Goal: Task Accomplishment & Management: Use online tool/utility

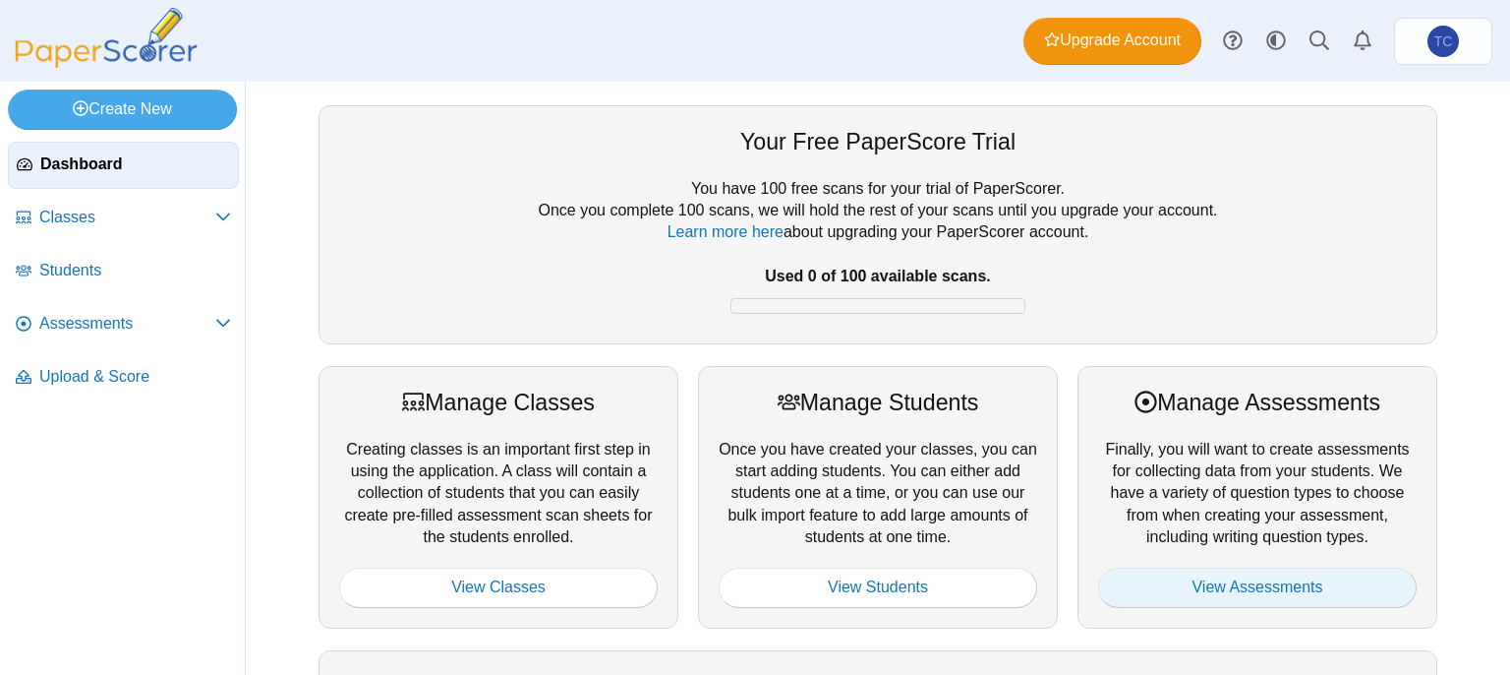
click at [1211, 589] on link "View Assessments" at bounding box center [1257, 586] width 319 height 39
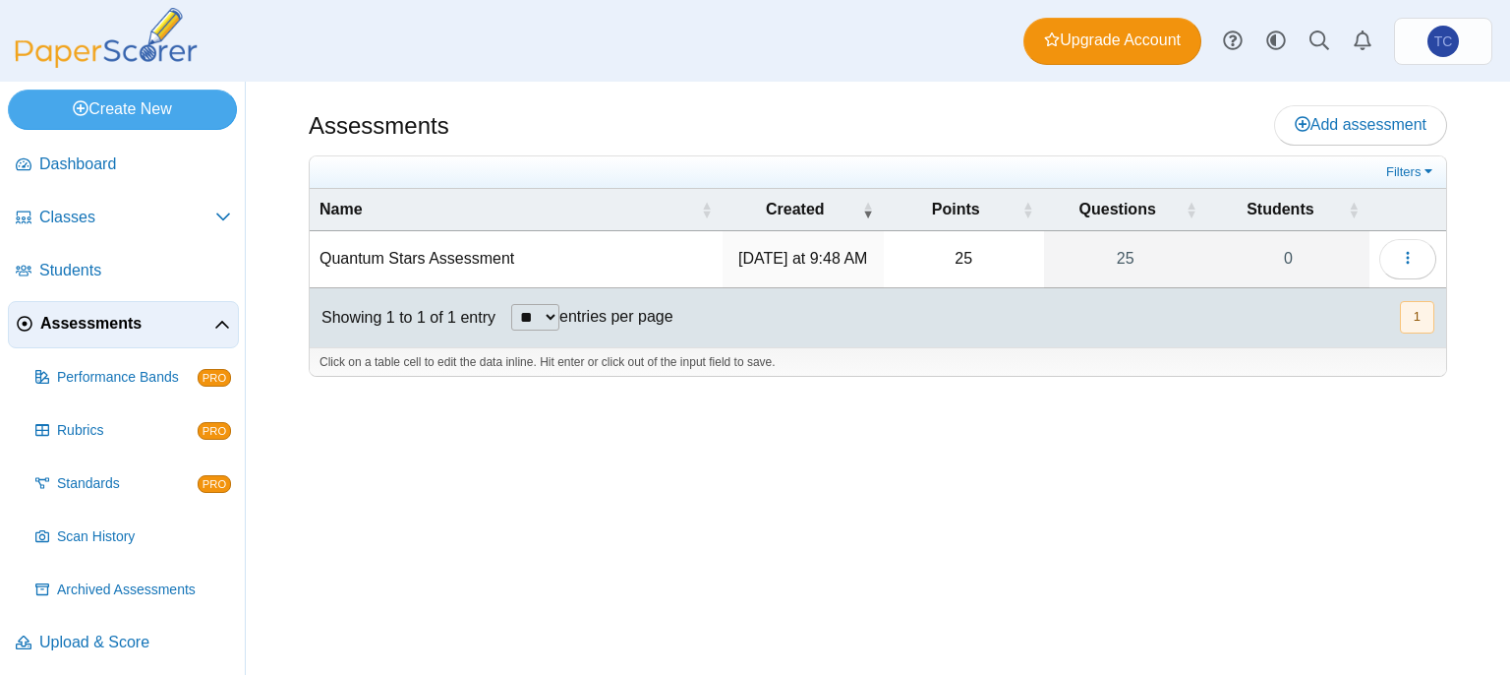
scroll to position [4, 0]
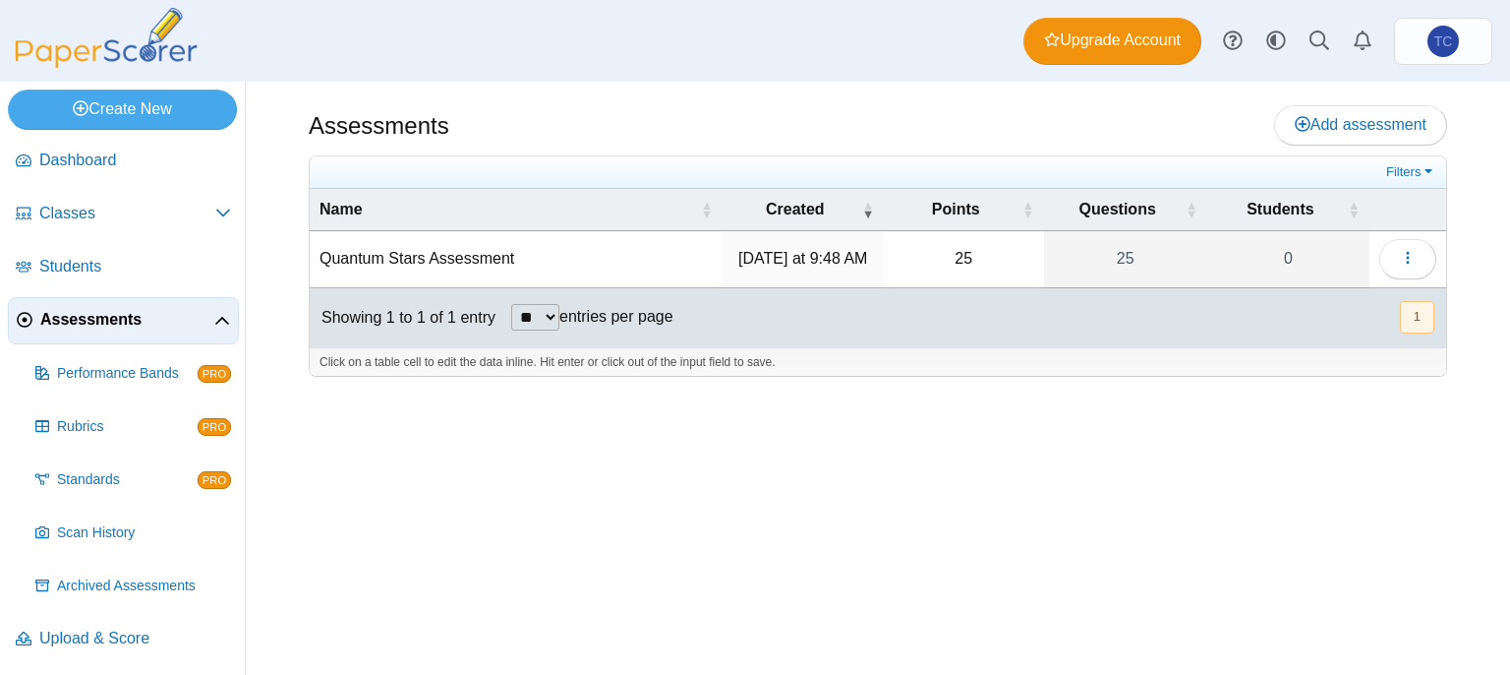
click at [1444, 265] on td "Loading…" at bounding box center [1408, 259] width 77 height 56
click at [1429, 259] on button "button" at bounding box center [1408, 258] width 57 height 39
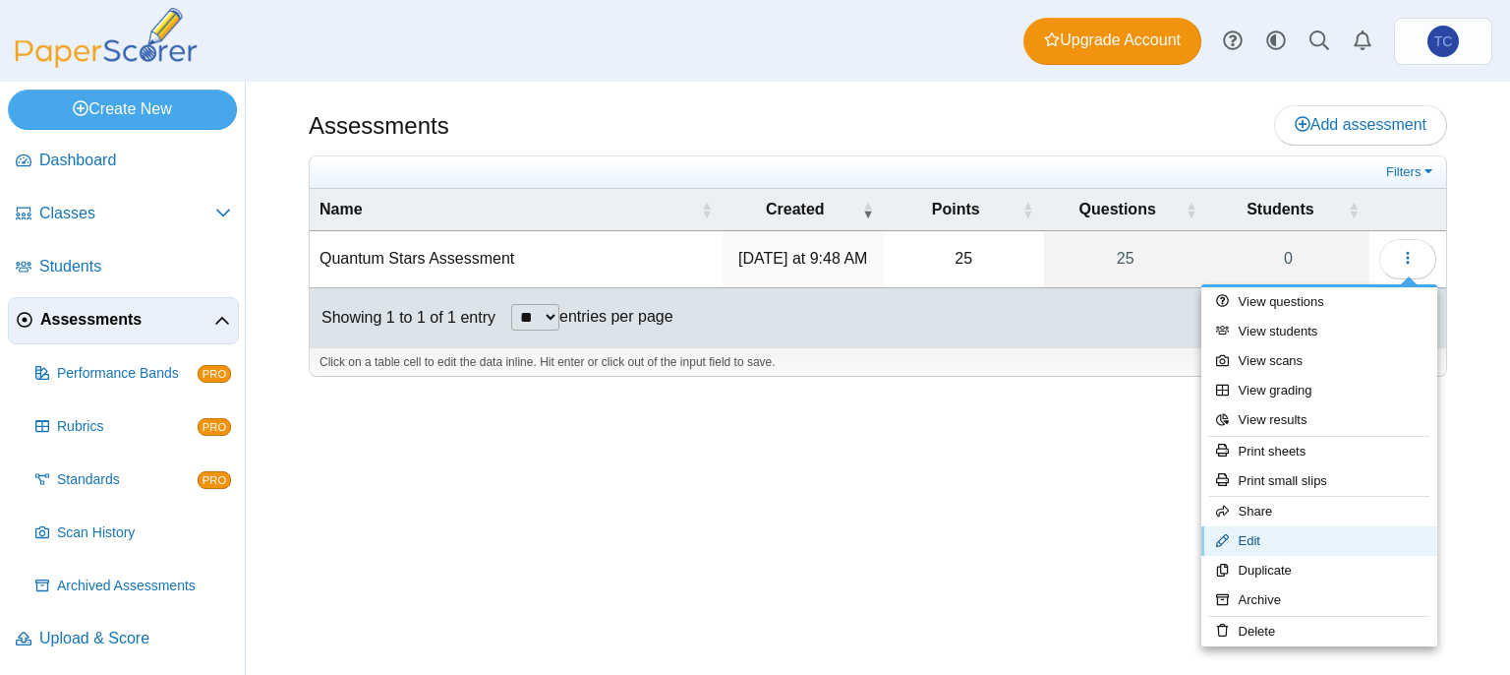
click at [1253, 532] on link "Edit" at bounding box center [1320, 541] width 236 height 30
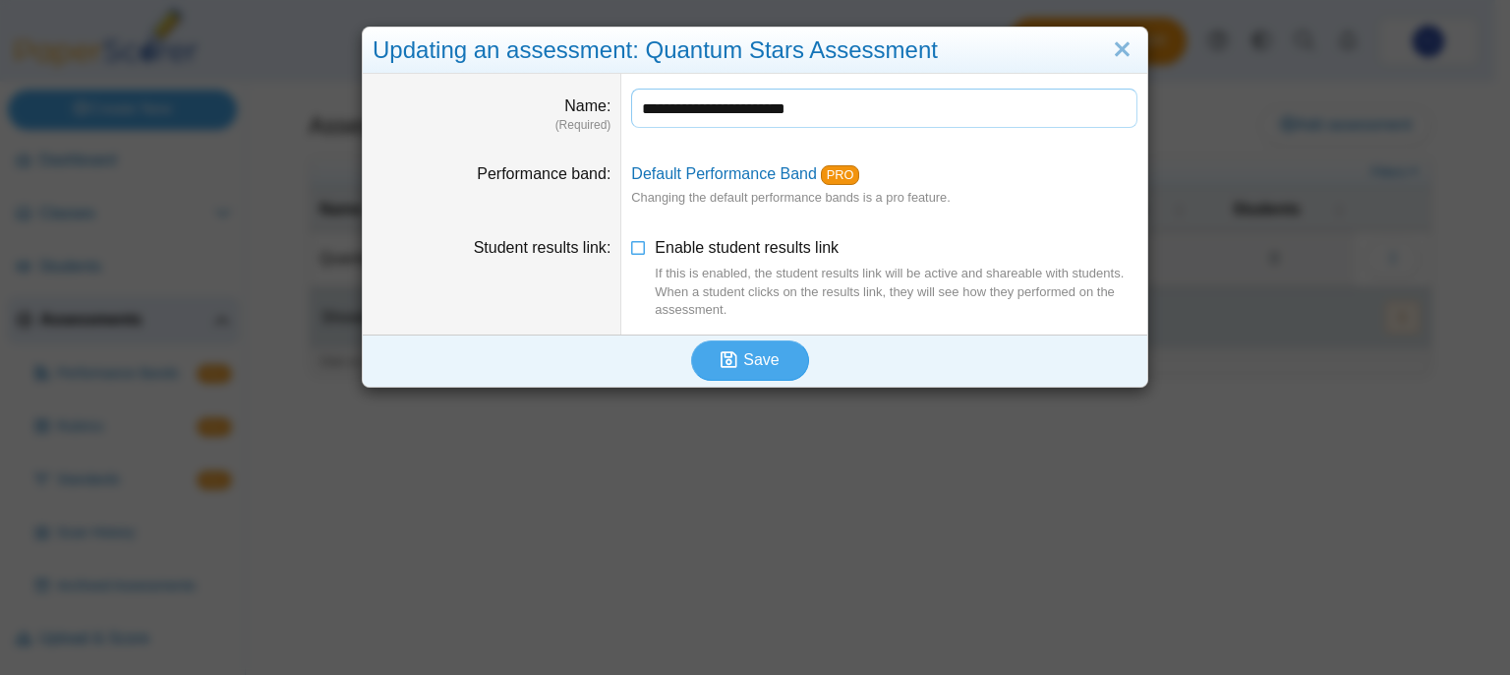
drag, startPoint x: 864, startPoint y: 112, endPoint x: 615, endPoint y: 136, distance: 250.9
click at [621, 136] on dd "**********" at bounding box center [884, 111] width 526 height 75
type input "*"
type input "**********"
click at [749, 344] on button "Save" at bounding box center [750, 359] width 118 height 39
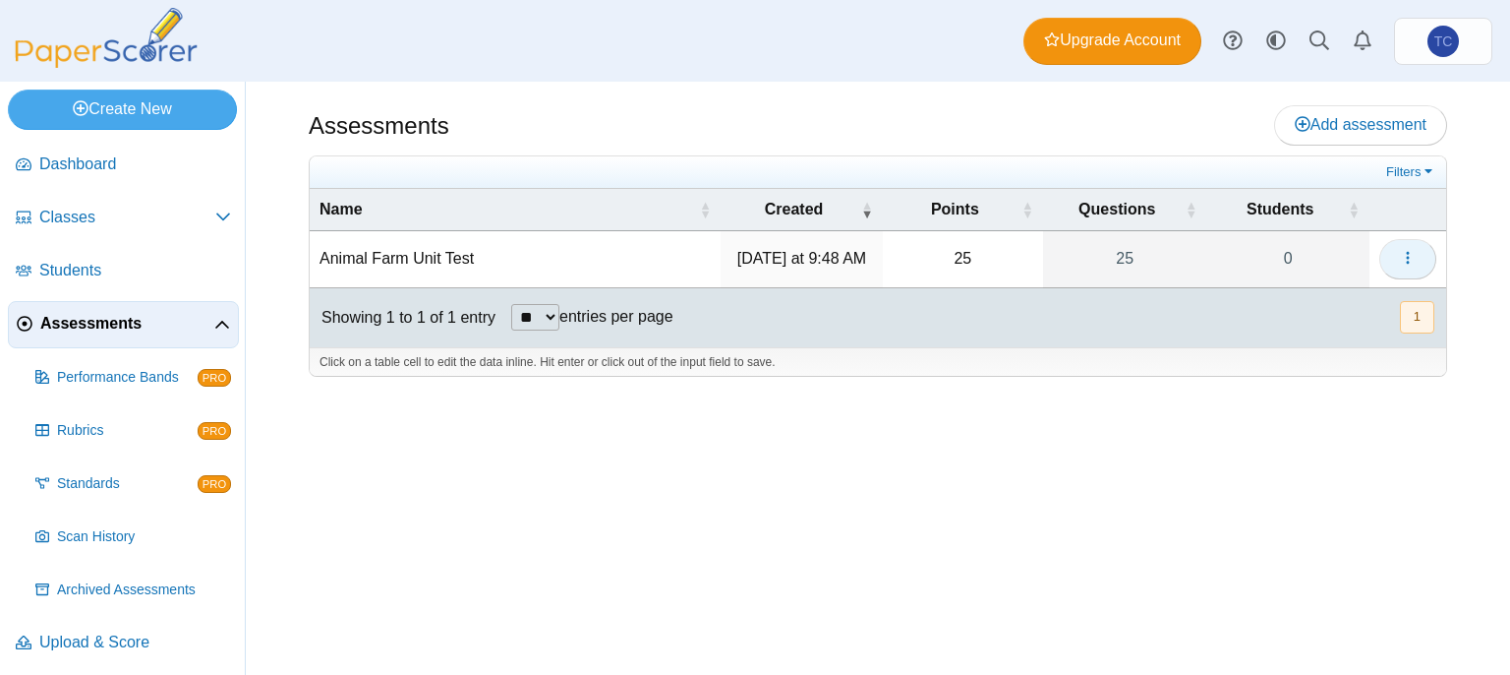
click at [1412, 254] on icon "button" at bounding box center [1408, 258] width 16 height 16
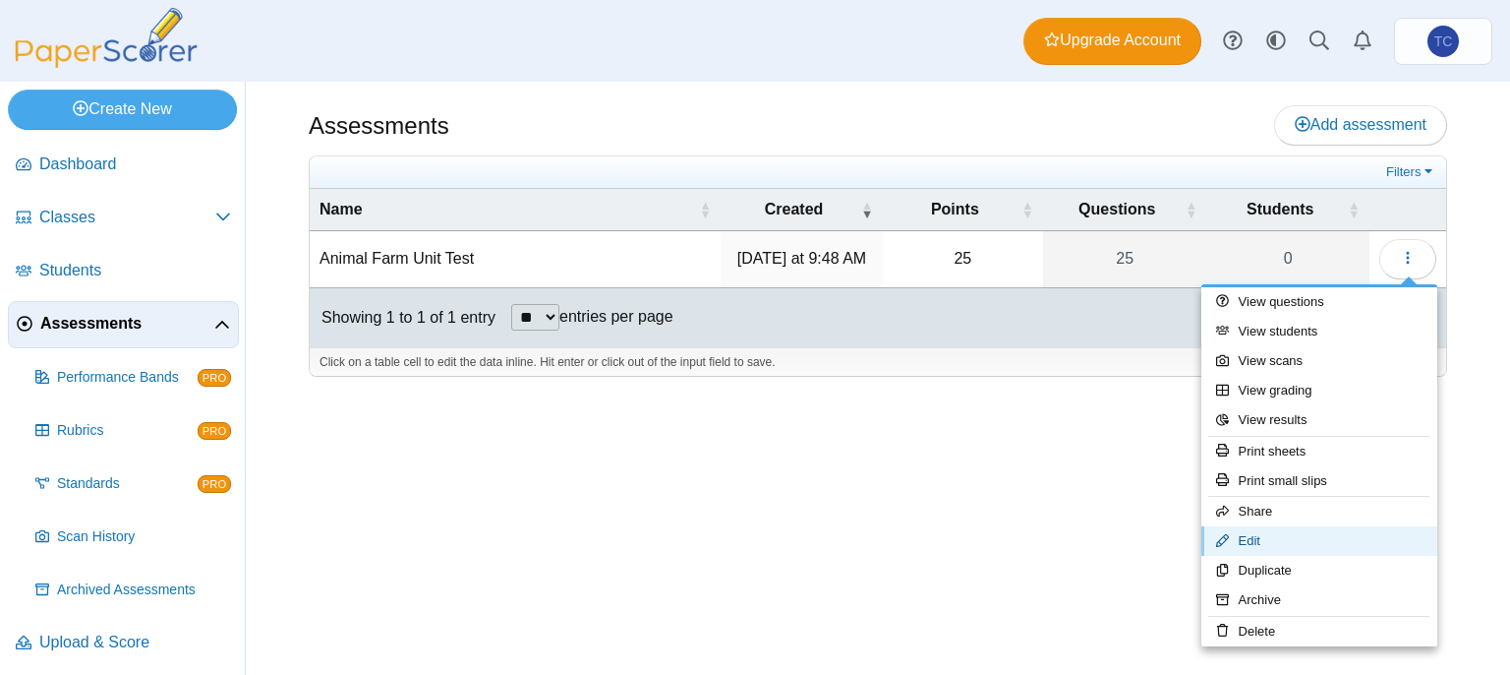
click at [1251, 554] on link "Edit" at bounding box center [1320, 541] width 236 height 30
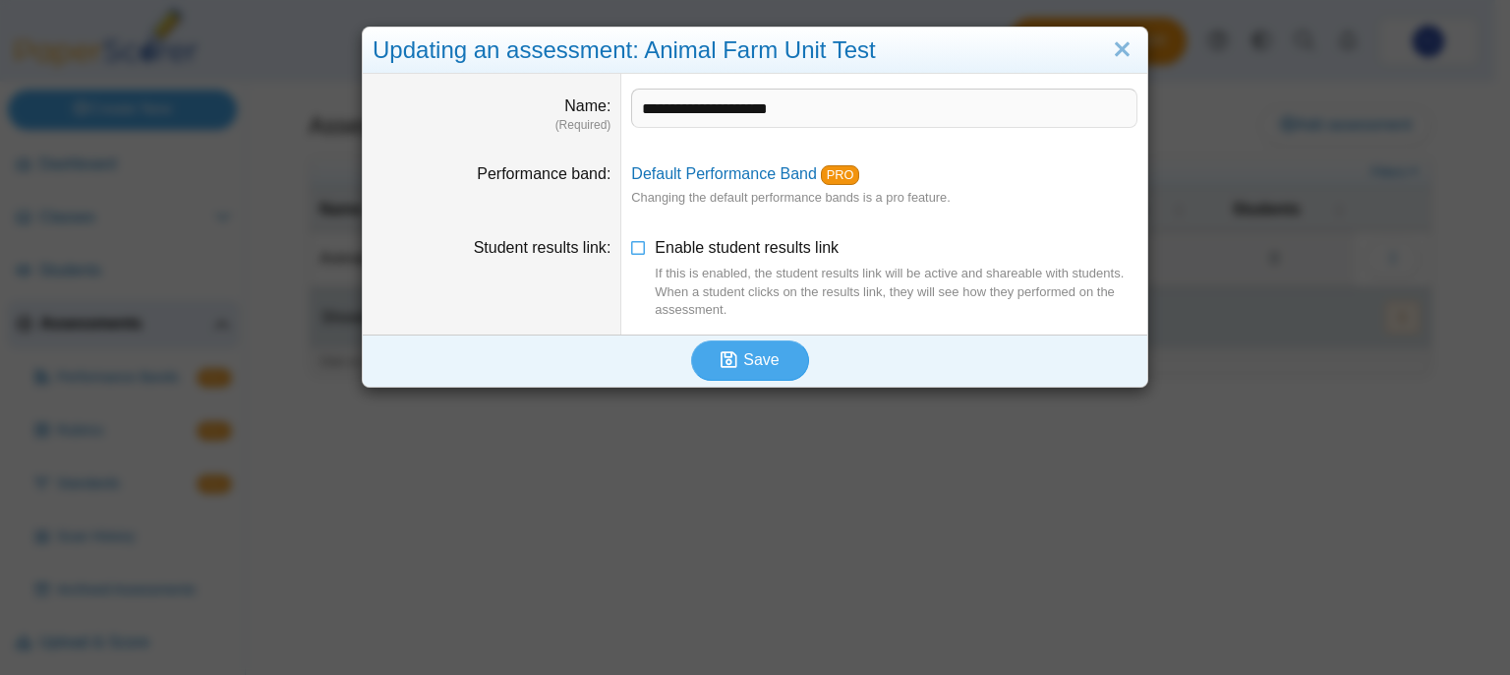
click at [1034, 382] on div "Save" at bounding box center [750, 359] width 775 height 51
click at [1252, 327] on div "**********" at bounding box center [755, 337] width 1510 height 675
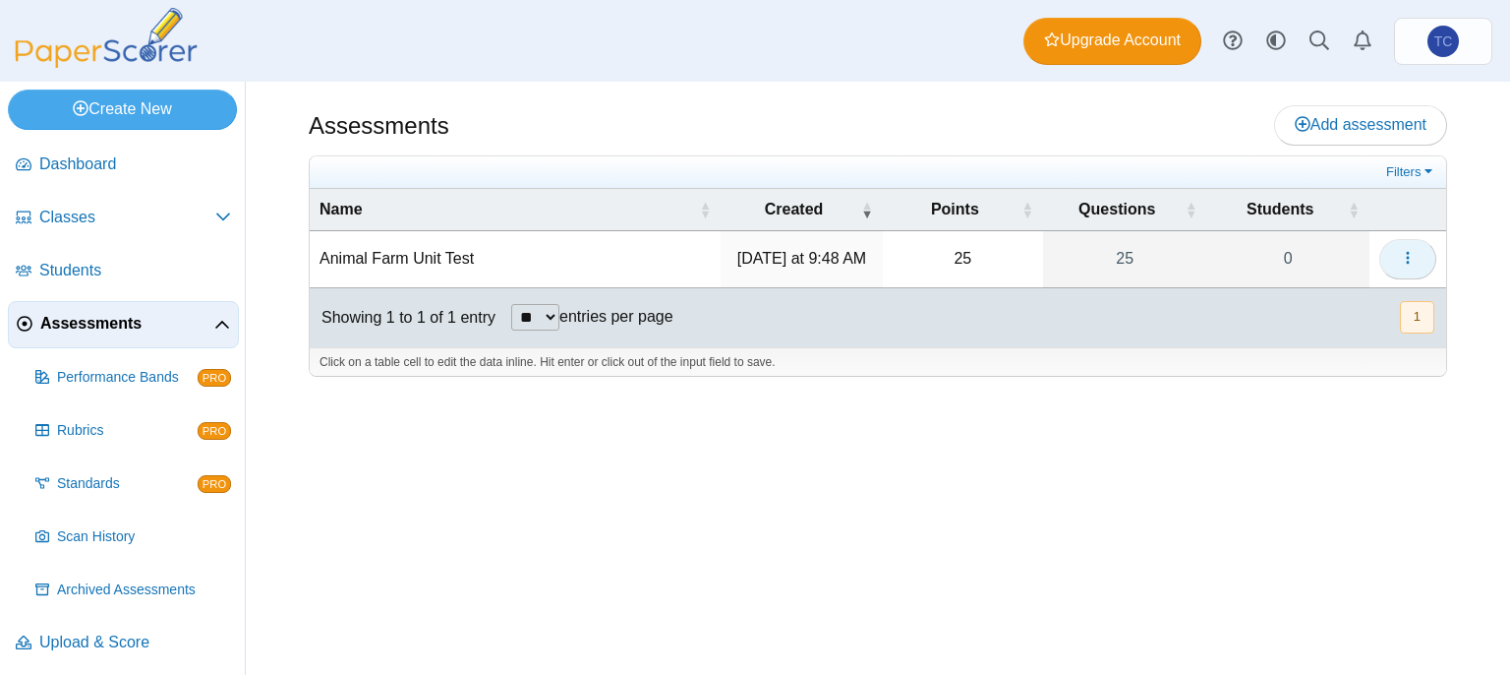
click at [1420, 256] on button "button" at bounding box center [1408, 258] width 57 height 39
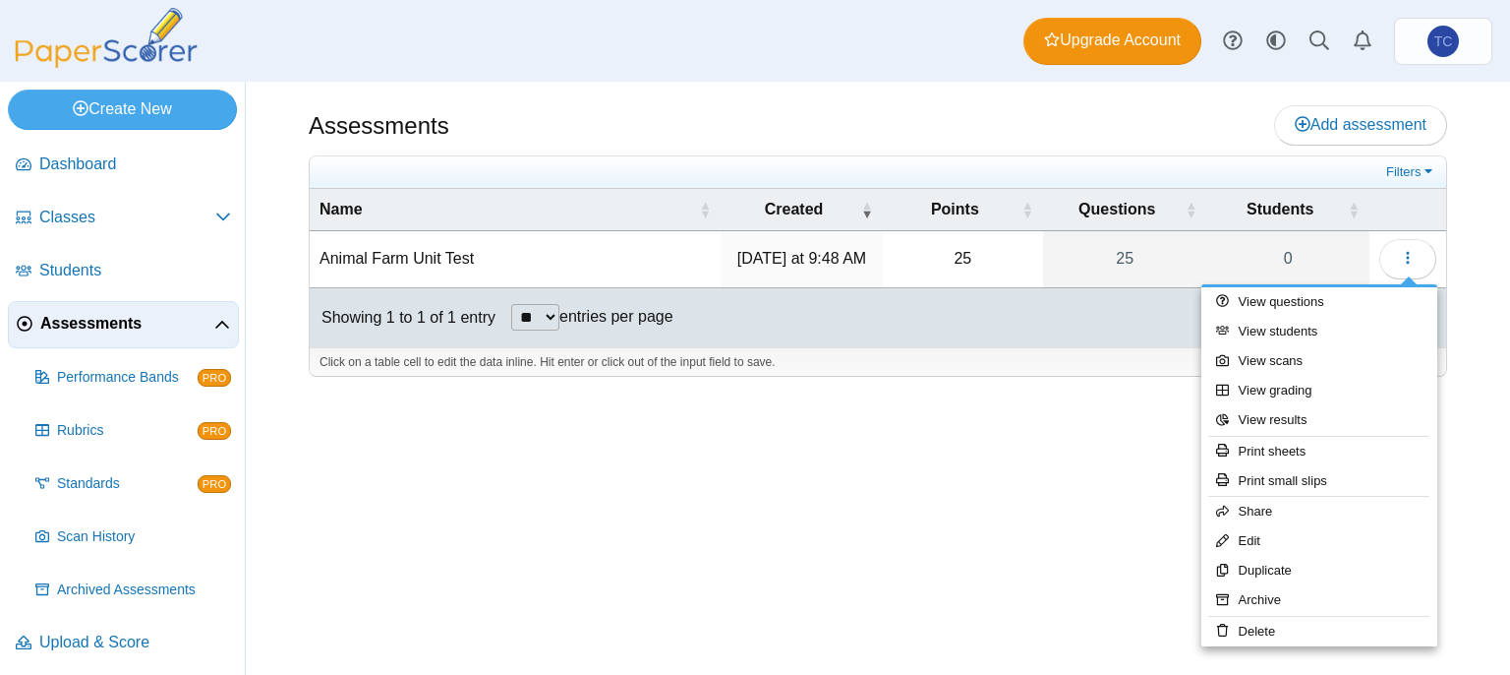
click at [405, 244] on td "Animal Farm Unit Test" at bounding box center [515, 259] width 411 height 56
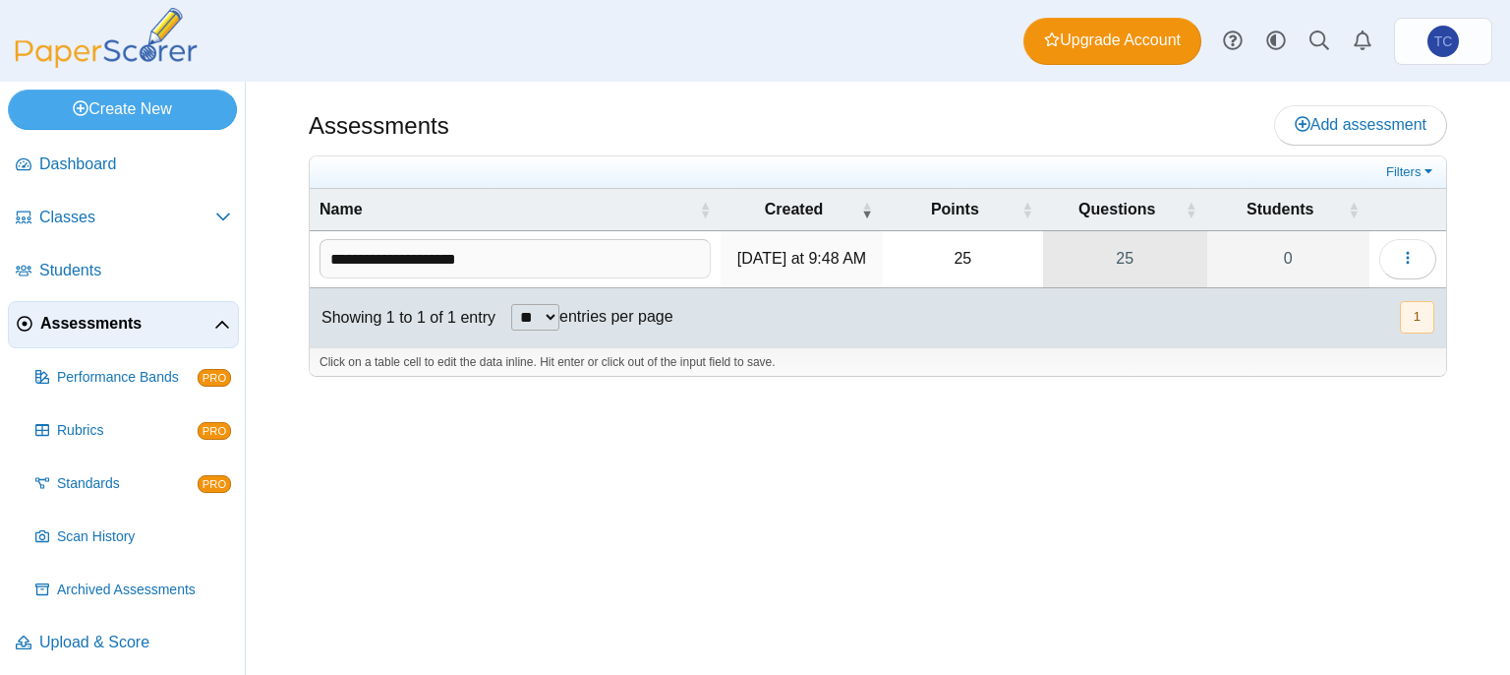
click at [1198, 258] on link "25" at bounding box center [1125, 258] width 164 height 55
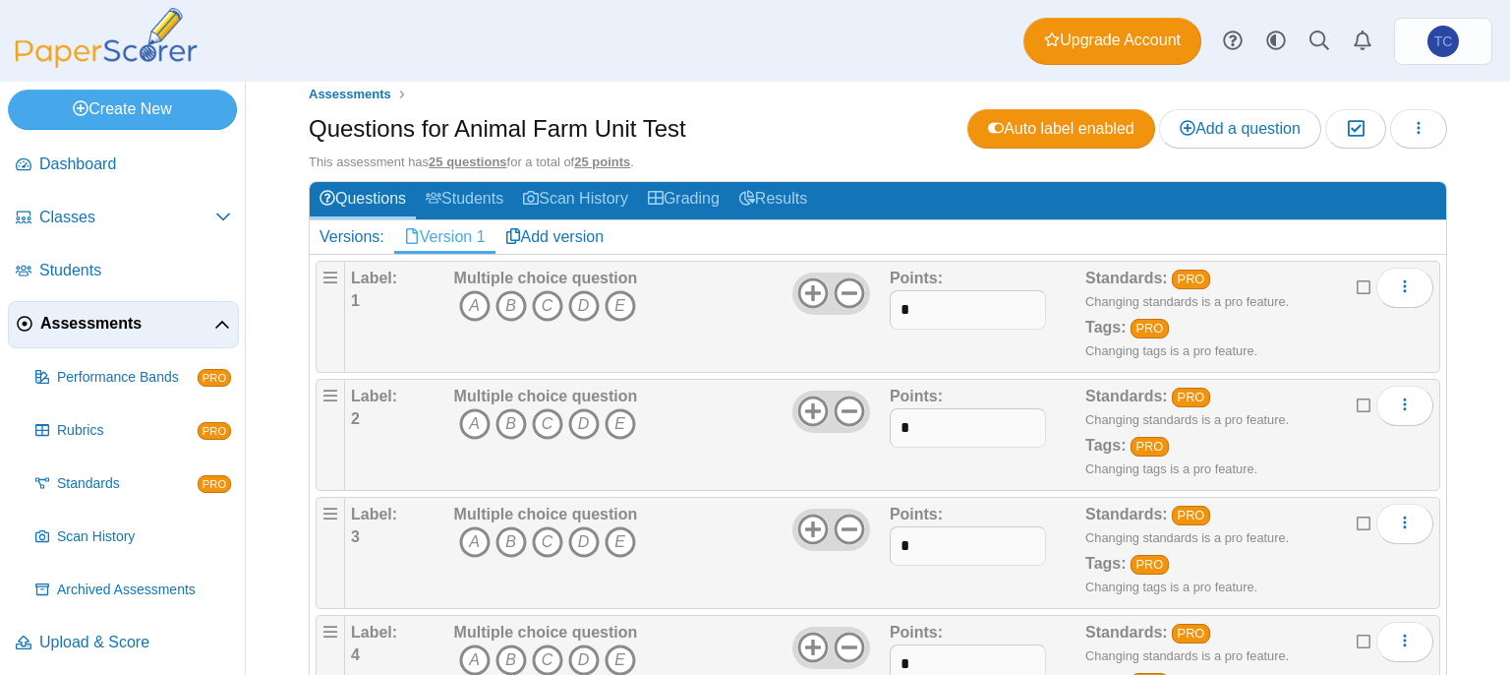
scroll to position [197, 0]
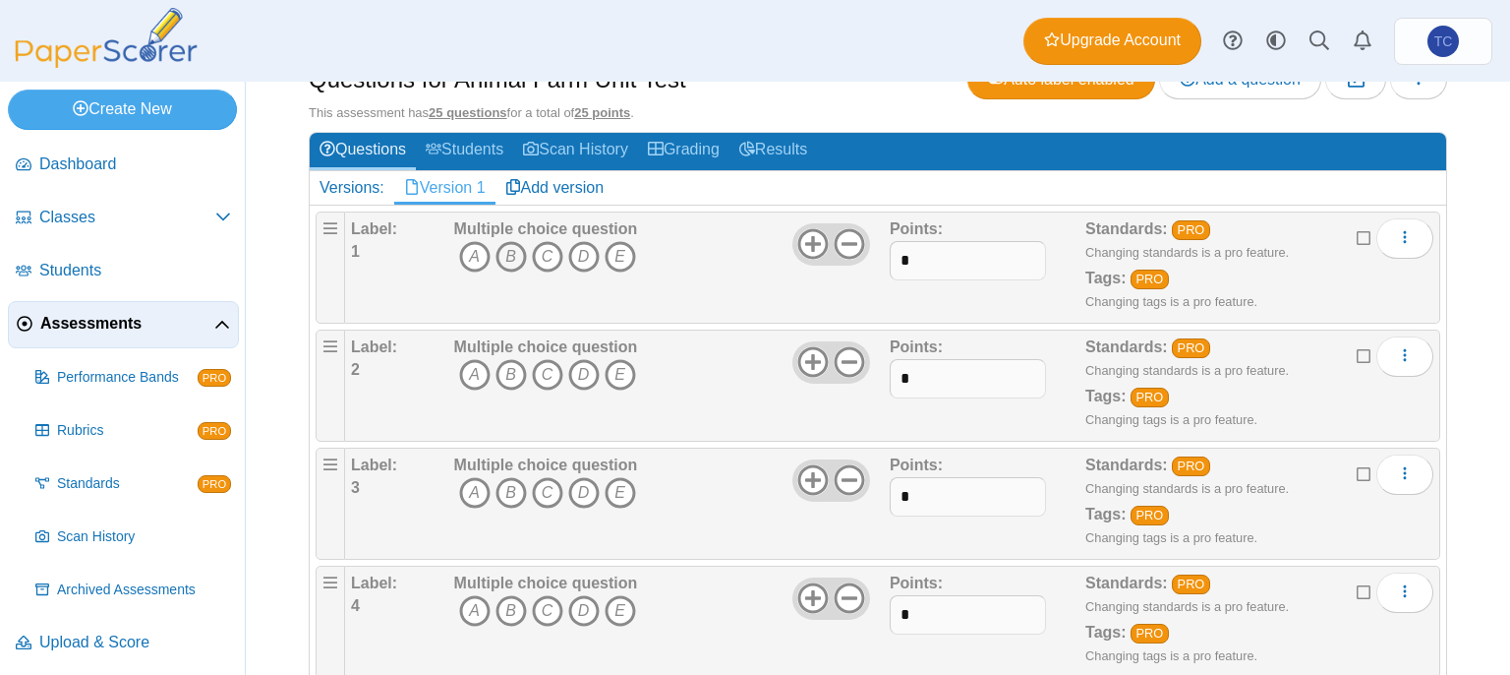
click at [503, 245] on icon "B" at bounding box center [511, 256] width 31 height 31
click at [581, 368] on icon "D" at bounding box center [583, 374] width 31 height 31
click at [587, 483] on icon "D" at bounding box center [583, 492] width 31 height 31
click at [464, 599] on icon "A" at bounding box center [474, 610] width 31 height 31
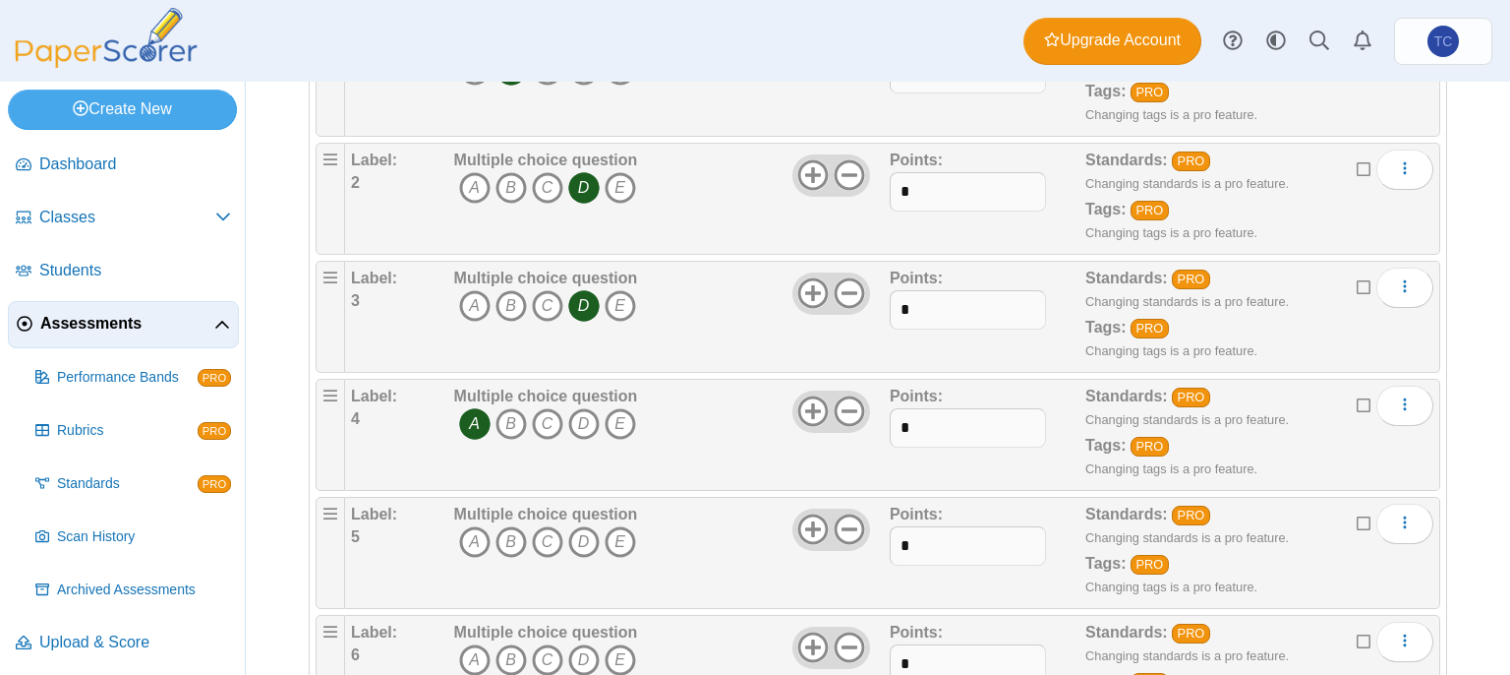
scroll to position [492, 0]
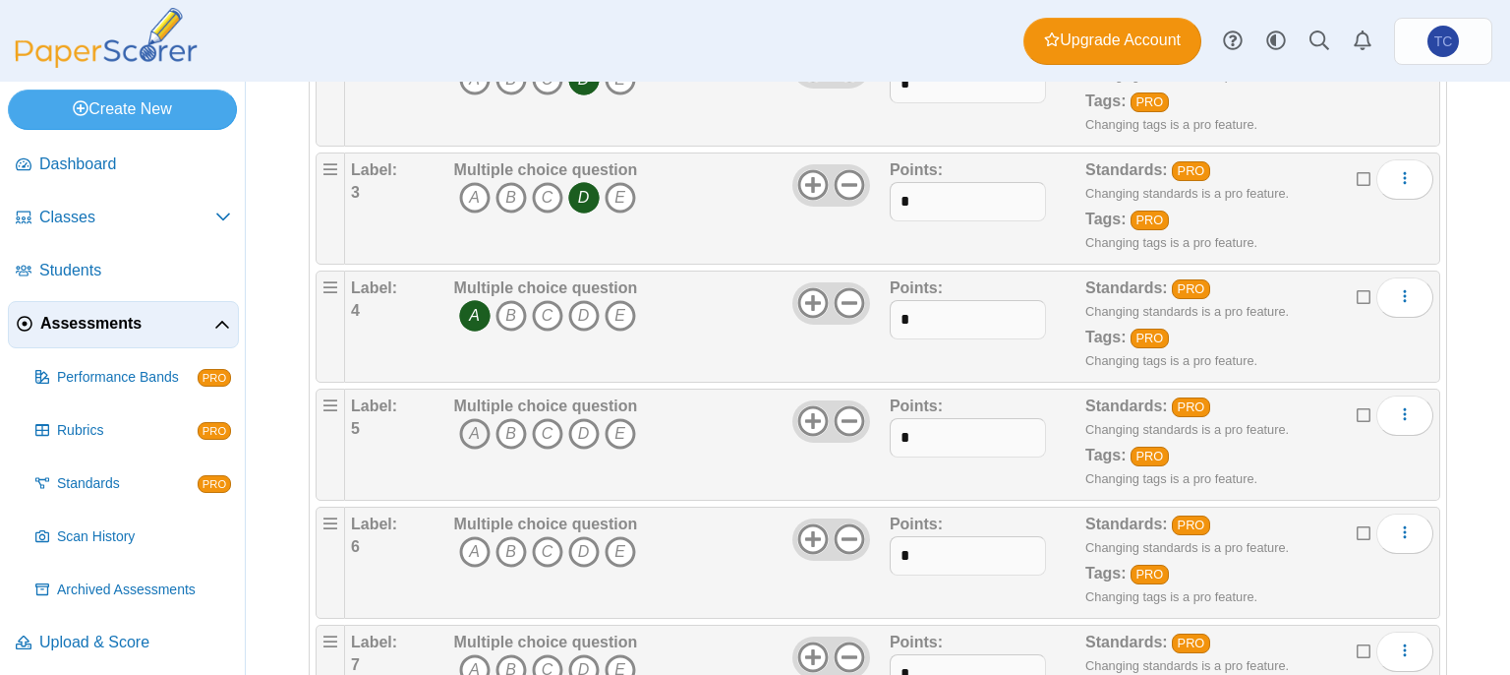
click at [472, 425] on icon "A" at bounding box center [474, 433] width 31 height 31
click at [549, 554] on icon "C" at bounding box center [547, 551] width 31 height 31
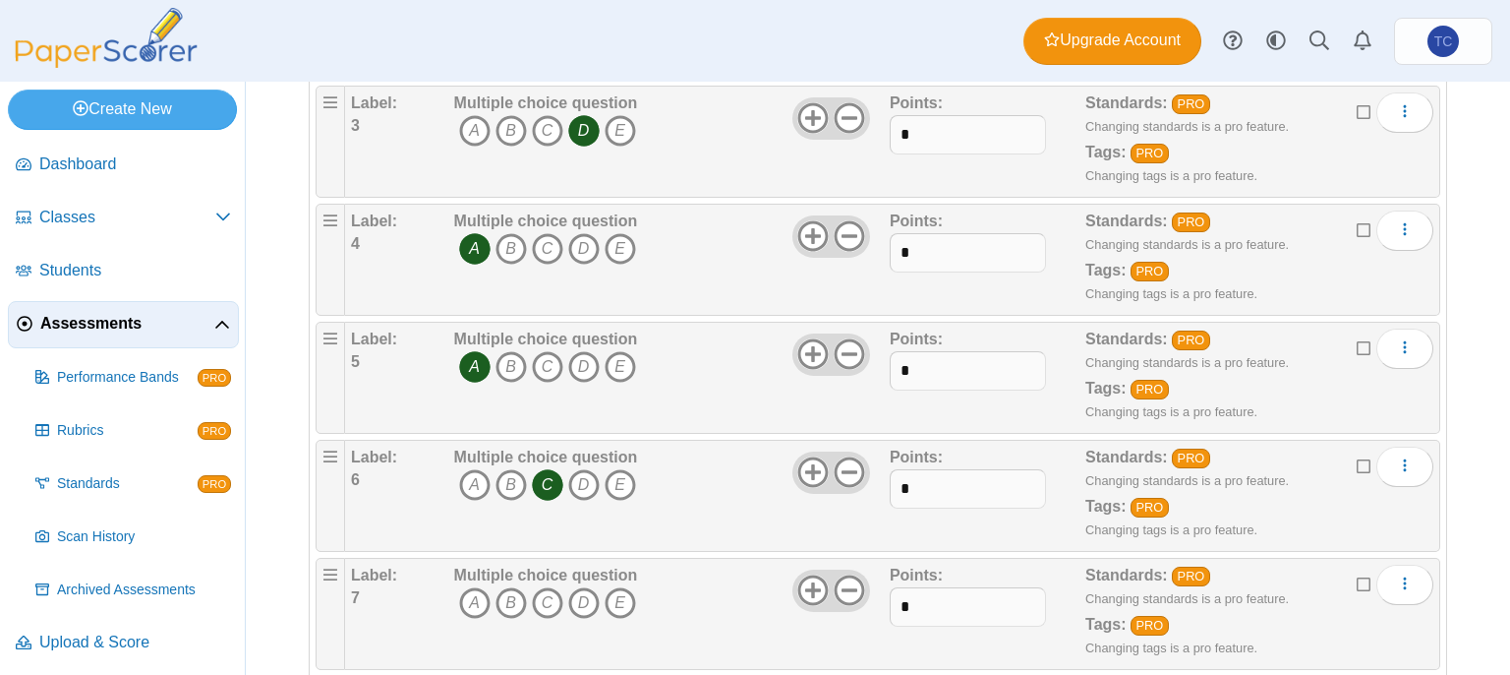
scroll to position [688, 0]
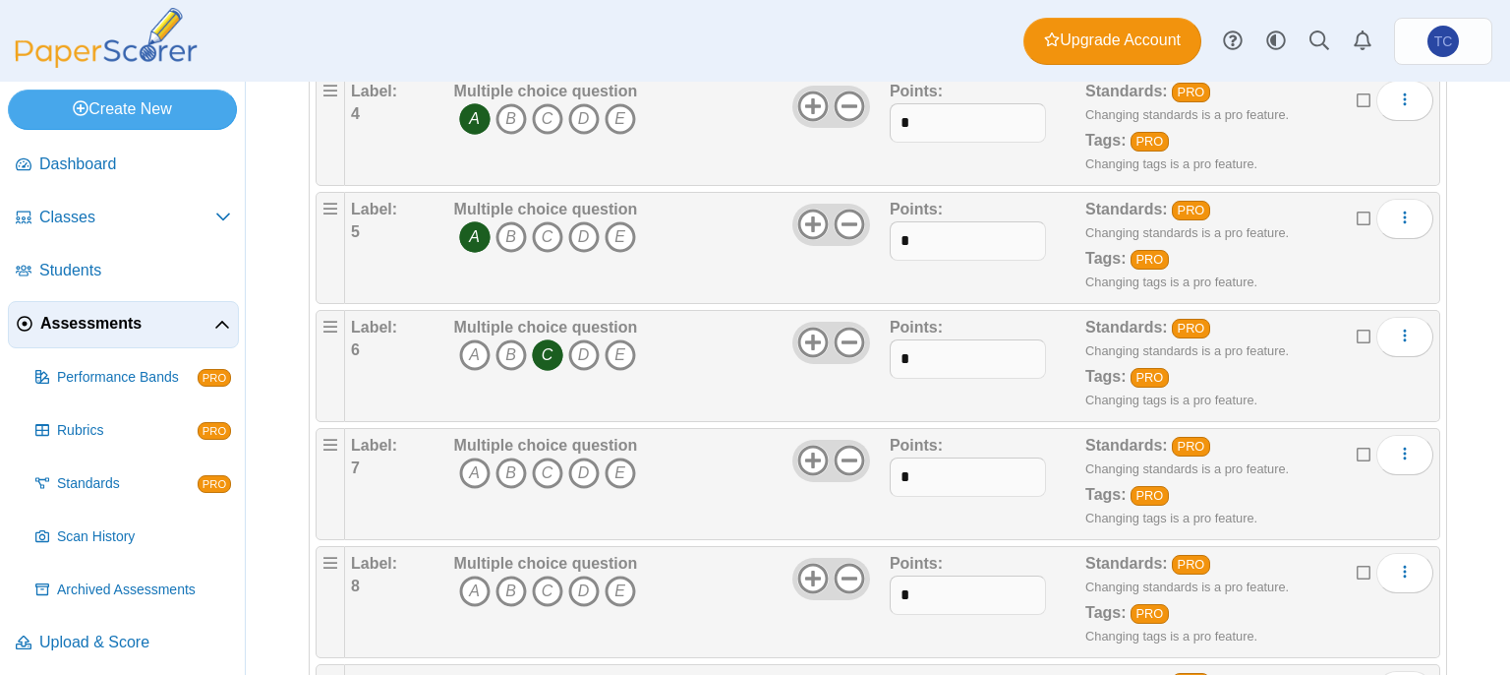
click at [562, 466] on span "A B C D E" at bounding box center [546, 475] width 184 height 36
click at [549, 461] on icon "C" at bounding box center [547, 472] width 31 height 31
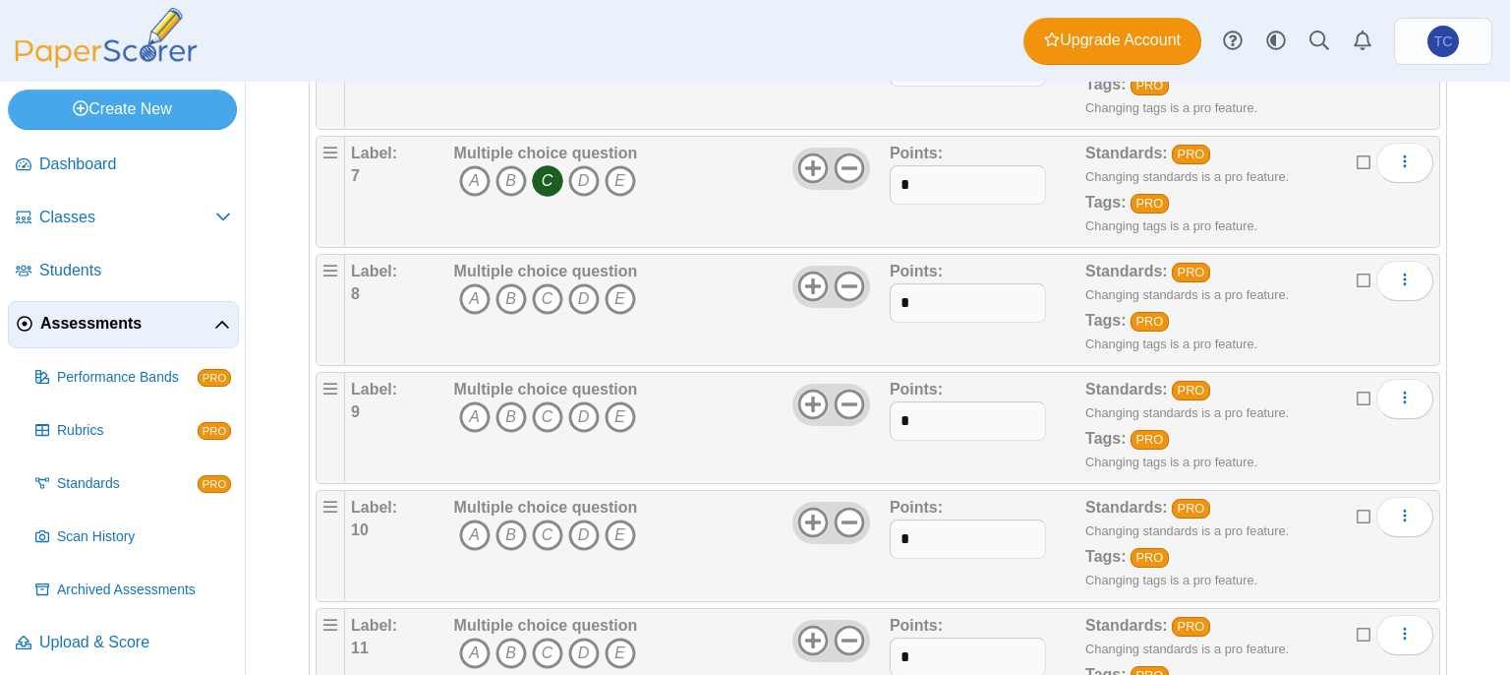
scroll to position [983, 0]
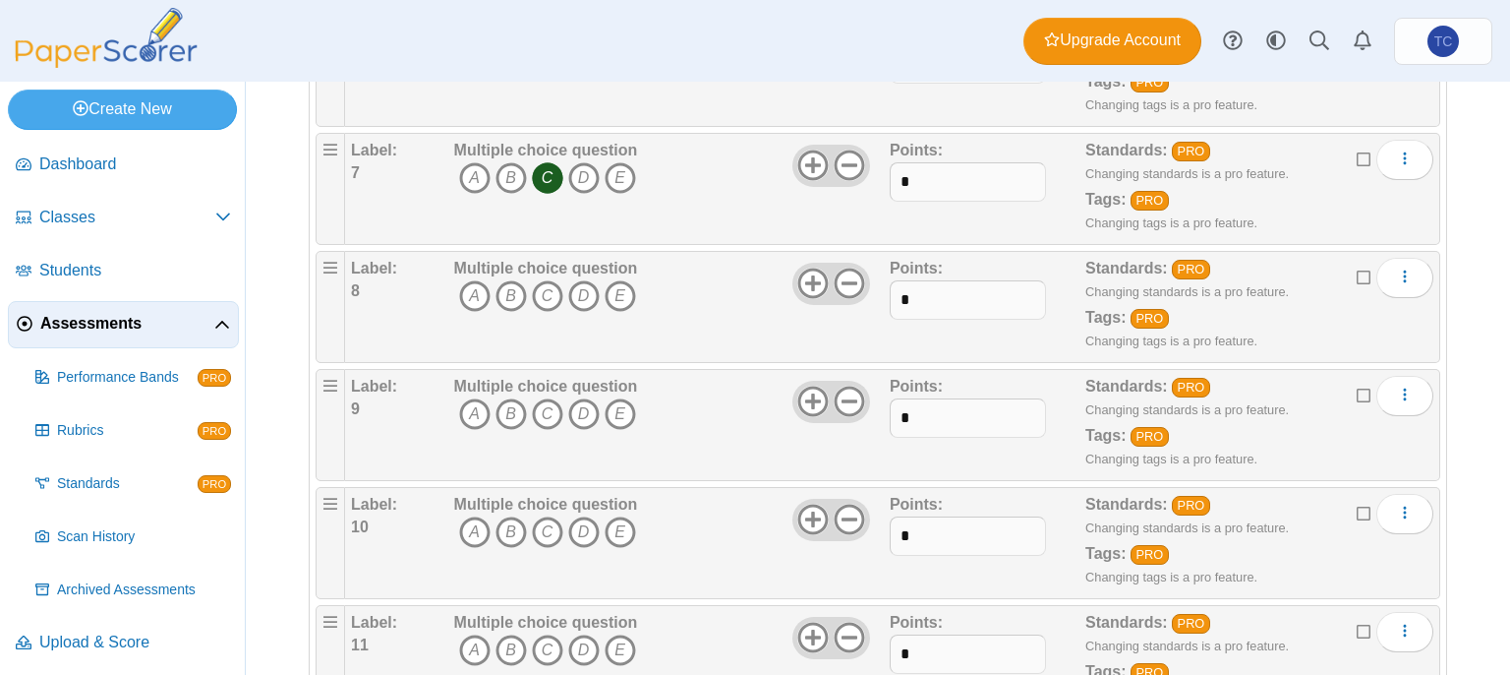
click at [468, 269] on b "Multiple choice question" at bounding box center [546, 268] width 184 height 17
click at [478, 288] on icon "A" at bounding box center [474, 295] width 31 height 31
click at [552, 403] on icon "C" at bounding box center [547, 413] width 31 height 31
click at [586, 518] on icon "D" at bounding box center [583, 531] width 31 height 31
click at [540, 641] on icon "C" at bounding box center [547, 649] width 31 height 31
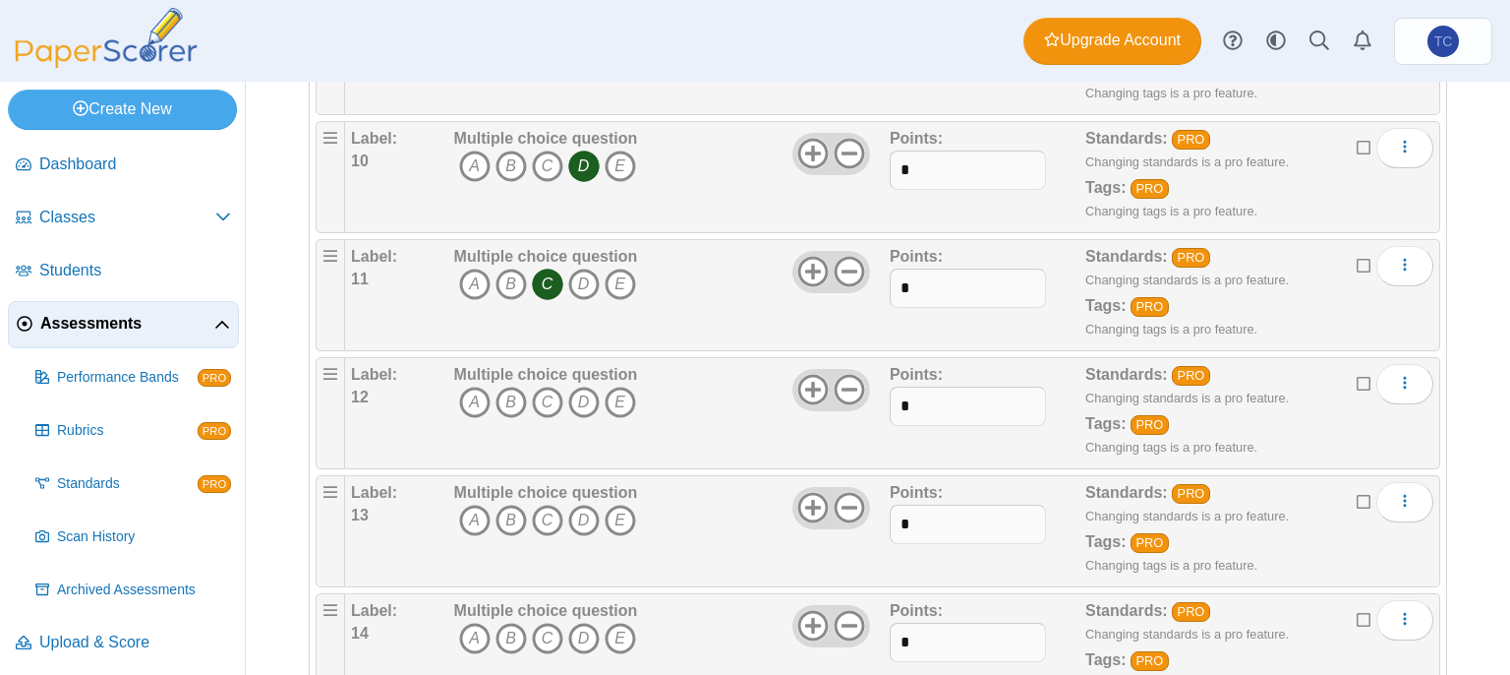
scroll to position [1475, 0]
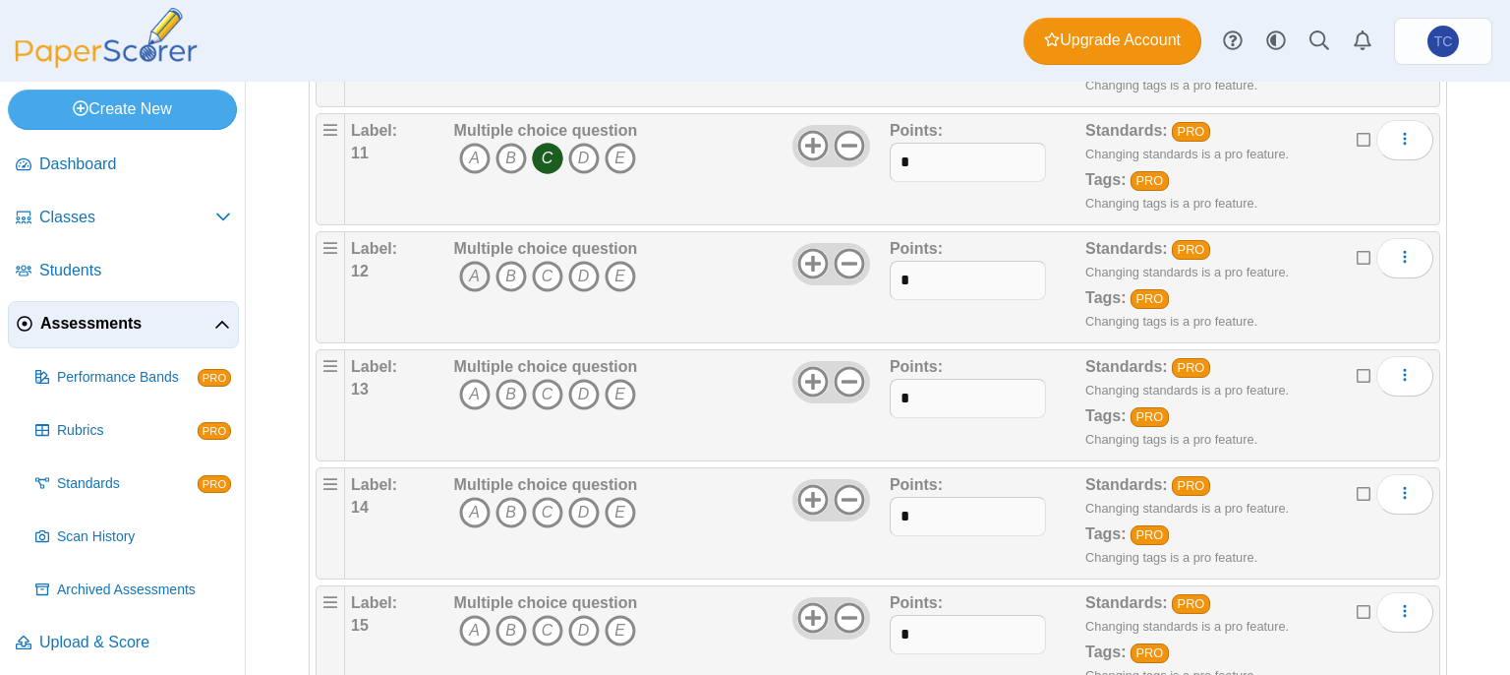
click at [465, 266] on icon "A" at bounding box center [474, 276] width 31 height 31
click at [548, 381] on icon "C" at bounding box center [547, 394] width 31 height 31
click at [537, 497] on icon "C" at bounding box center [547, 512] width 31 height 31
click at [576, 615] on icon "D" at bounding box center [583, 630] width 31 height 31
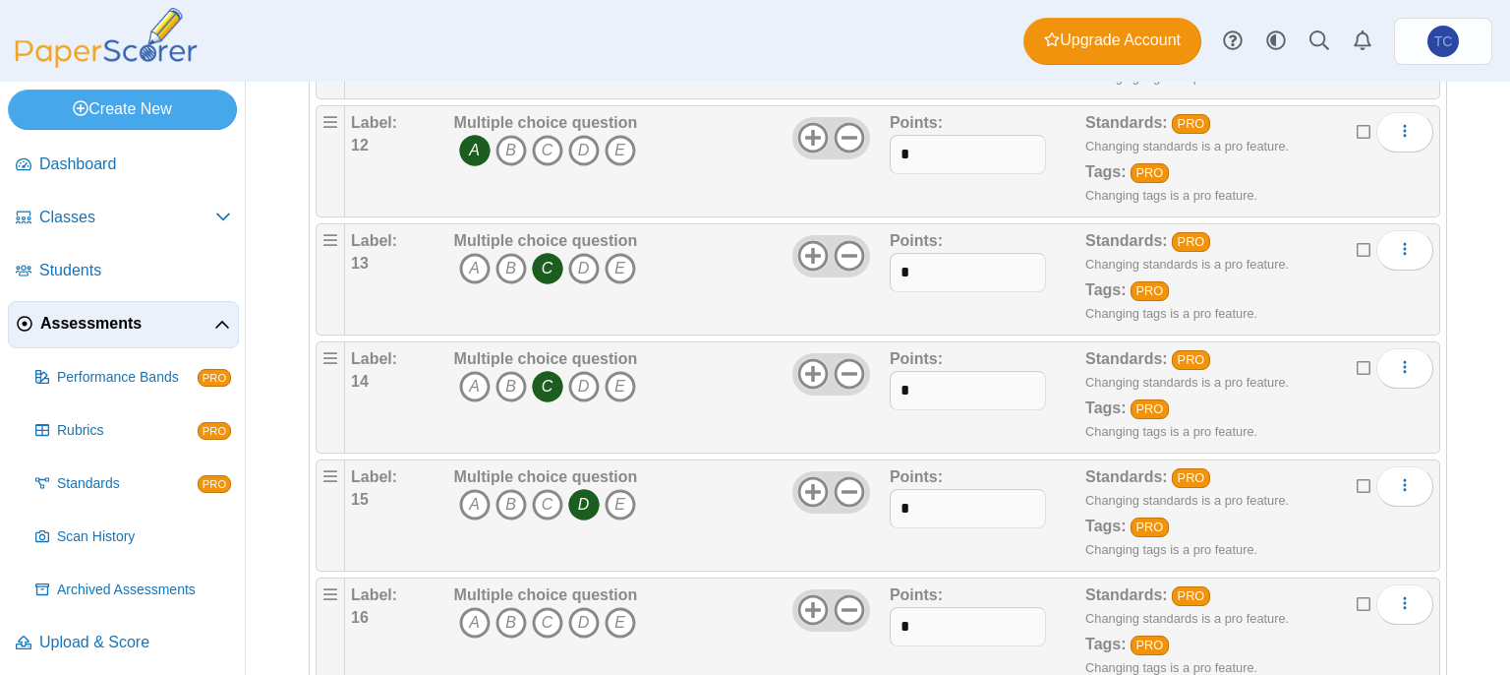
scroll to position [1868, 0]
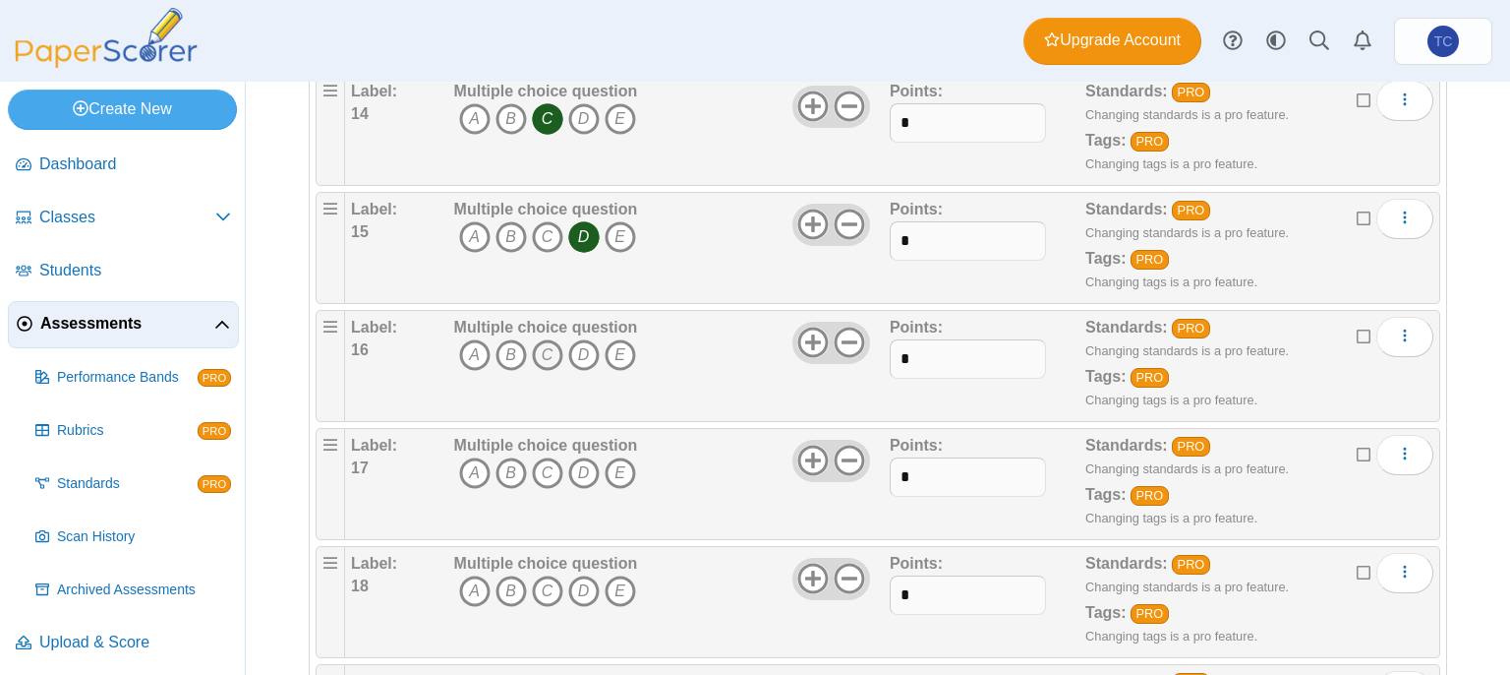
click at [548, 356] on icon "C" at bounding box center [547, 354] width 31 height 31
click at [545, 465] on icon "C" at bounding box center [547, 472] width 31 height 31
click at [508, 591] on icon "B" at bounding box center [511, 590] width 31 height 31
click at [838, 563] on icon at bounding box center [849, 577] width 31 height 31
click at [810, 567] on use at bounding box center [813, 578] width 30 height 30
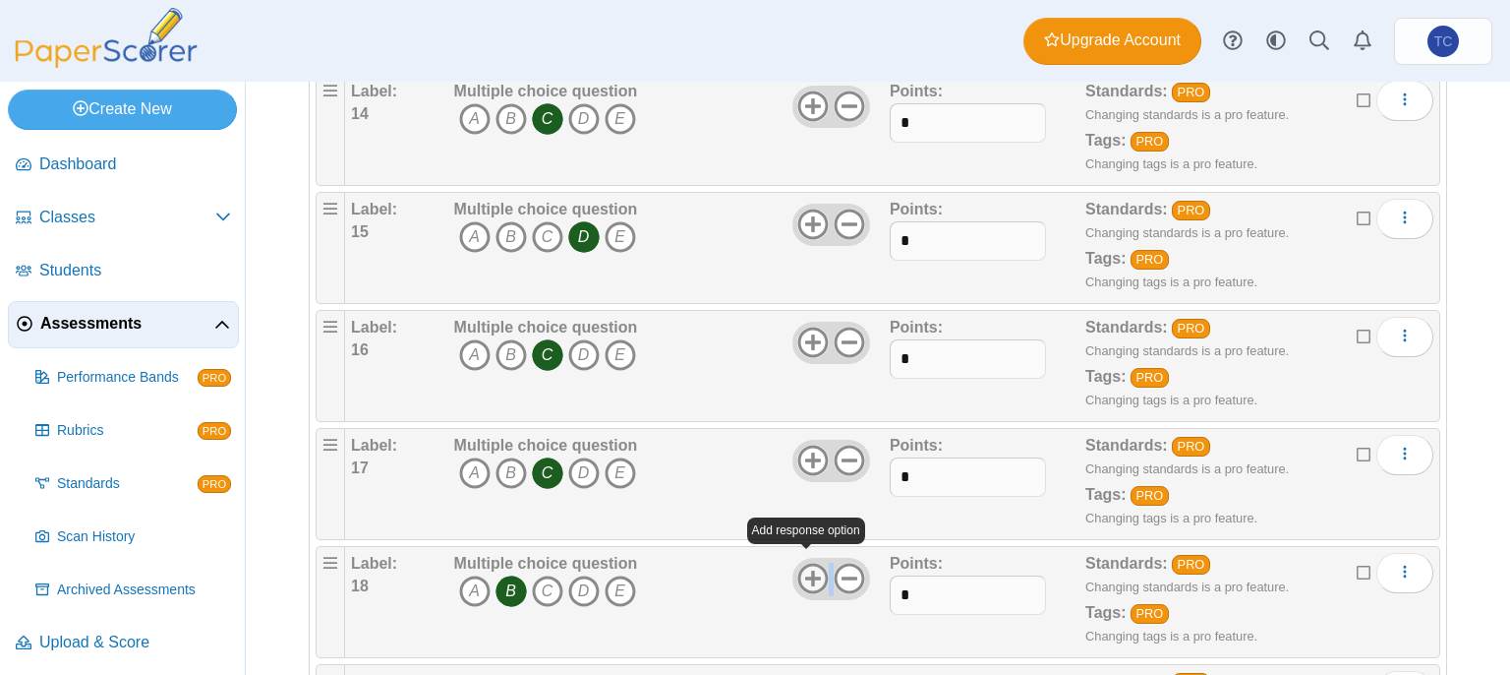
click at [810, 567] on use at bounding box center [813, 578] width 30 height 30
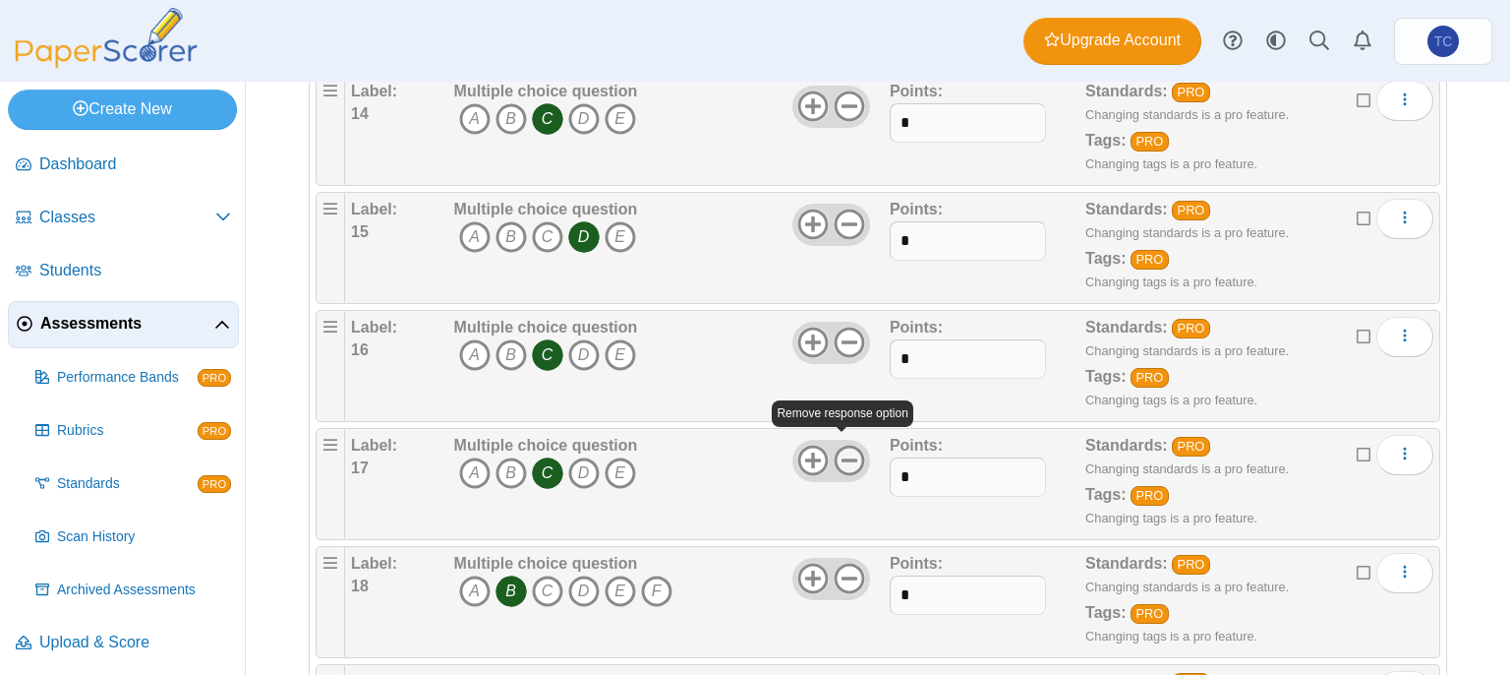
click at [850, 444] on icon at bounding box center [849, 459] width 31 height 31
click at [845, 329] on icon at bounding box center [849, 341] width 31 height 31
click at [840, 208] on icon at bounding box center [849, 223] width 31 height 31
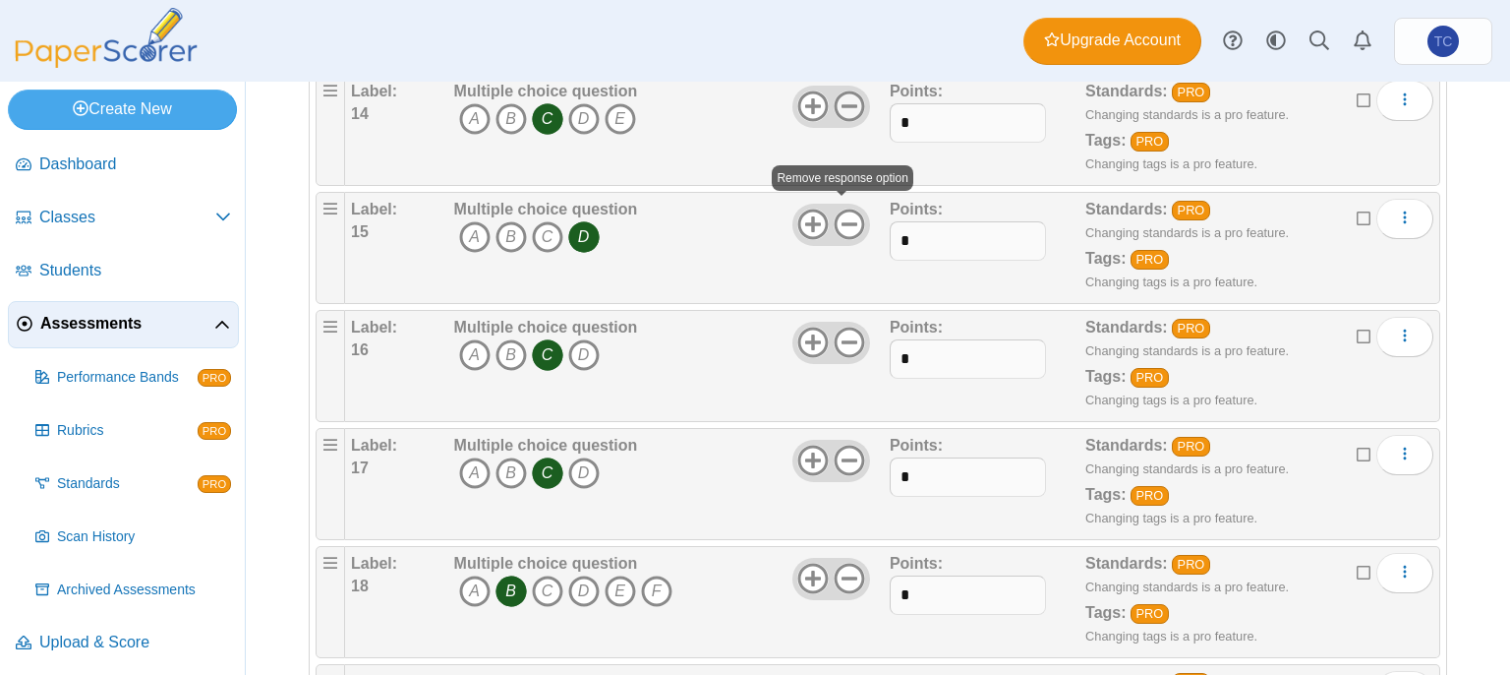
click at [836, 94] on icon at bounding box center [849, 105] width 31 height 31
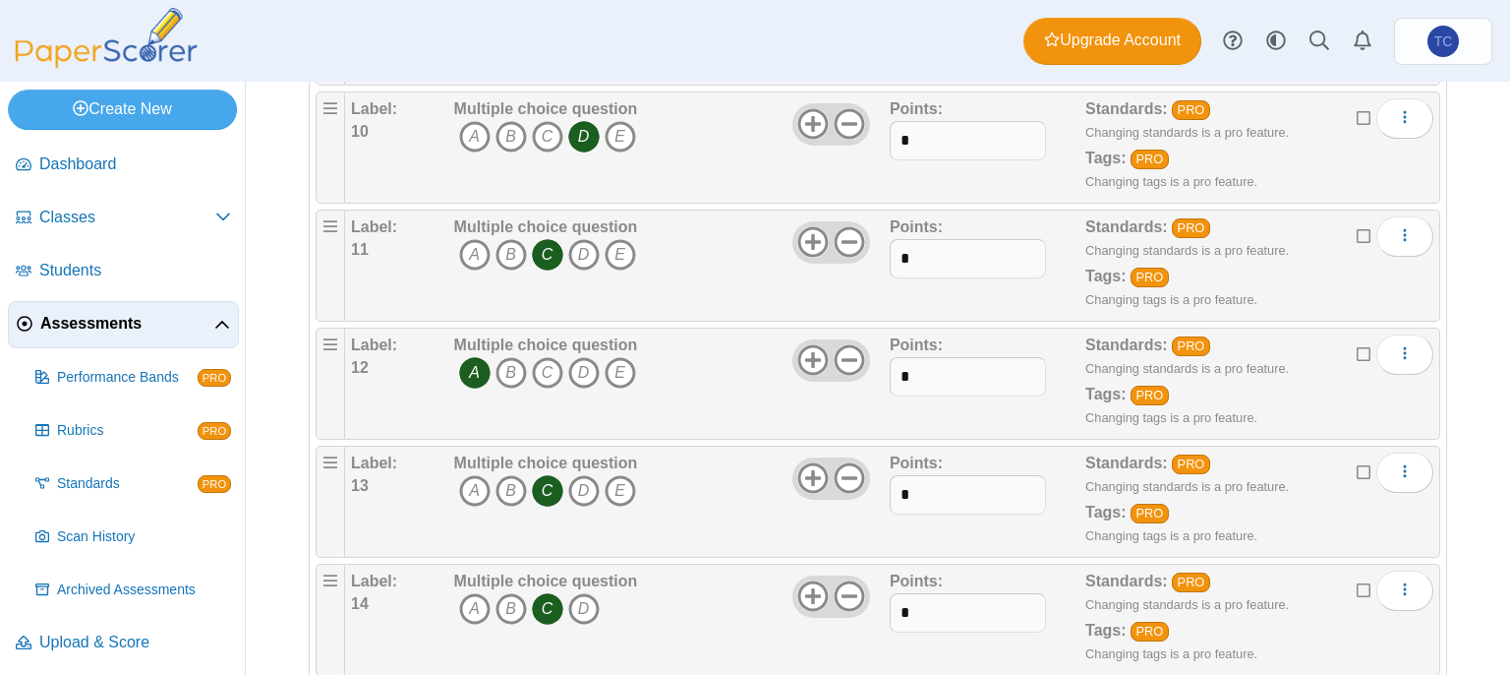
scroll to position [1377, 0]
click at [842, 483] on icon at bounding box center [849, 479] width 31 height 31
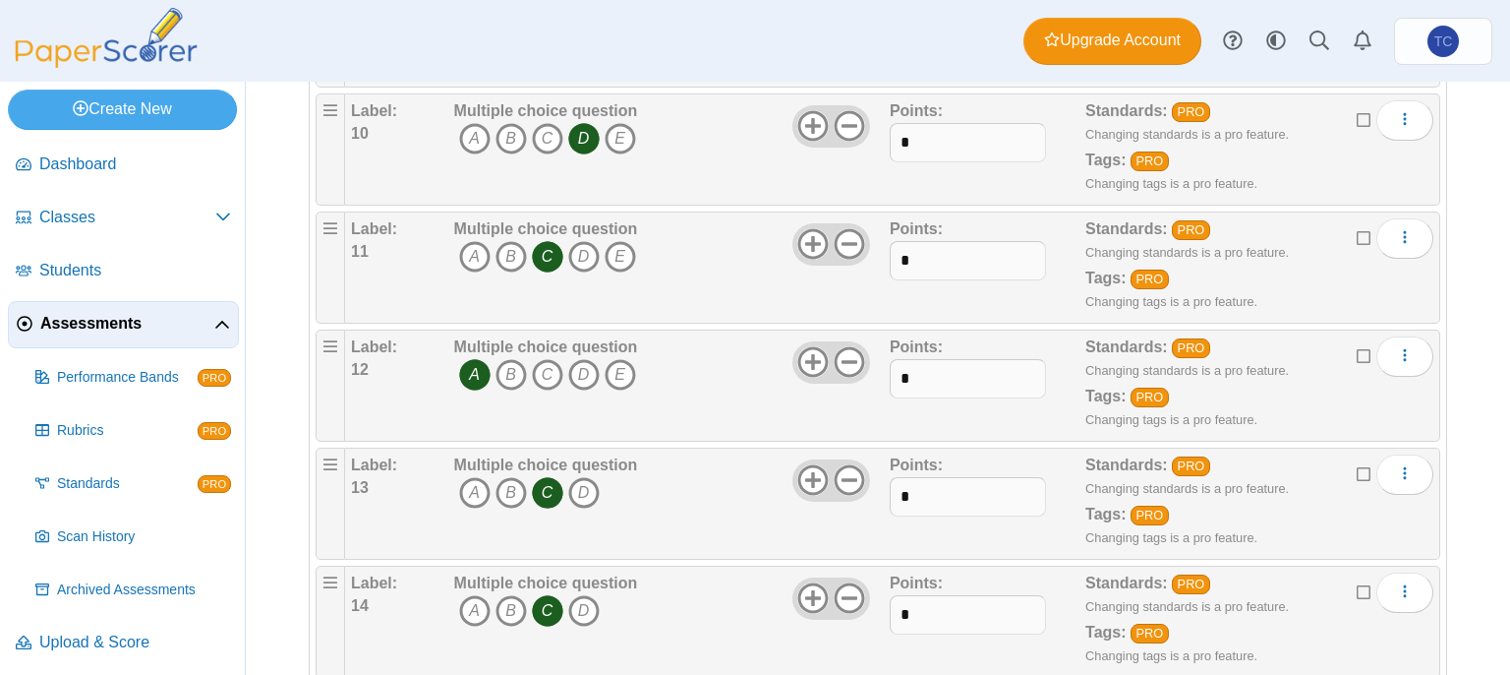
click at [847, 341] on div at bounding box center [831, 361] width 77 height 41
click at [839, 359] on icon at bounding box center [849, 361] width 31 height 31
click at [834, 237] on use at bounding box center [849, 244] width 30 height 30
click at [846, 105] on div at bounding box center [831, 125] width 77 height 41
click at [846, 110] on icon at bounding box center [849, 125] width 31 height 31
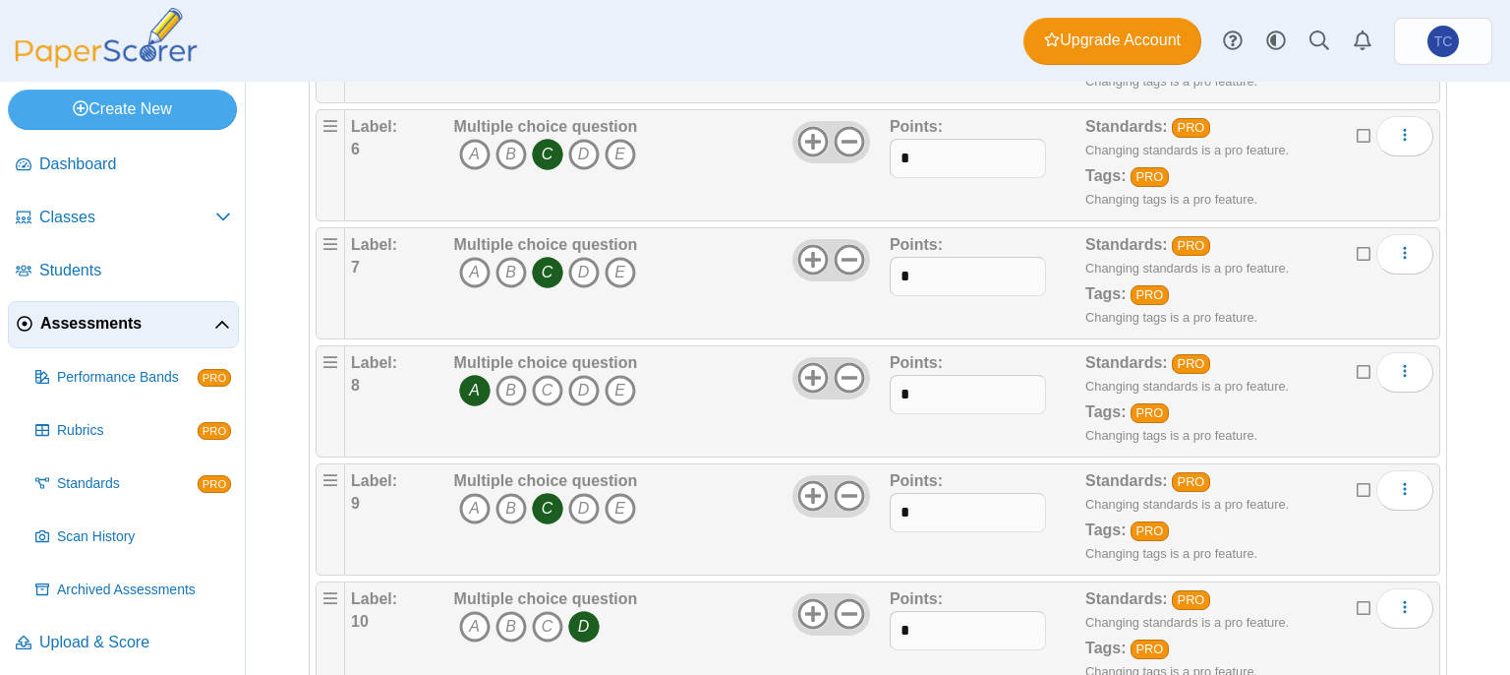
scroll to position [885, 0]
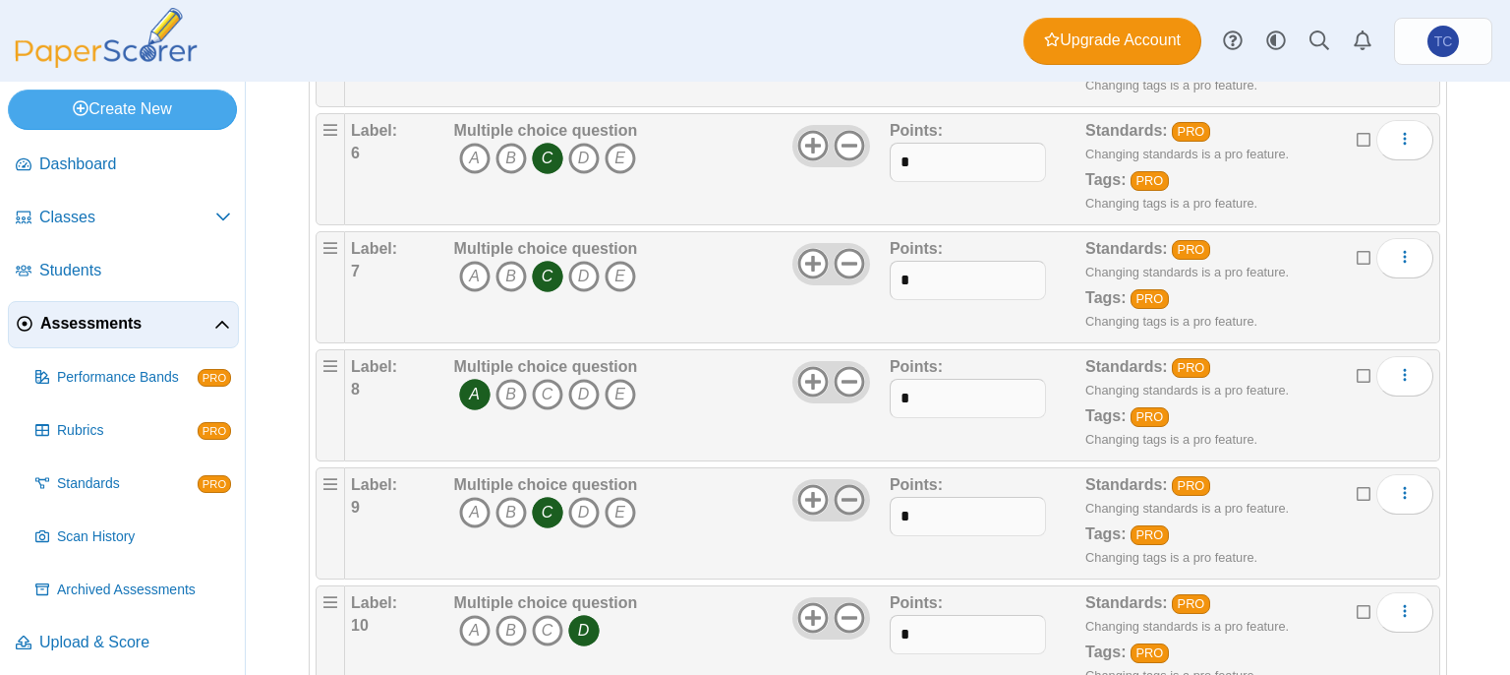
click at [837, 497] on icon at bounding box center [849, 499] width 31 height 31
click at [840, 366] on icon at bounding box center [849, 381] width 31 height 31
click at [841, 248] on icon at bounding box center [849, 263] width 31 height 31
click at [850, 130] on icon at bounding box center [849, 145] width 31 height 31
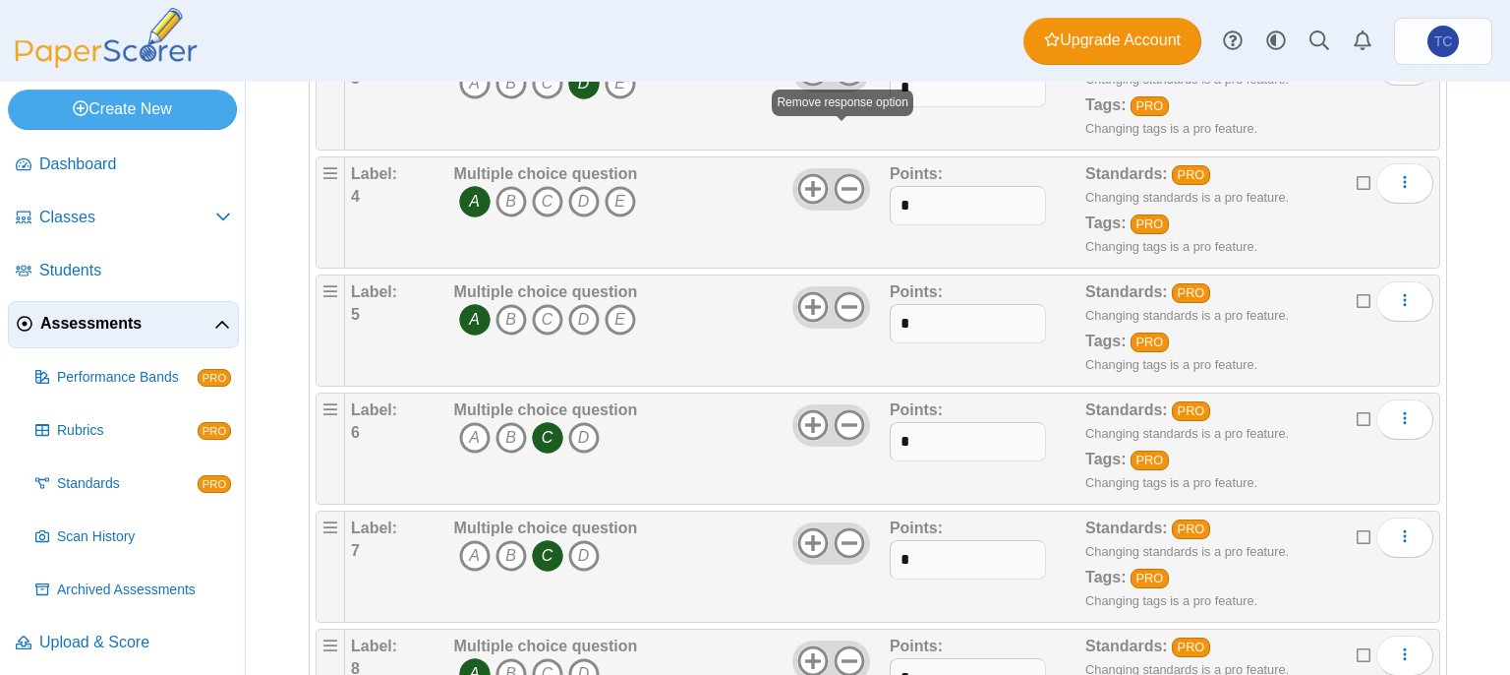
scroll to position [590, 0]
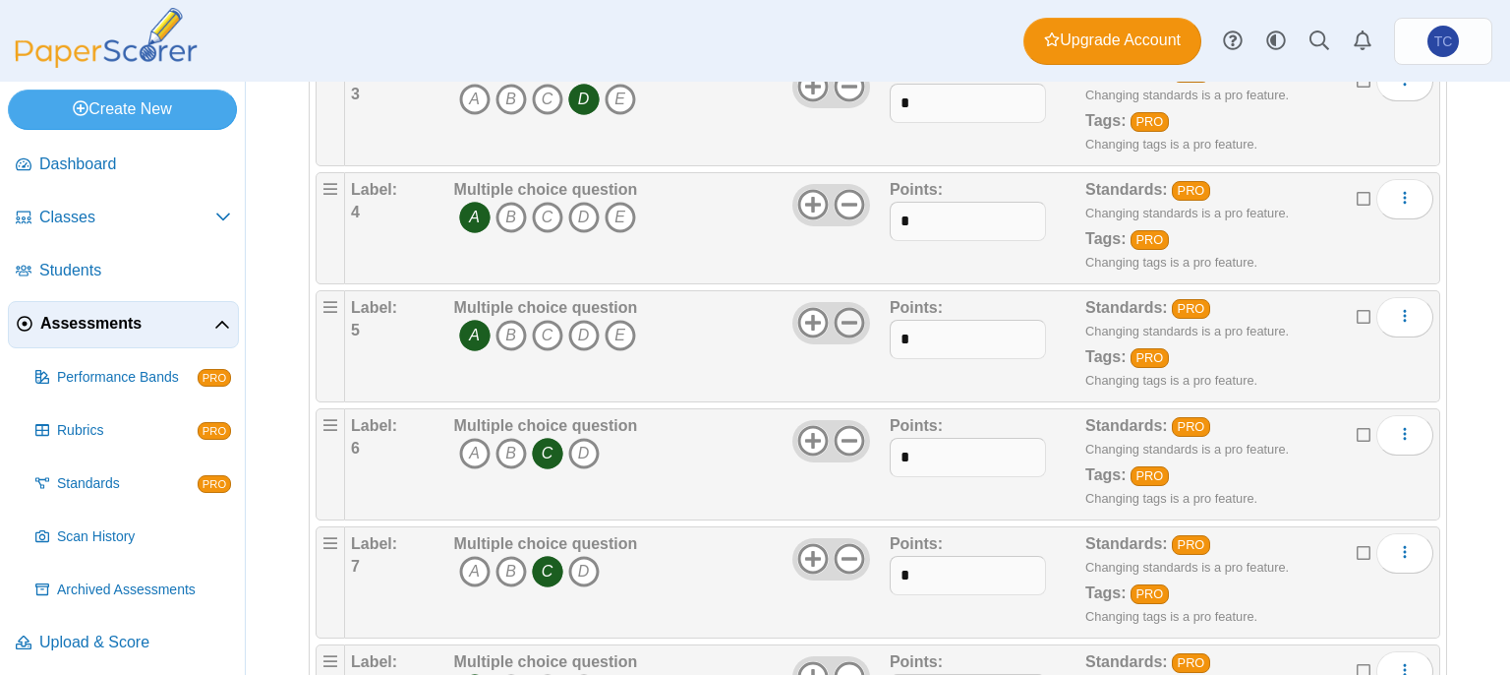
click at [841, 320] on icon at bounding box center [849, 322] width 31 height 31
click at [846, 191] on icon at bounding box center [849, 204] width 31 height 31
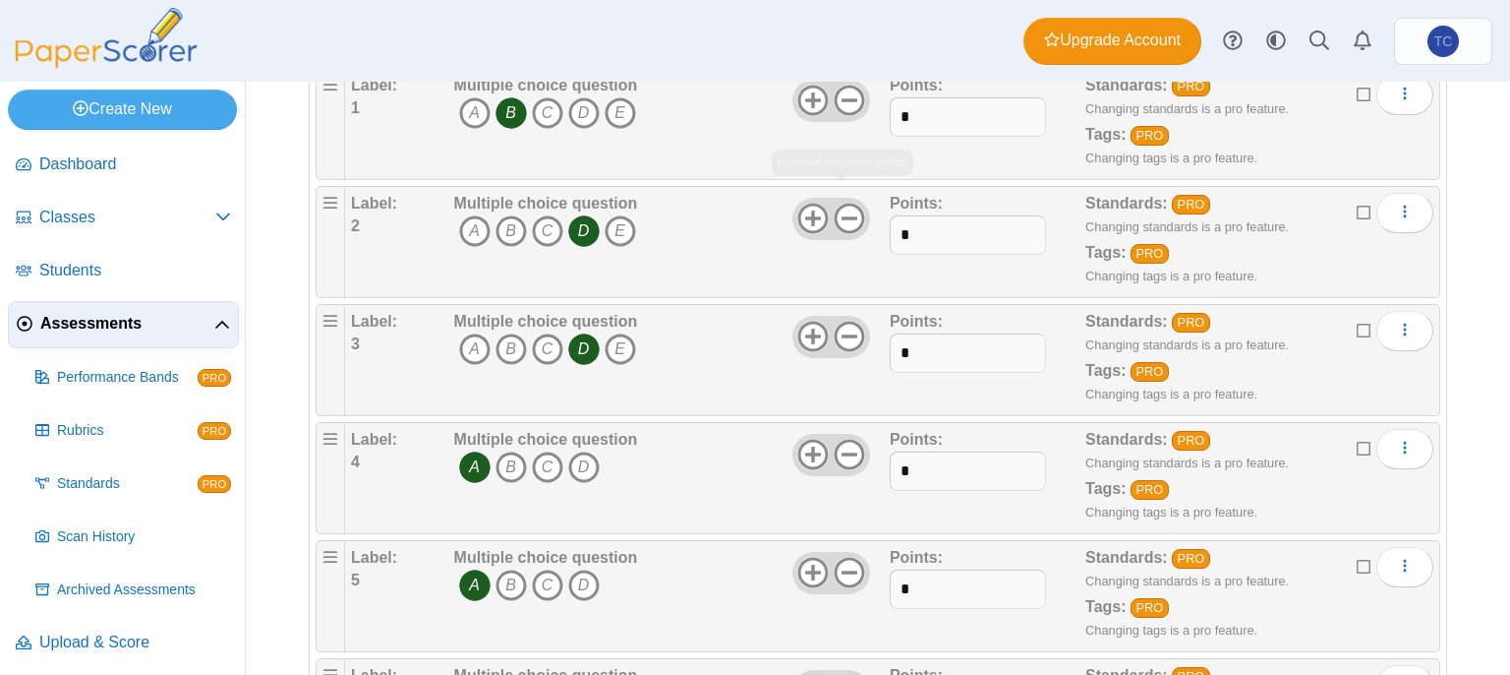
scroll to position [295, 0]
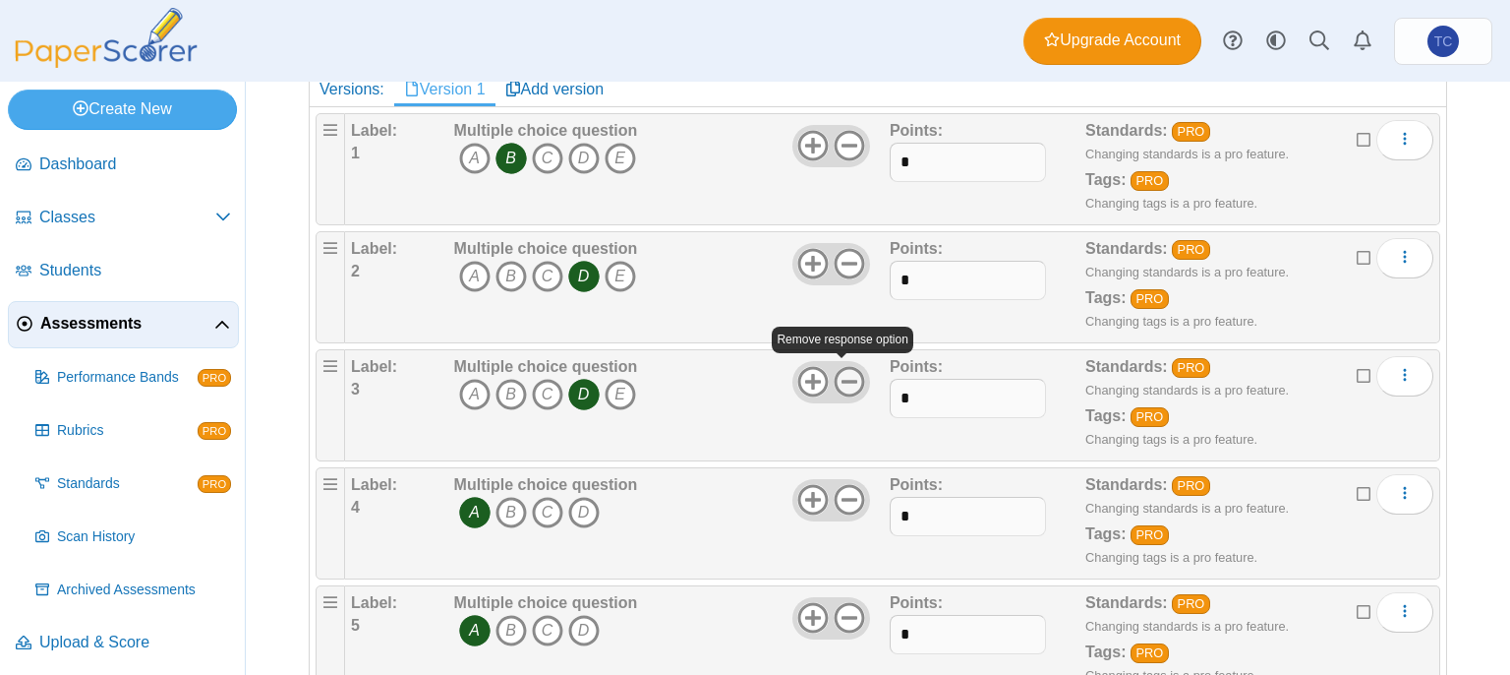
click at [843, 366] on icon at bounding box center [849, 381] width 31 height 31
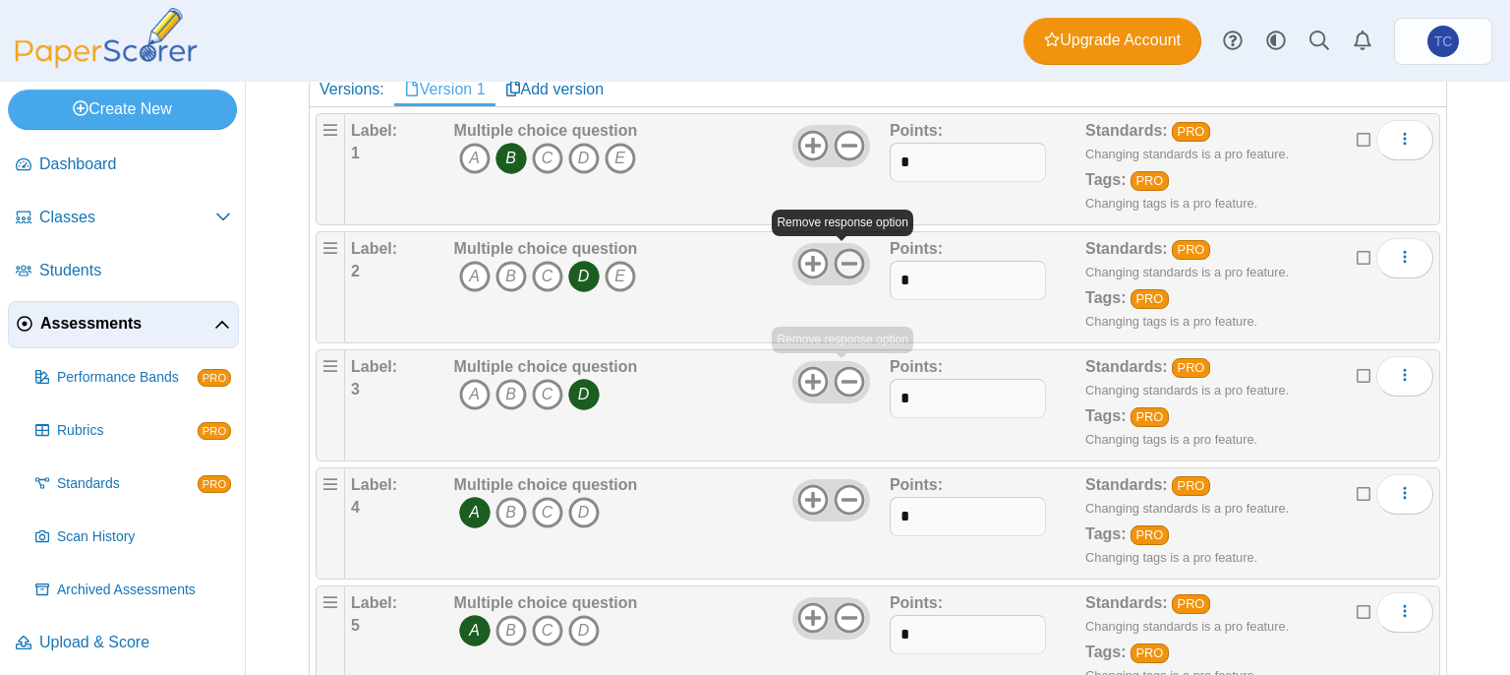
click at [841, 248] on icon at bounding box center [849, 263] width 31 height 31
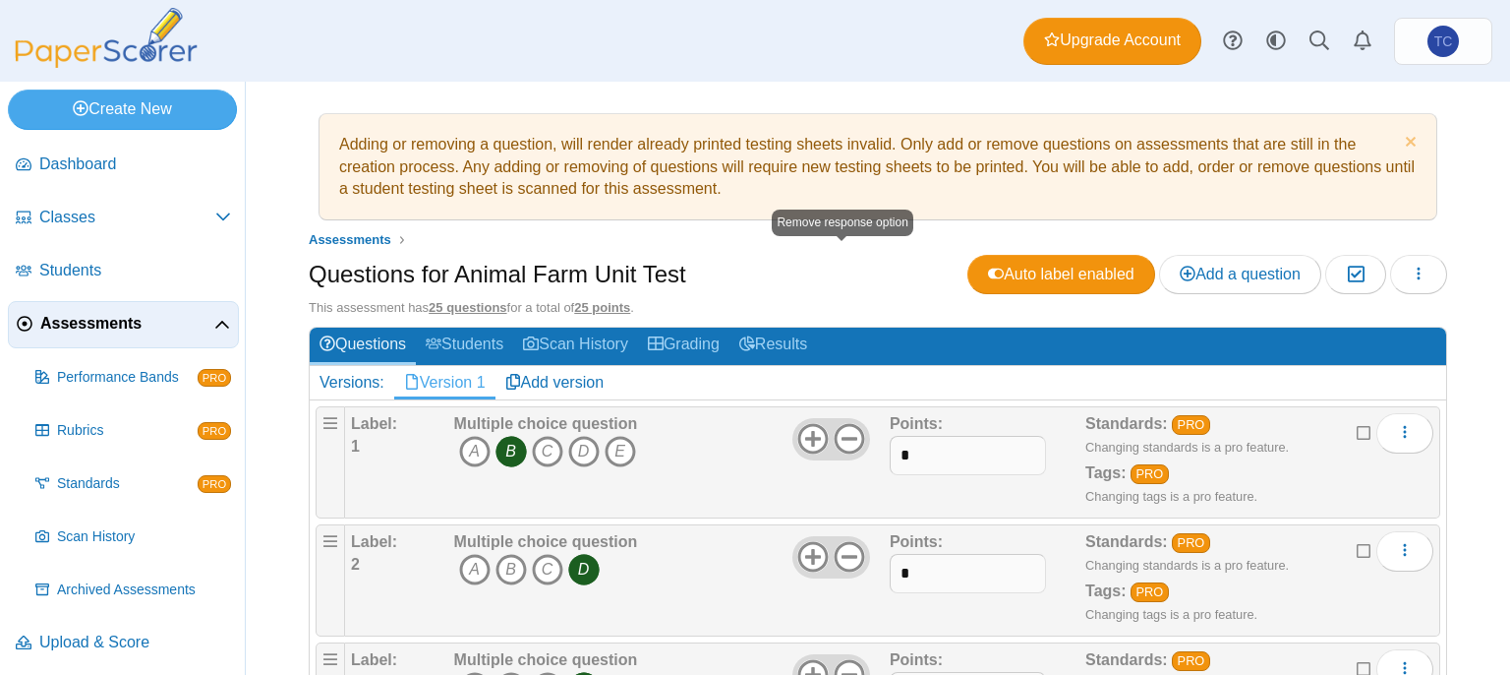
scroll to position [0, 0]
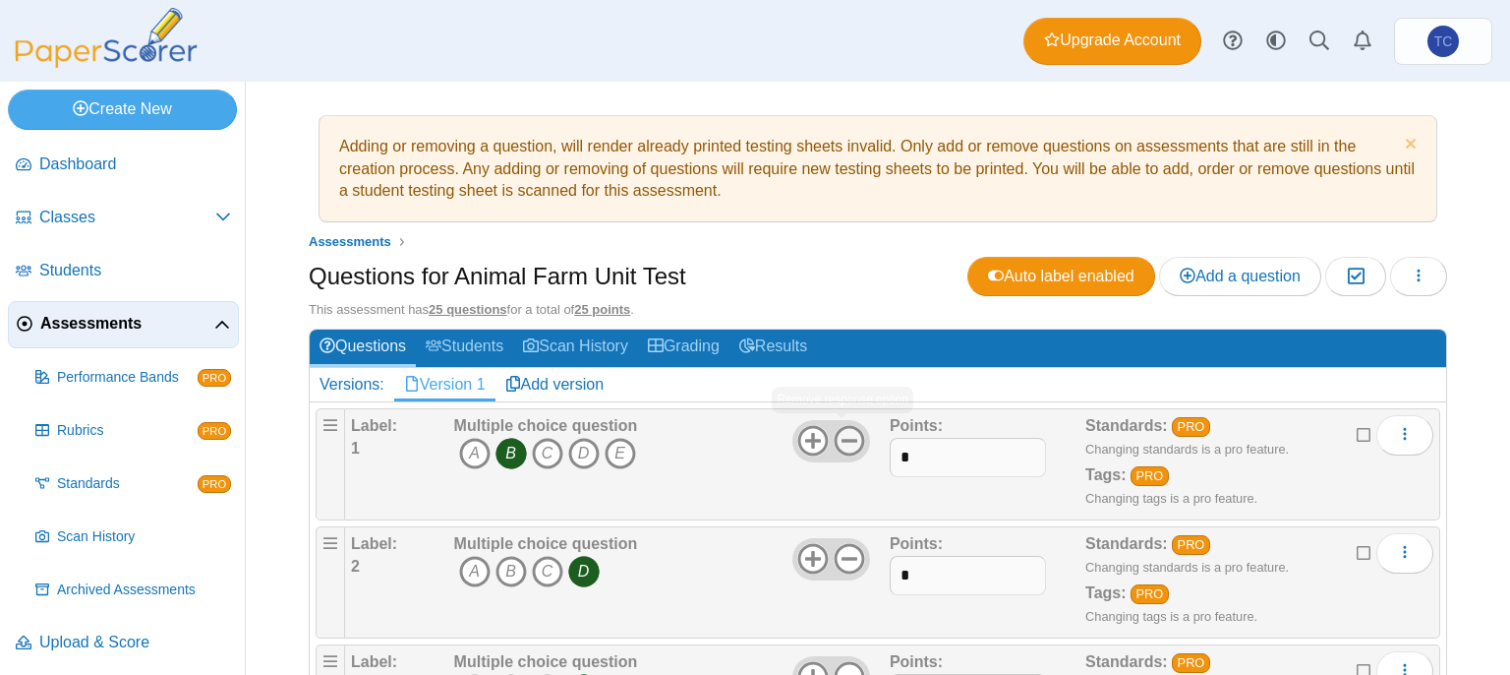
click at [846, 430] on icon at bounding box center [849, 440] width 31 height 31
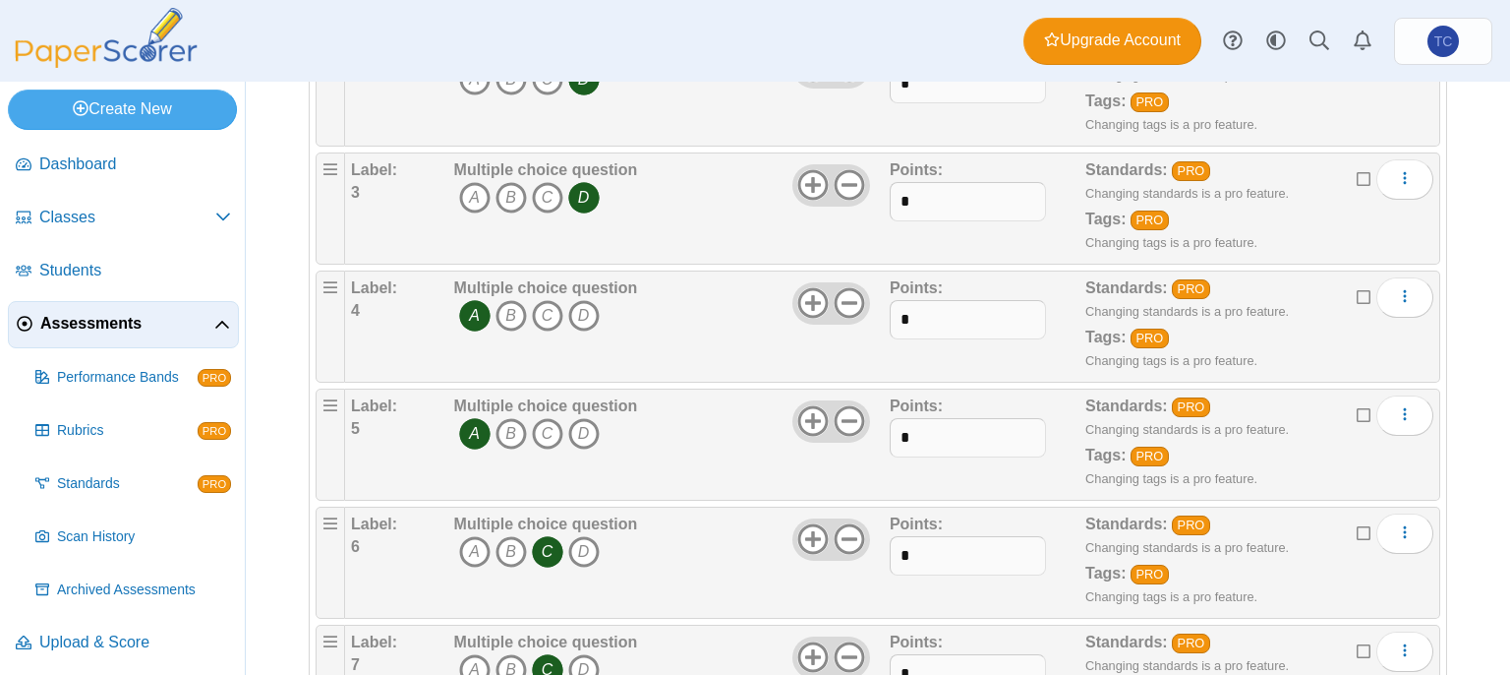
scroll to position [590, 0]
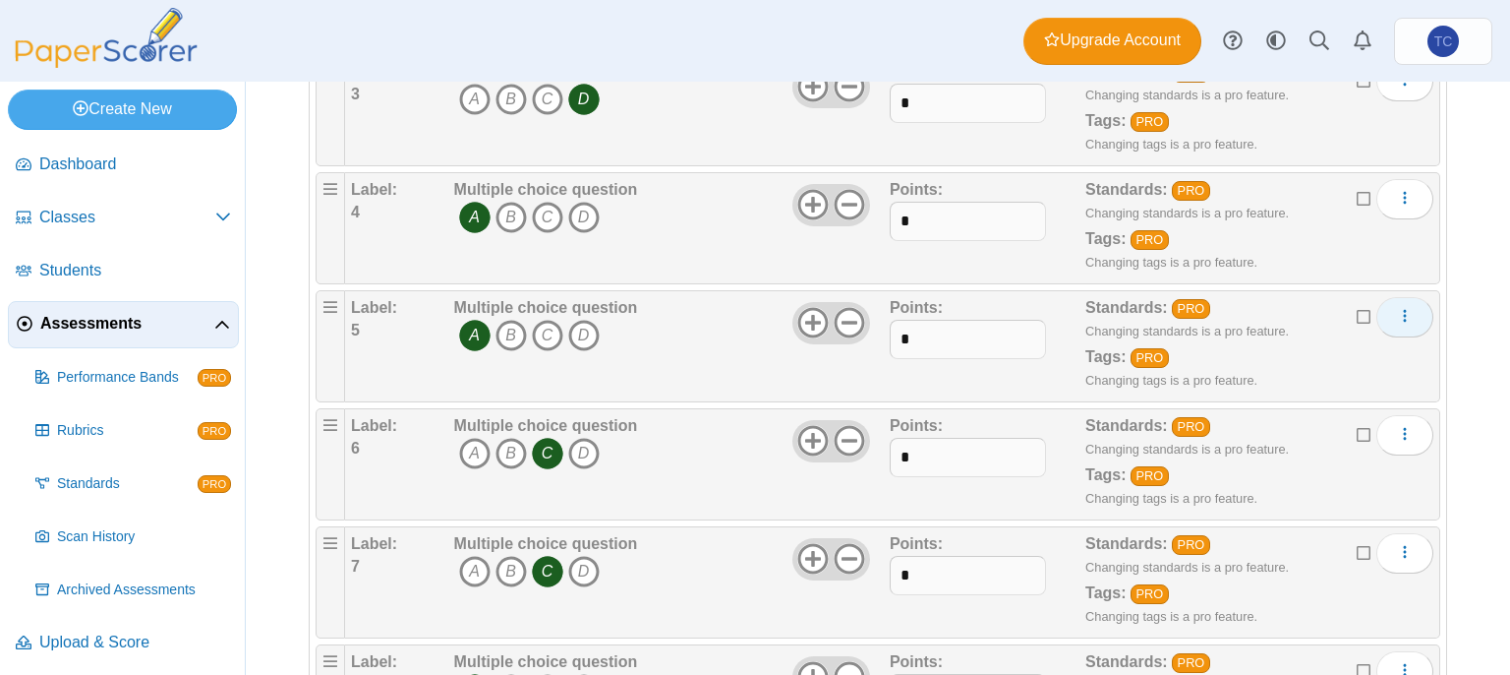
click at [1397, 308] on span "More options" at bounding box center [1405, 316] width 16 height 17
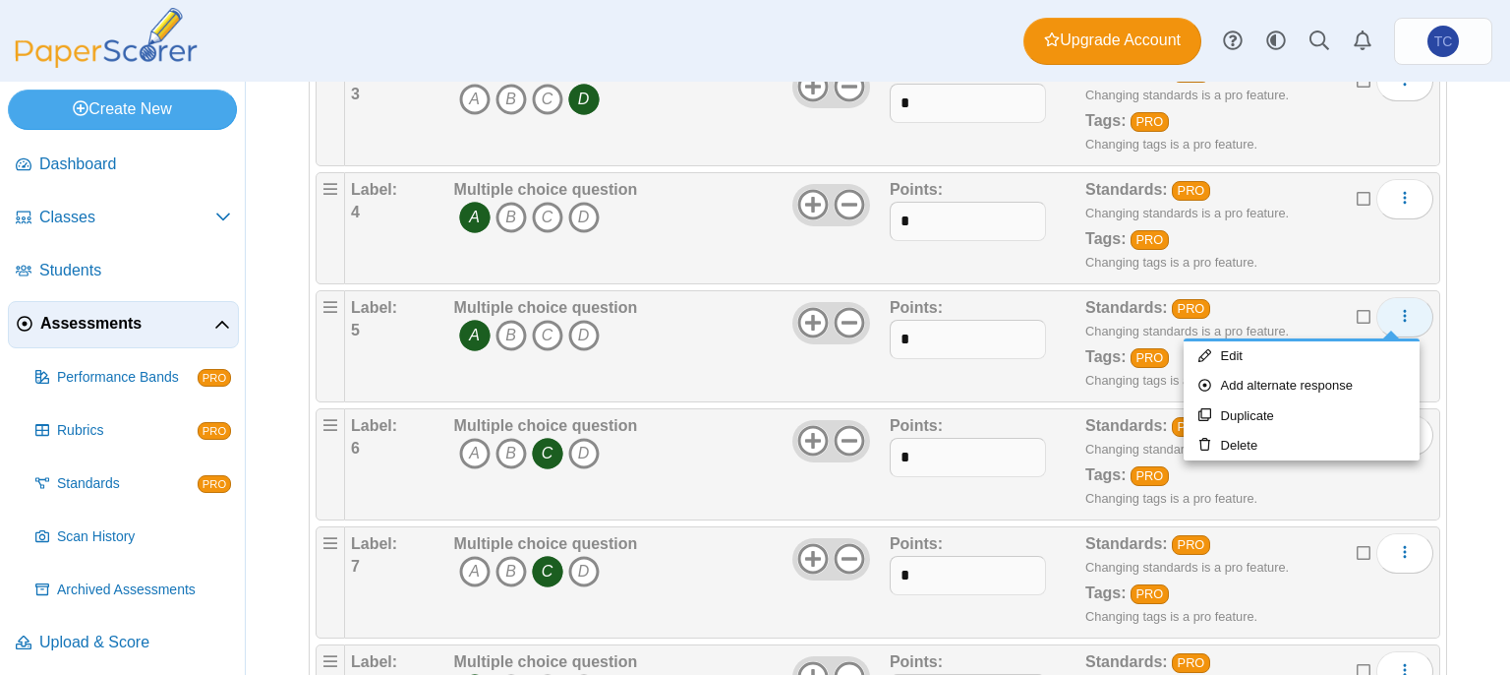
click at [1397, 308] on span "More options" at bounding box center [1405, 316] width 16 height 17
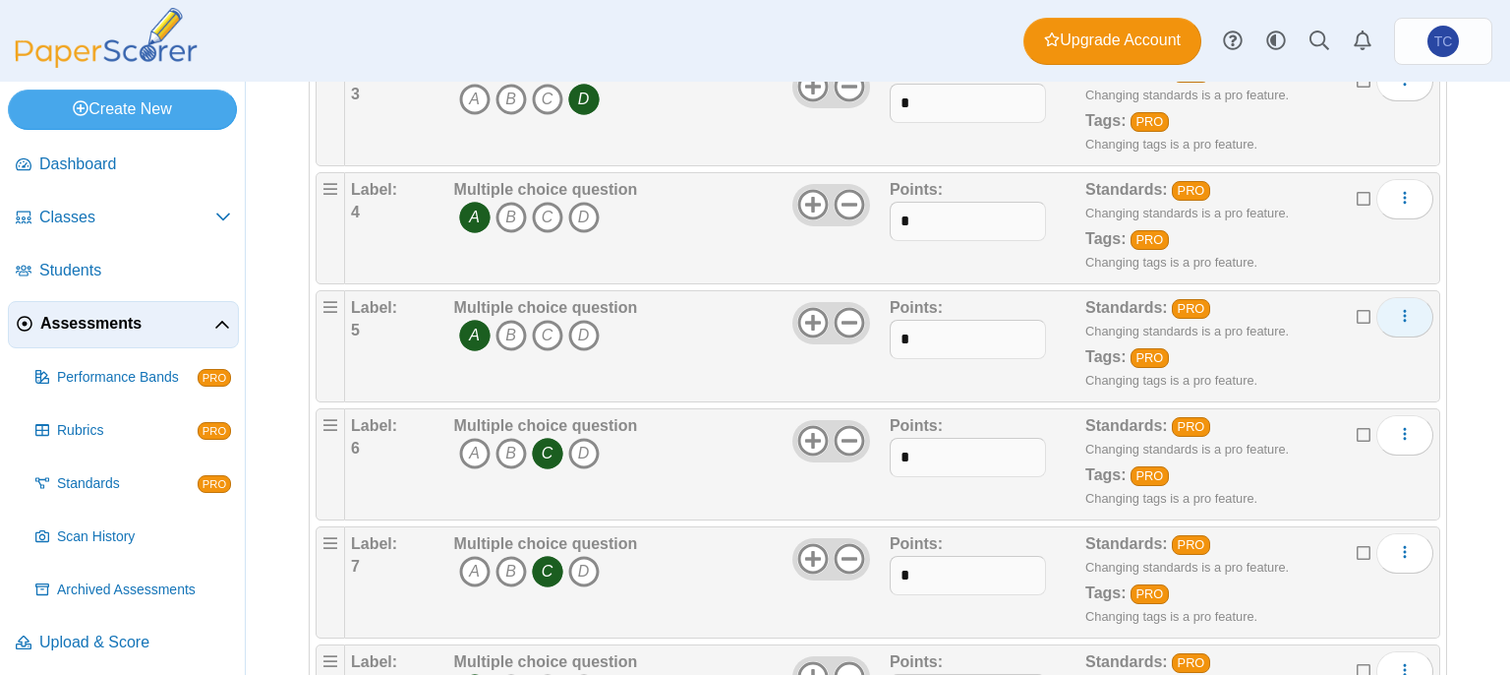
click at [1397, 308] on span "More options" at bounding box center [1405, 316] width 16 height 17
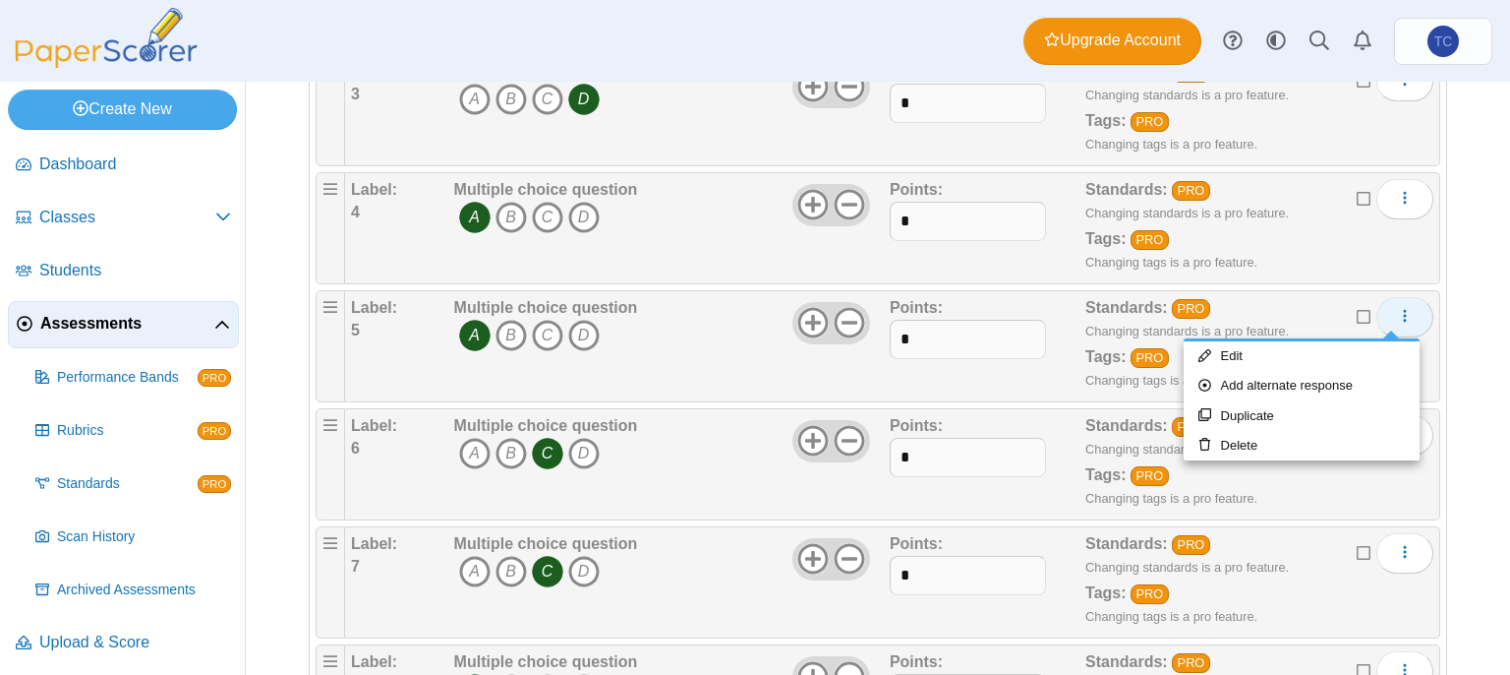
click at [1397, 308] on span "More options" at bounding box center [1405, 316] width 16 height 17
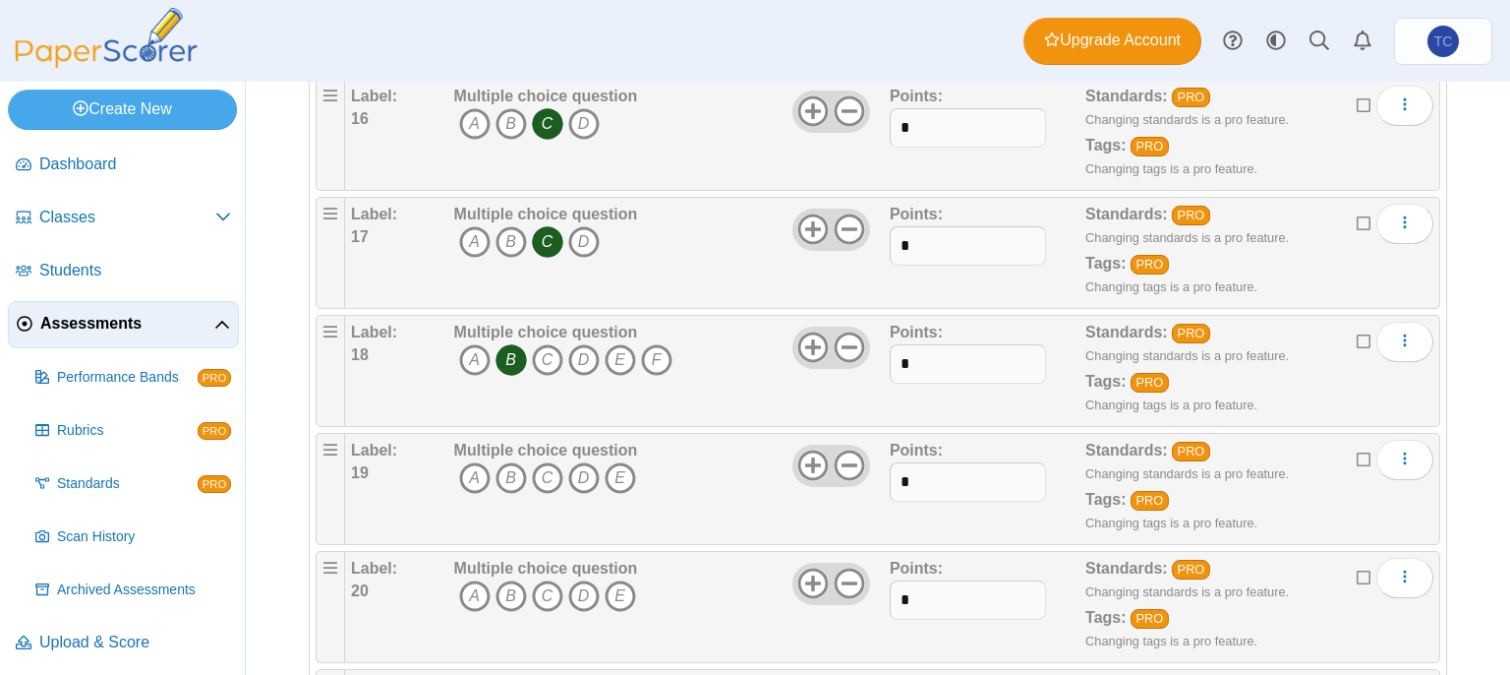
scroll to position [2065, 0]
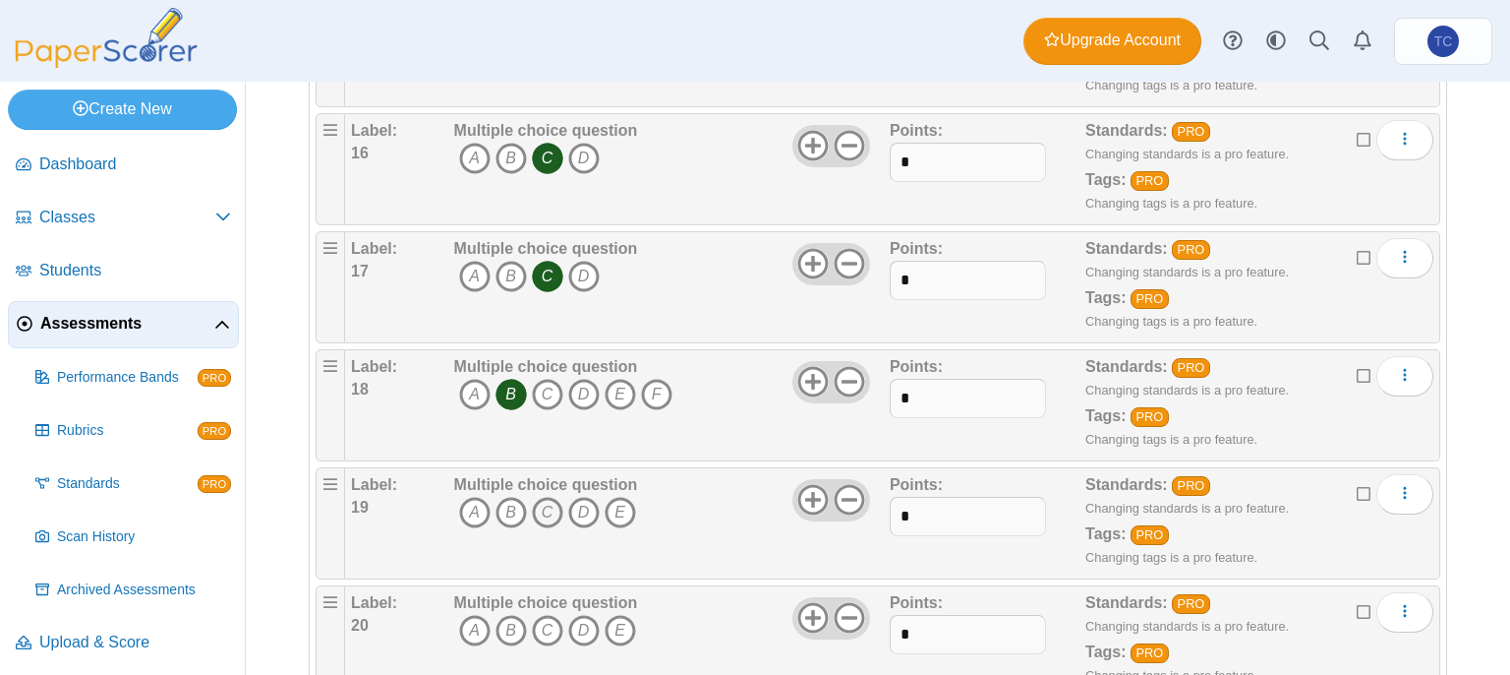
click at [545, 497] on icon "C" at bounding box center [547, 512] width 31 height 31
drag, startPoint x: 535, startPoint y: 624, endPoint x: 533, endPoint y: 614, distance: 11.0
click at [536, 624] on icon "C" at bounding box center [547, 630] width 31 height 31
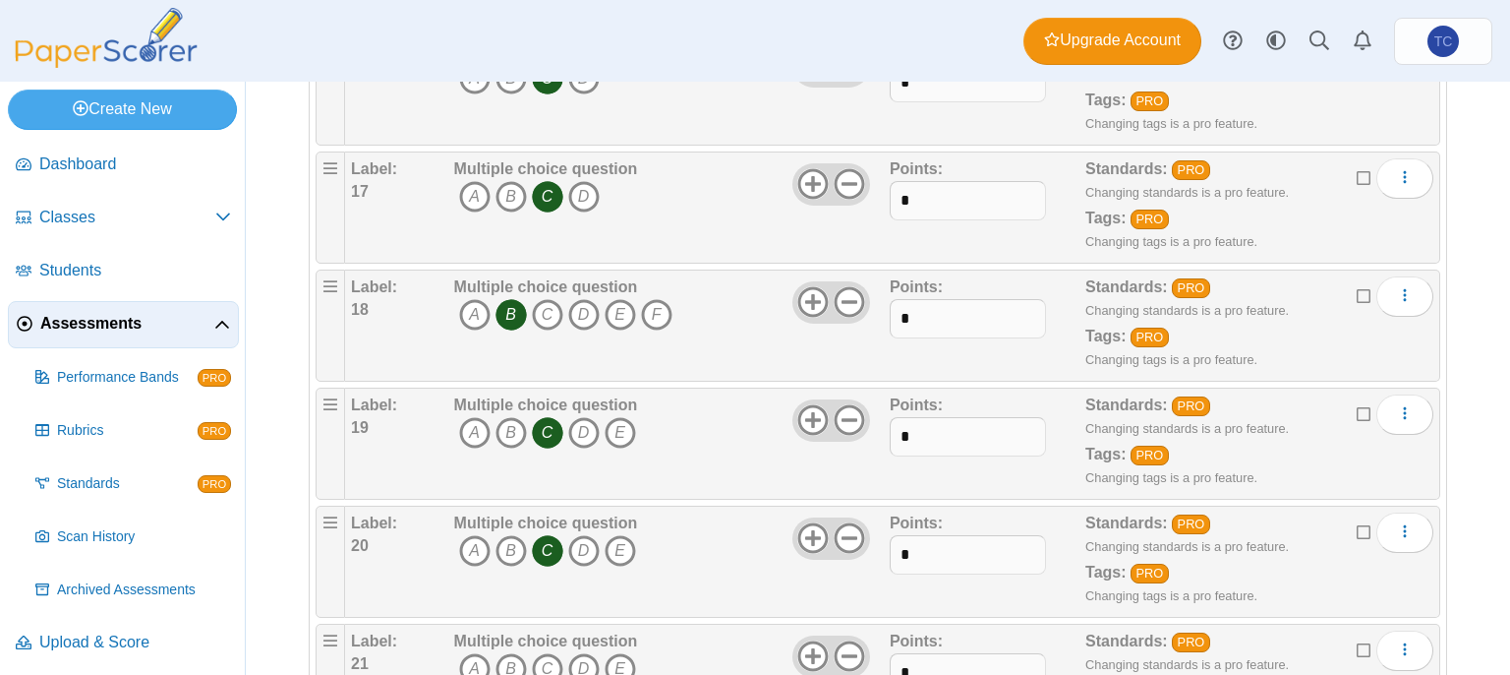
scroll to position [2262, 0]
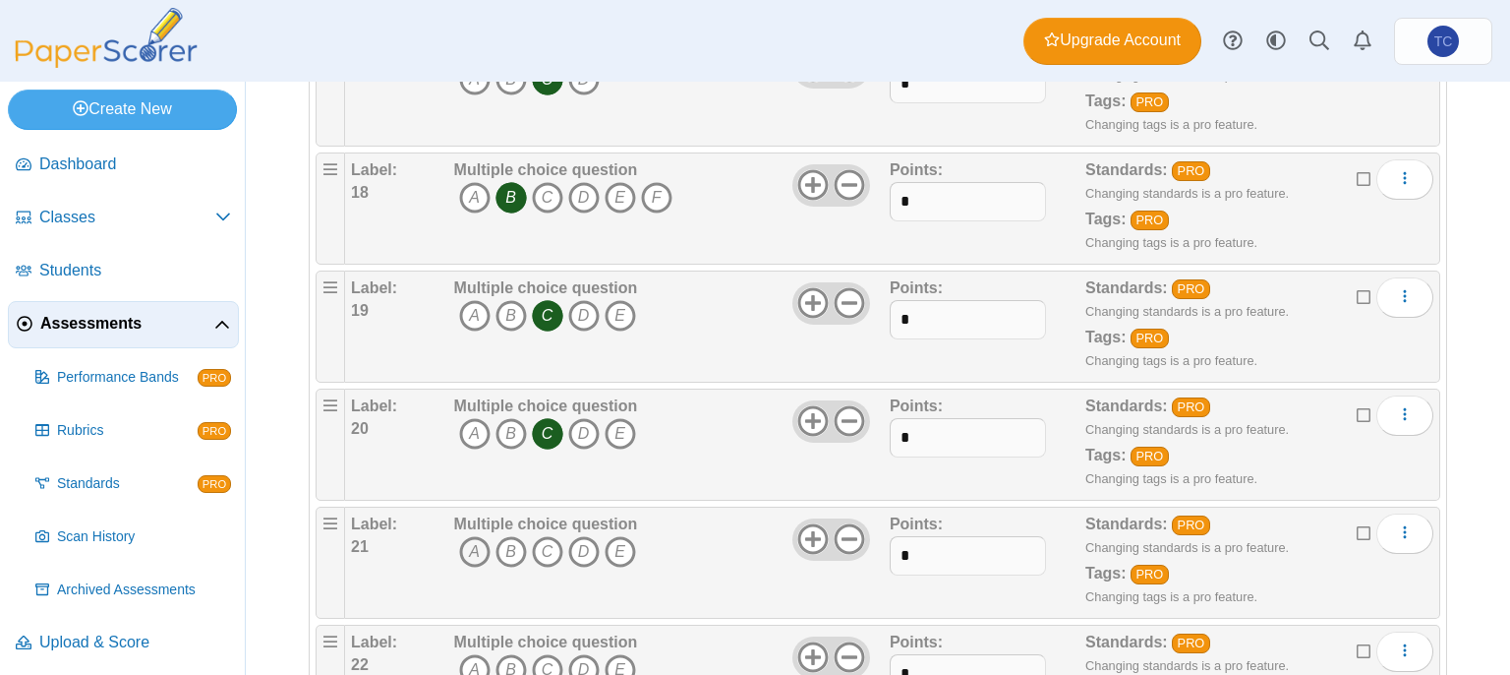
click at [468, 540] on icon "A" at bounding box center [474, 551] width 31 height 31
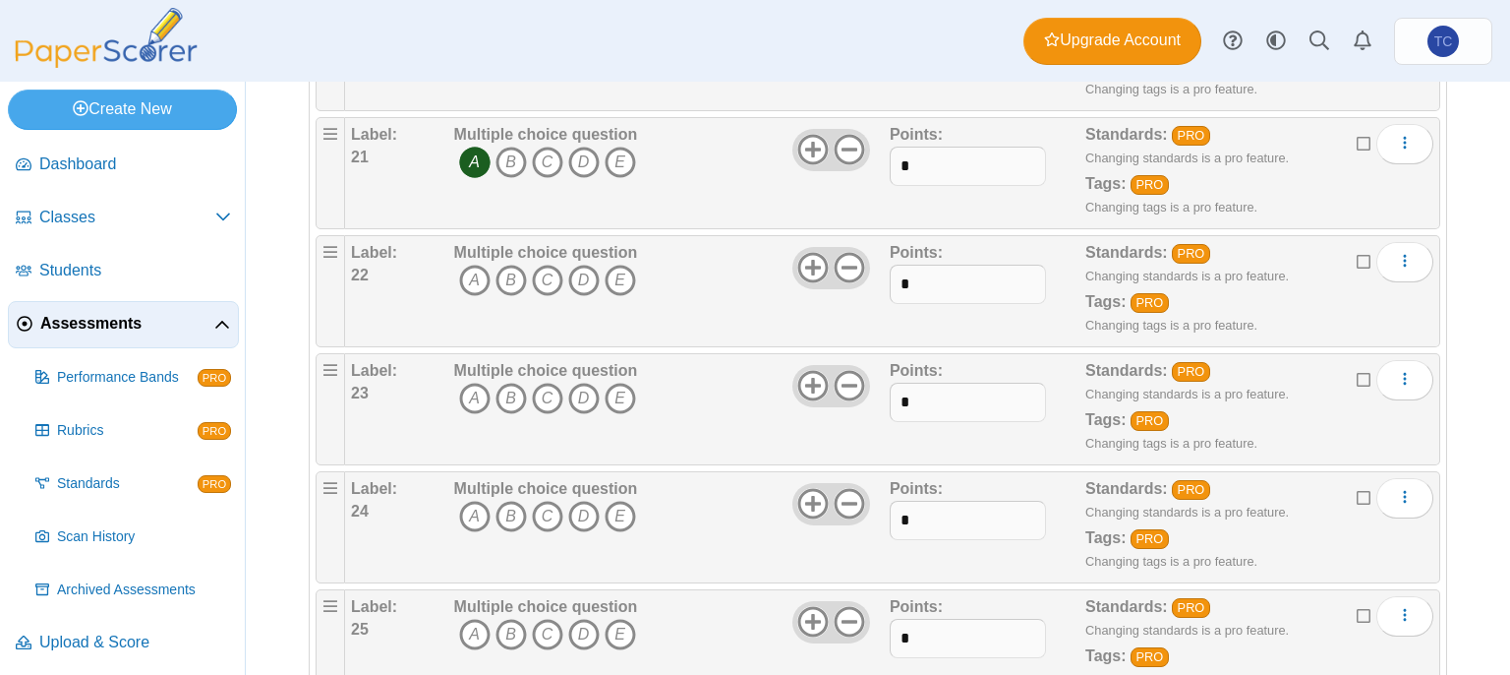
scroll to position [2655, 0]
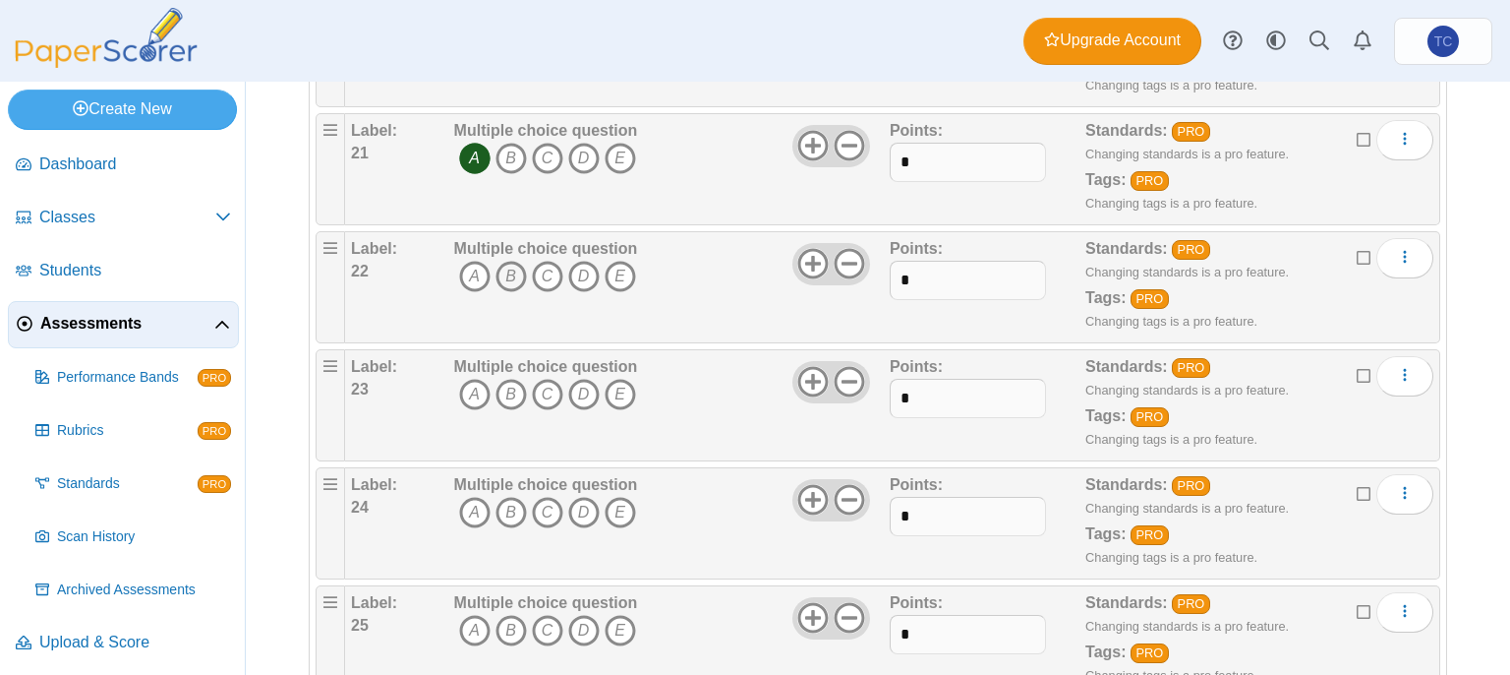
click at [519, 261] on icon "B" at bounding box center [511, 276] width 31 height 31
click at [814, 248] on icon at bounding box center [812, 263] width 31 height 31
click at [838, 248] on icon at bounding box center [849, 263] width 31 height 31
click at [843, 131] on icon at bounding box center [849, 145] width 31 height 31
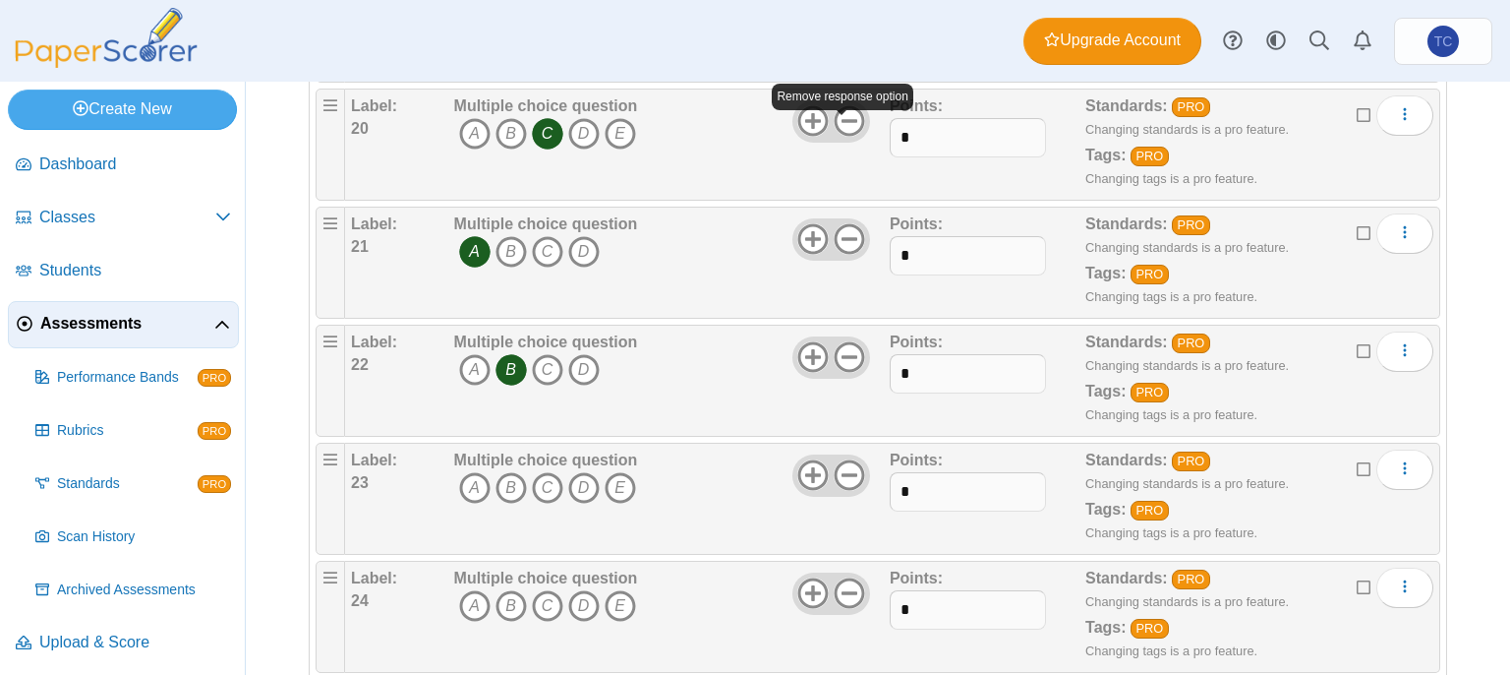
scroll to position [2360, 0]
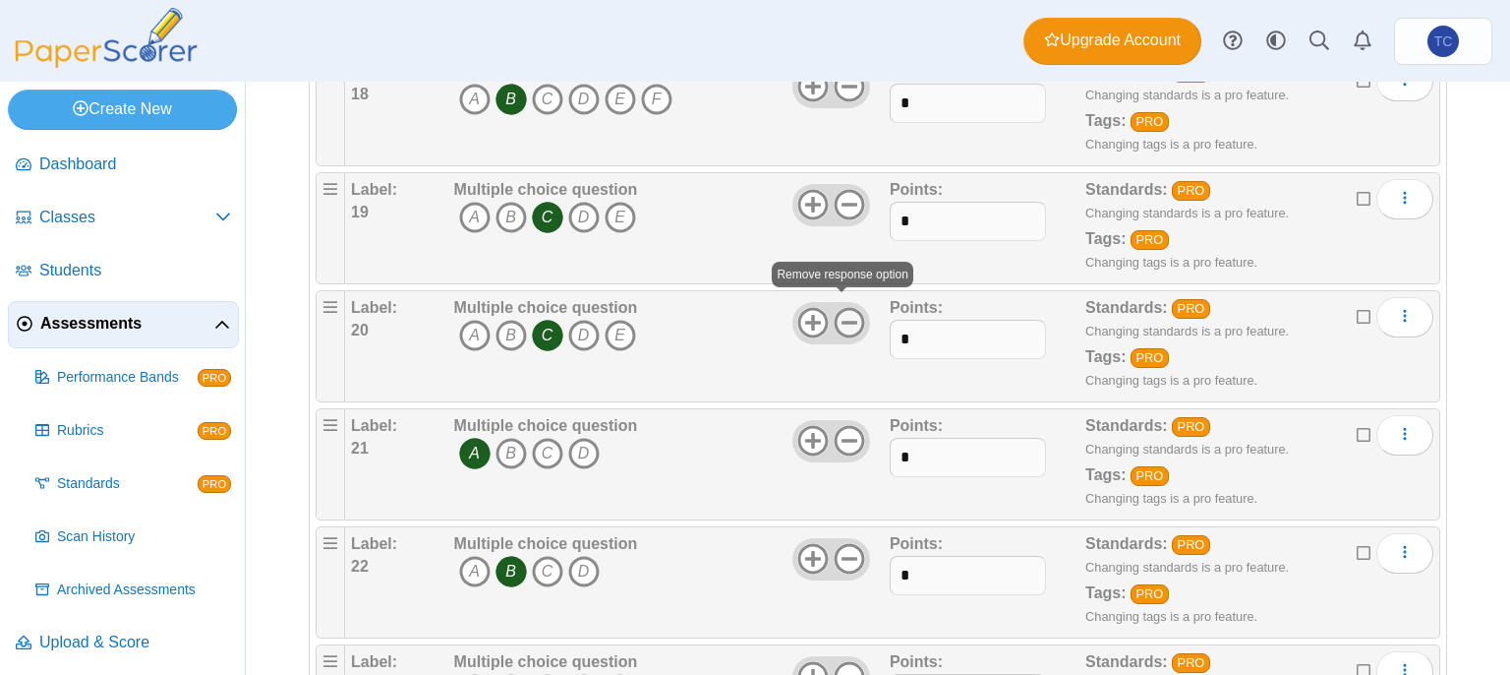
click at [842, 308] on icon at bounding box center [849, 322] width 31 height 31
click at [837, 193] on use at bounding box center [849, 205] width 30 height 30
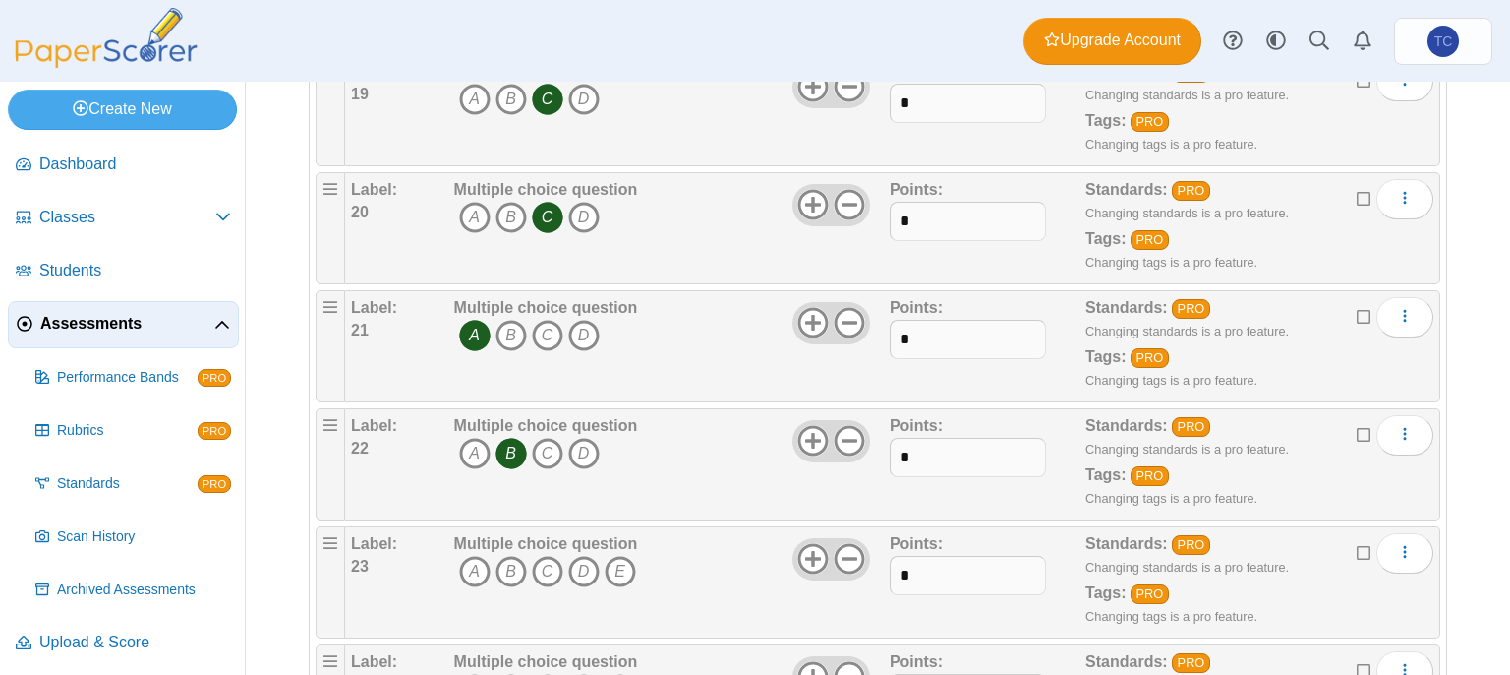
scroll to position [2710, 0]
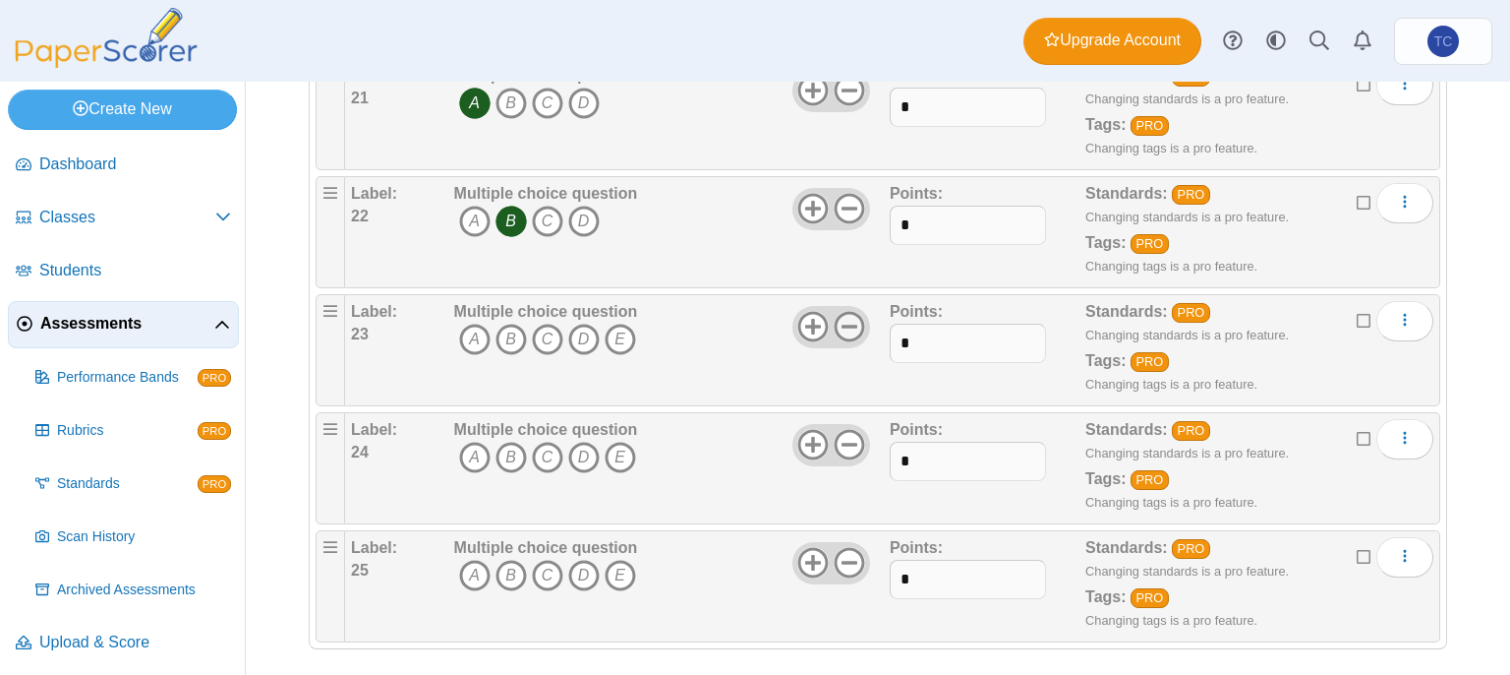
click at [850, 311] on icon at bounding box center [849, 326] width 31 height 31
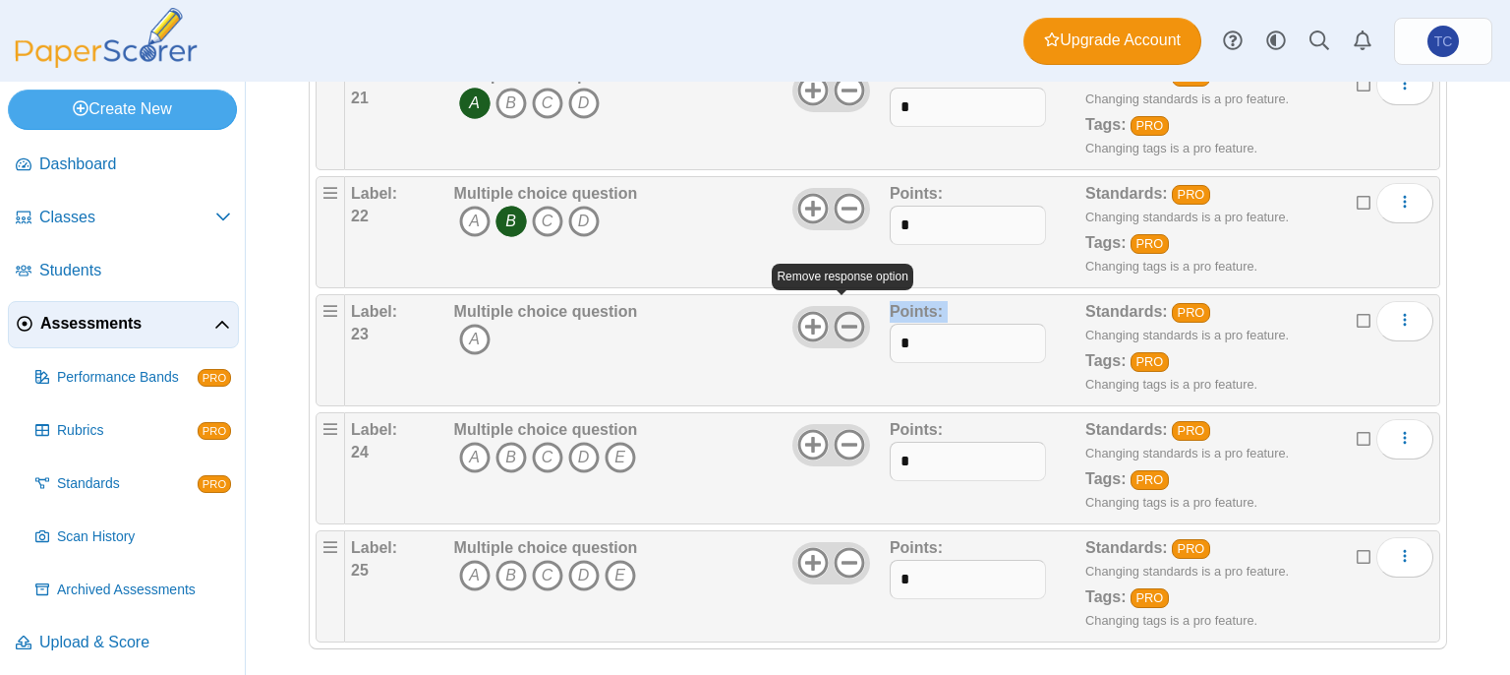
click at [850, 311] on icon at bounding box center [849, 326] width 31 height 31
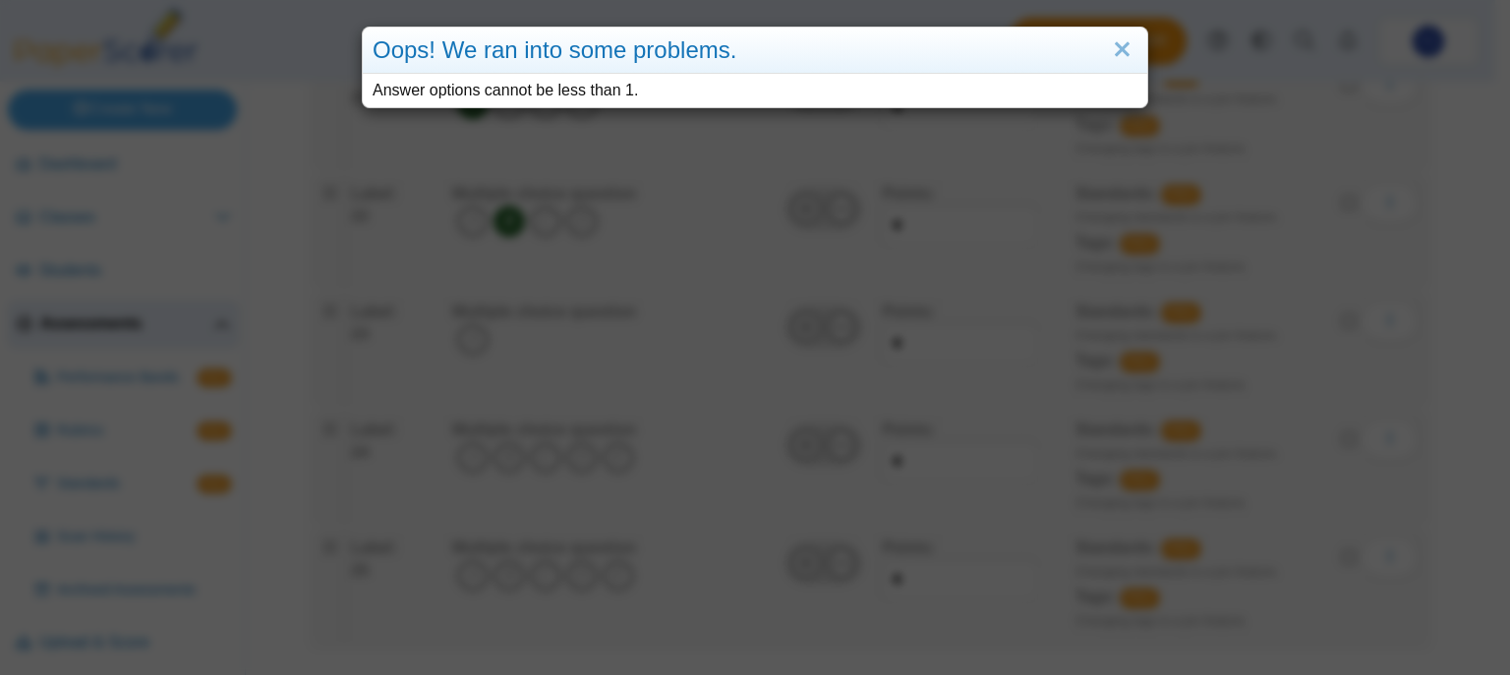
click at [605, 316] on div "Oops! We ran into some problems. Answer options cannot be less than 1." at bounding box center [755, 337] width 1510 height 675
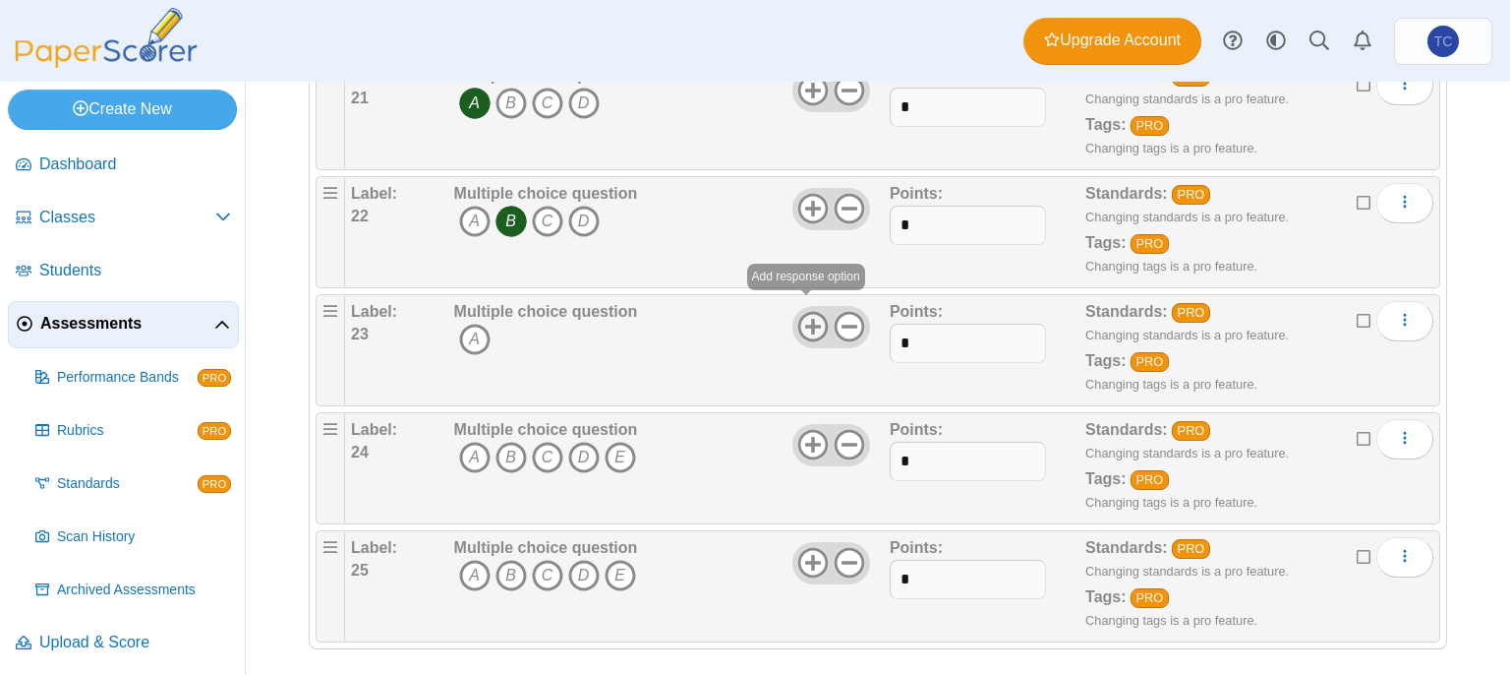
click at [804, 311] on icon at bounding box center [812, 326] width 31 height 31
click at [798, 316] on icon at bounding box center [812, 326] width 31 height 31
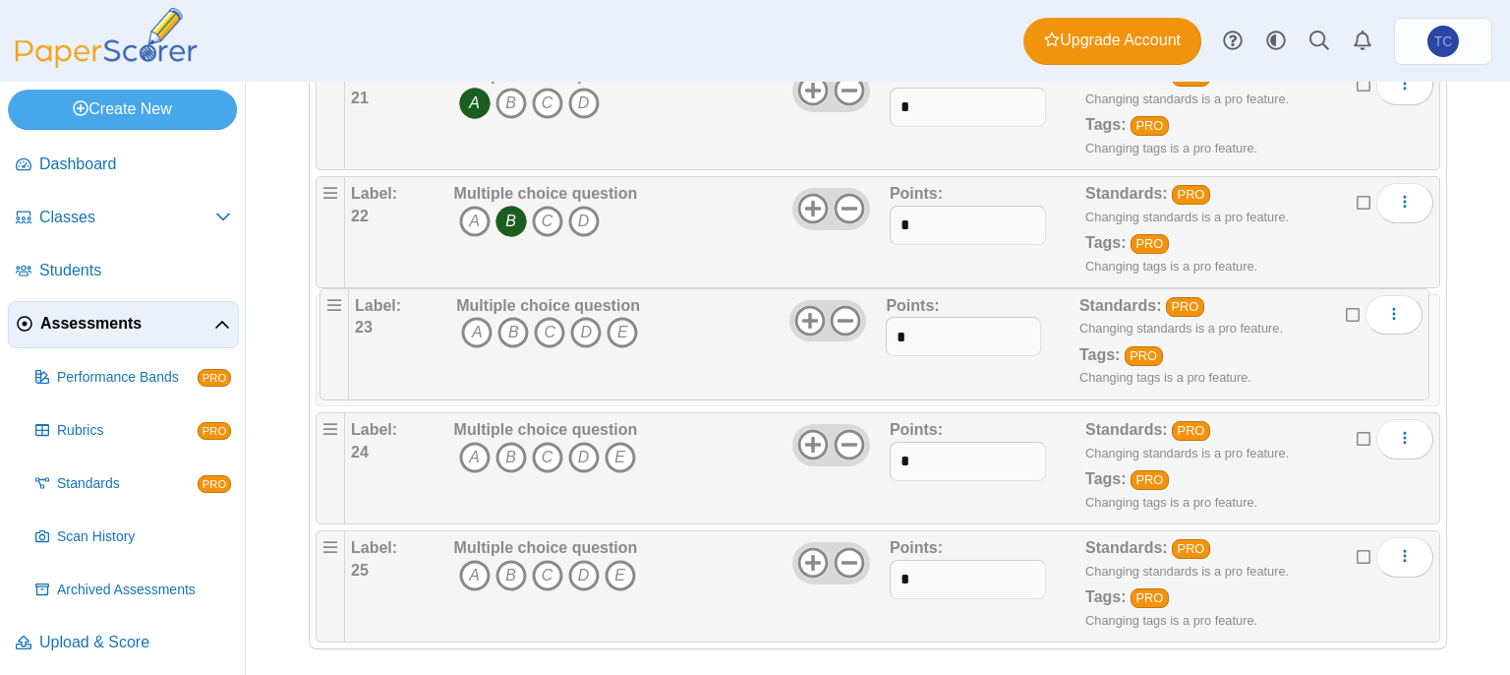
drag, startPoint x: 326, startPoint y: 300, endPoint x: 323, endPoint y: 288, distance: 12.4
click at [1397, 312] on span "More options" at bounding box center [1405, 320] width 16 height 17
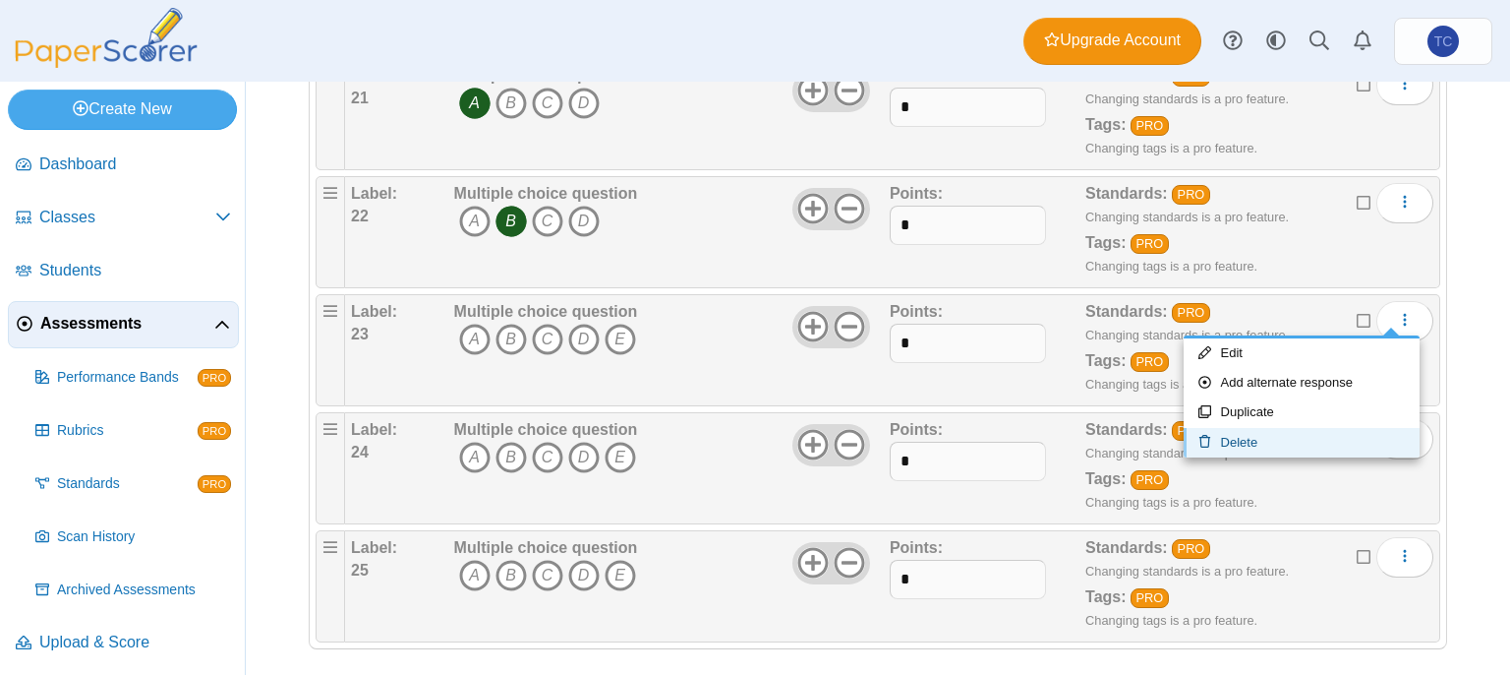
click at [1321, 446] on link "Delete" at bounding box center [1302, 443] width 236 height 30
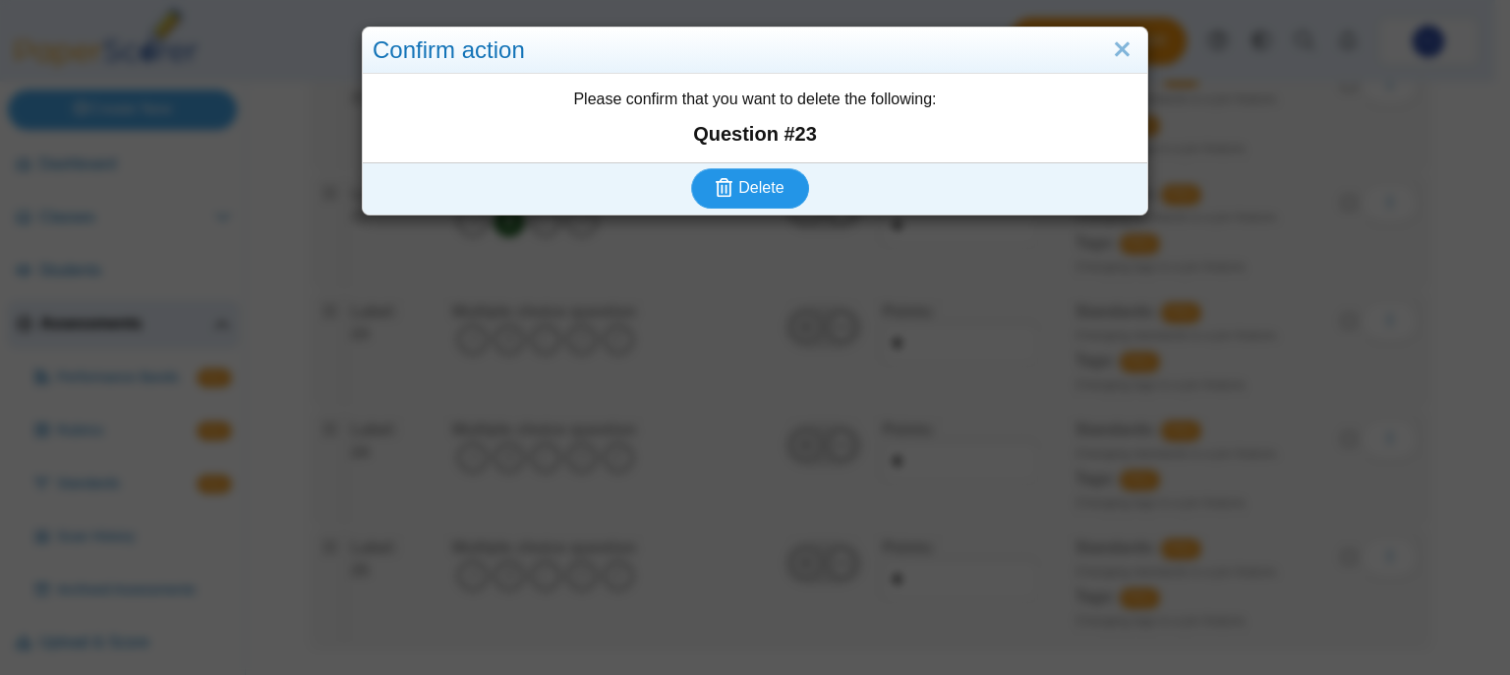
click at [763, 180] on span "Delete" at bounding box center [760, 187] width 45 height 17
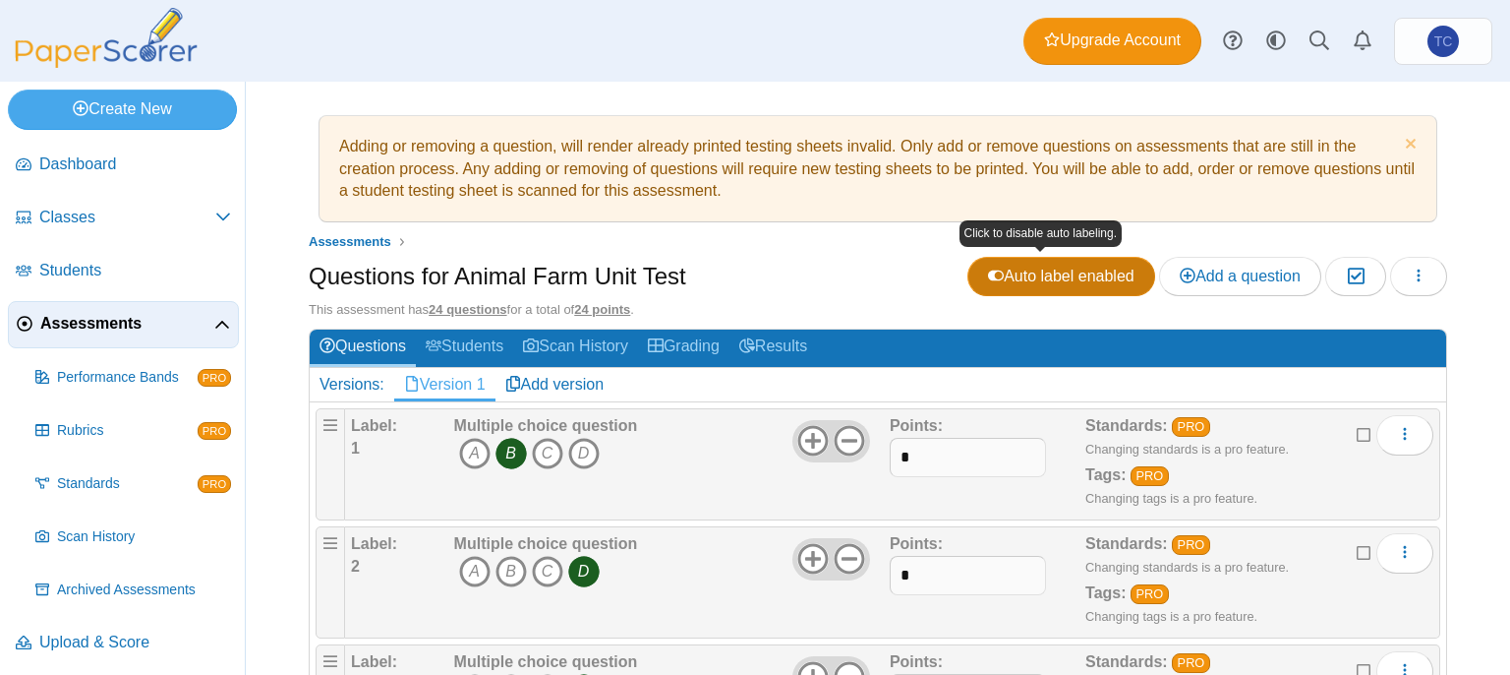
click at [988, 271] on use at bounding box center [996, 275] width 16 height 11
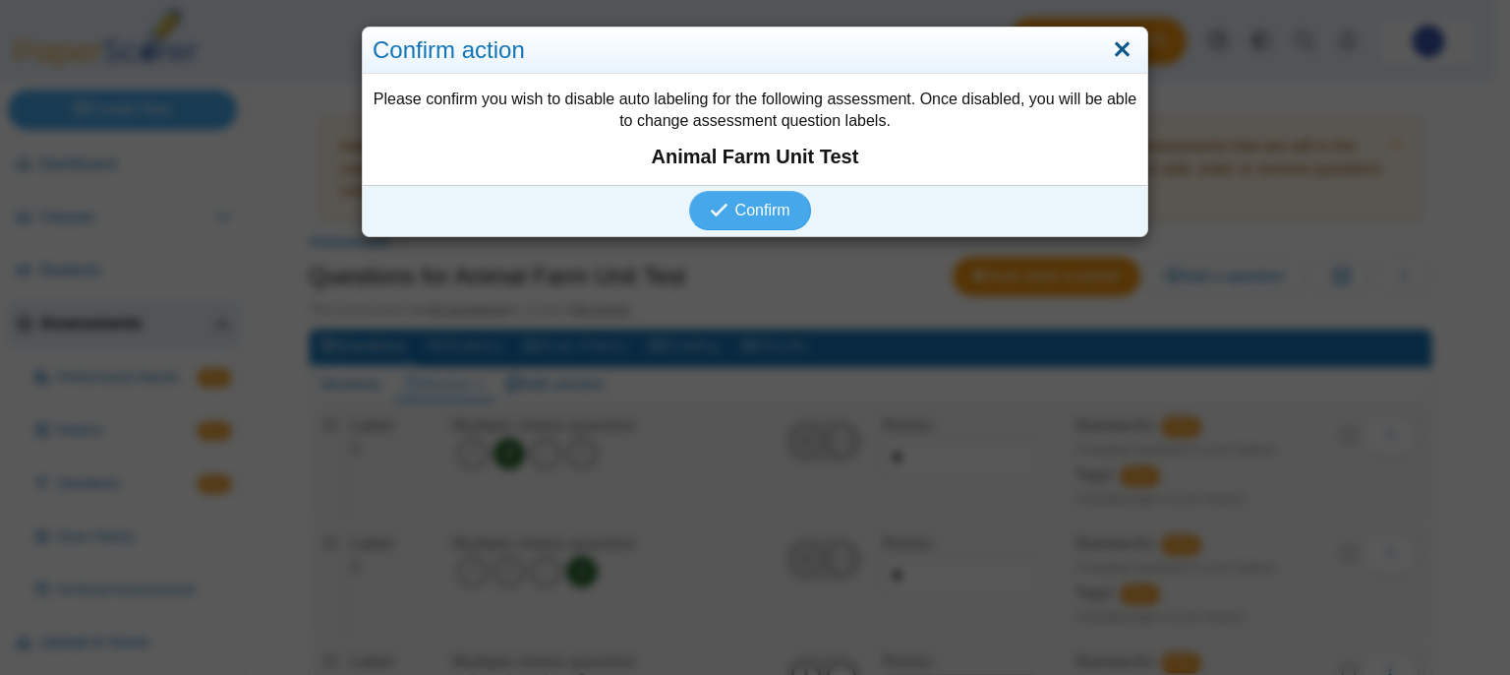
click at [1115, 40] on link "Close" at bounding box center [1122, 49] width 30 height 33
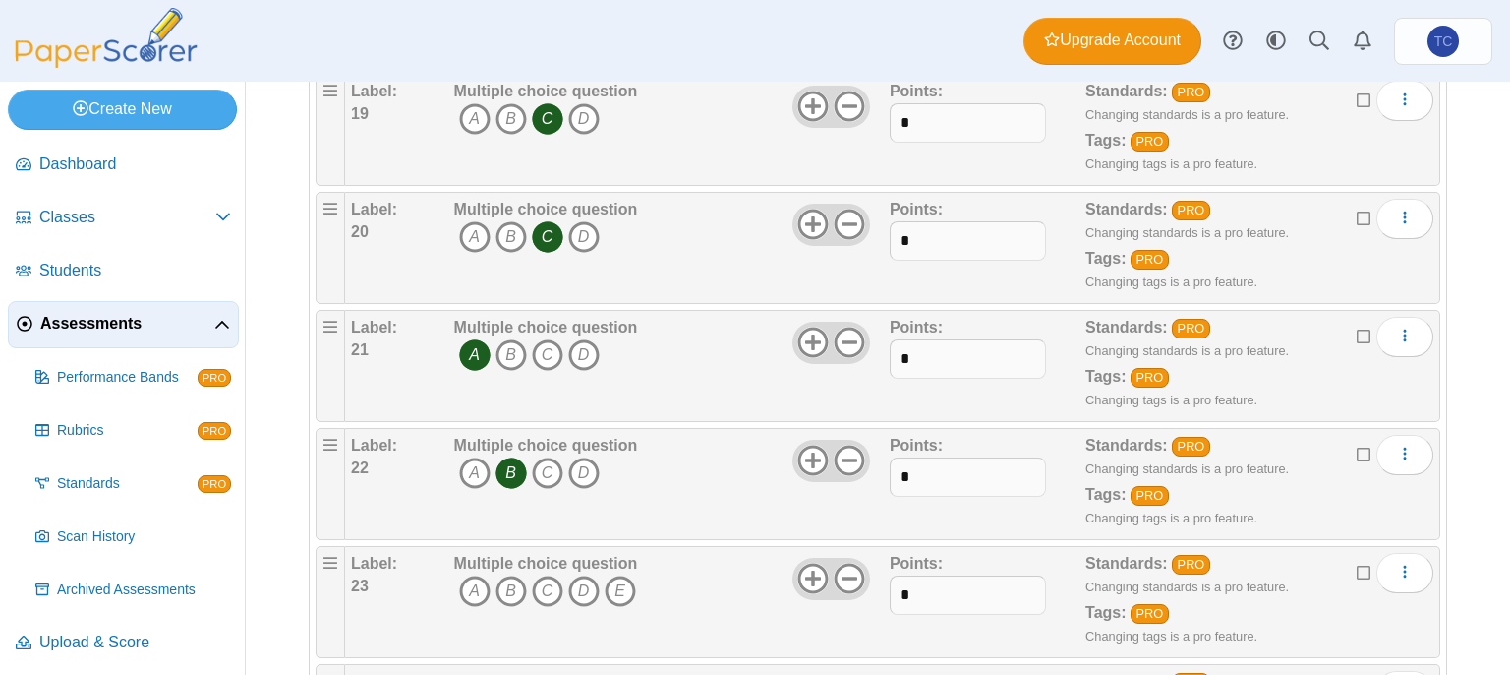
scroll to position [2592, 0]
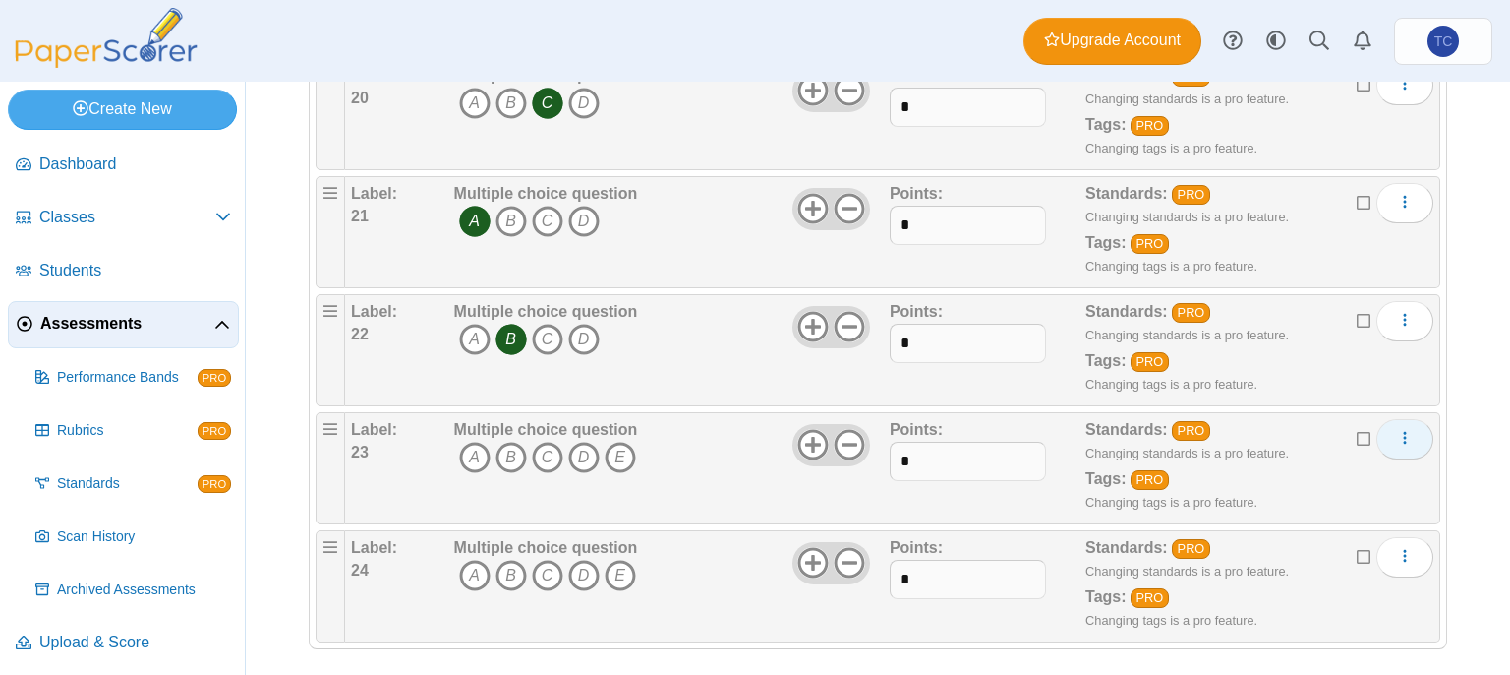
click at [1397, 430] on icon "More options" at bounding box center [1405, 438] width 16 height 16
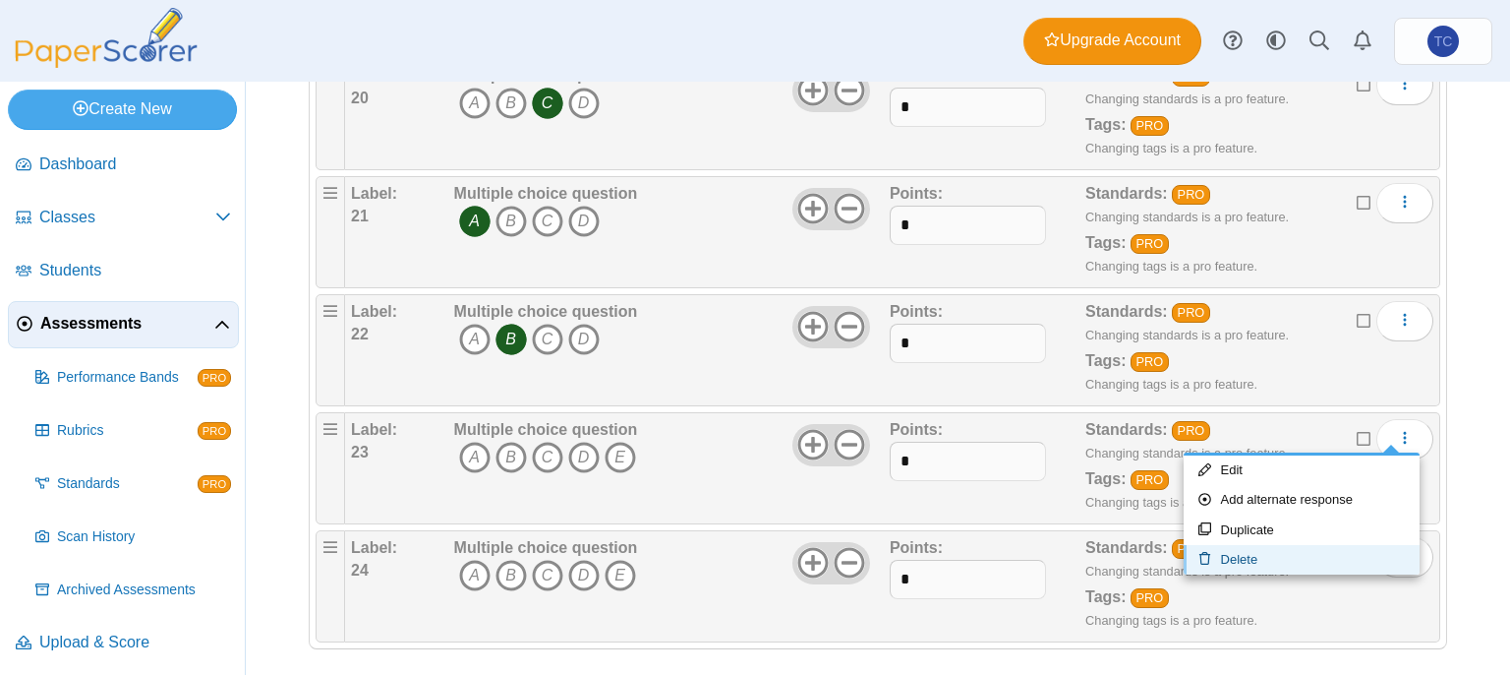
click at [1315, 561] on link "Delete" at bounding box center [1302, 560] width 236 height 30
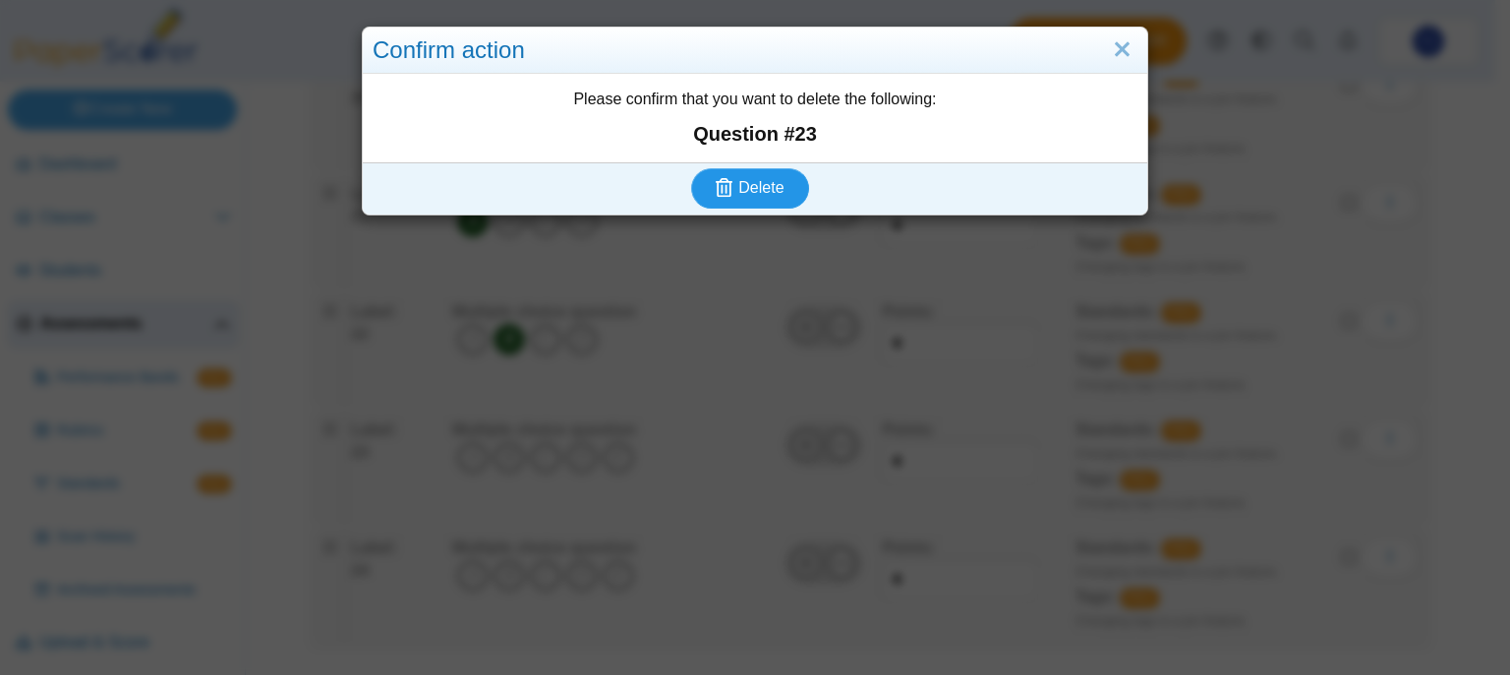
click at [759, 180] on span "Delete" at bounding box center [760, 187] width 45 height 17
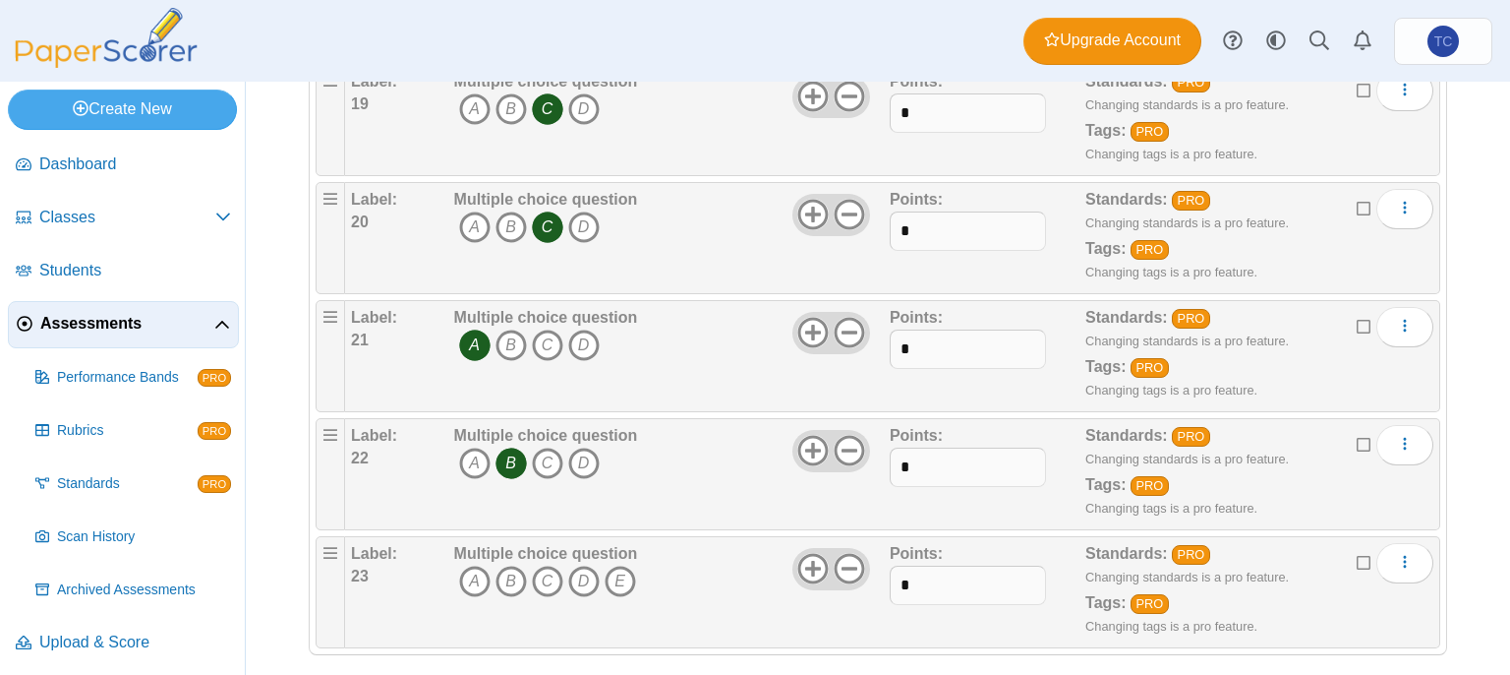
scroll to position [2474, 0]
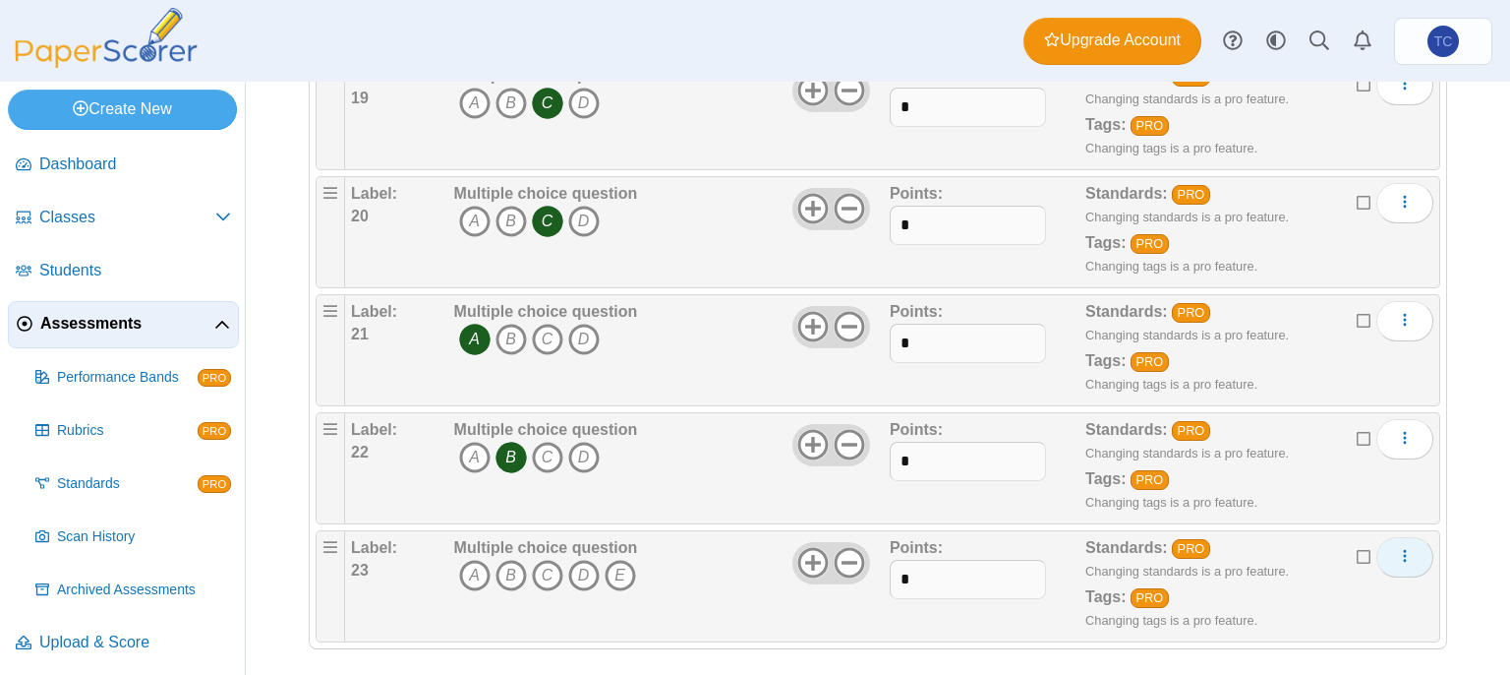
click at [1408, 550] on button "More options" at bounding box center [1405, 556] width 57 height 39
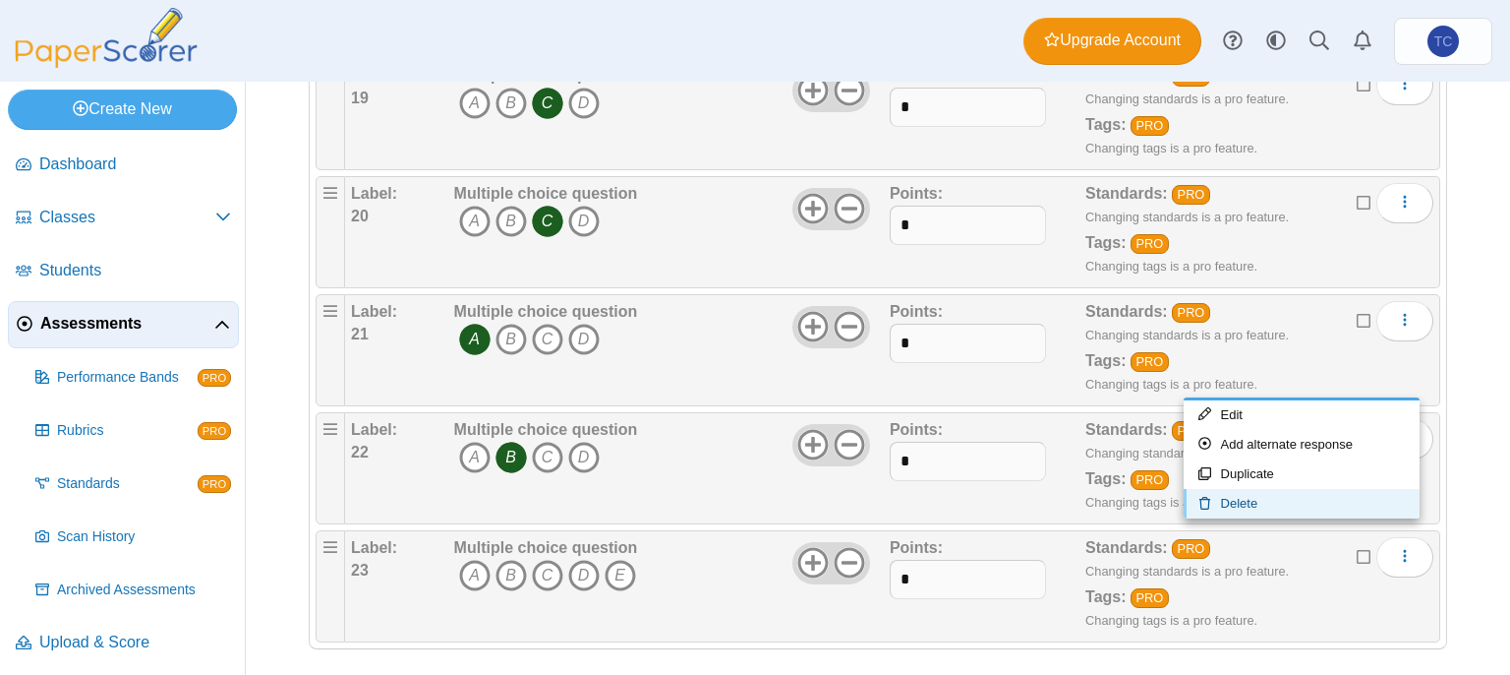
click at [1245, 503] on link "Delete" at bounding box center [1302, 504] width 236 height 30
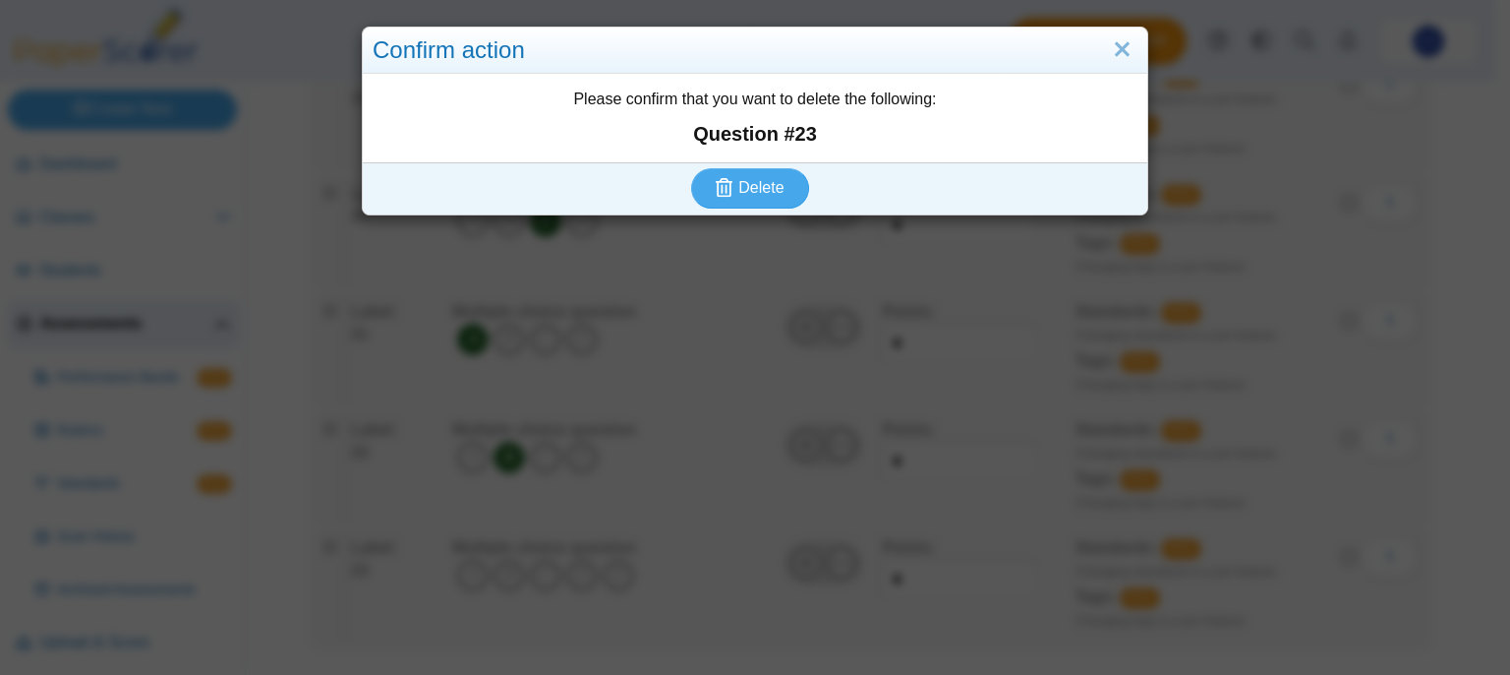
click at [745, 162] on div "Delete" at bounding box center [750, 187] width 775 height 51
click at [763, 183] on span "Delete" at bounding box center [760, 187] width 45 height 17
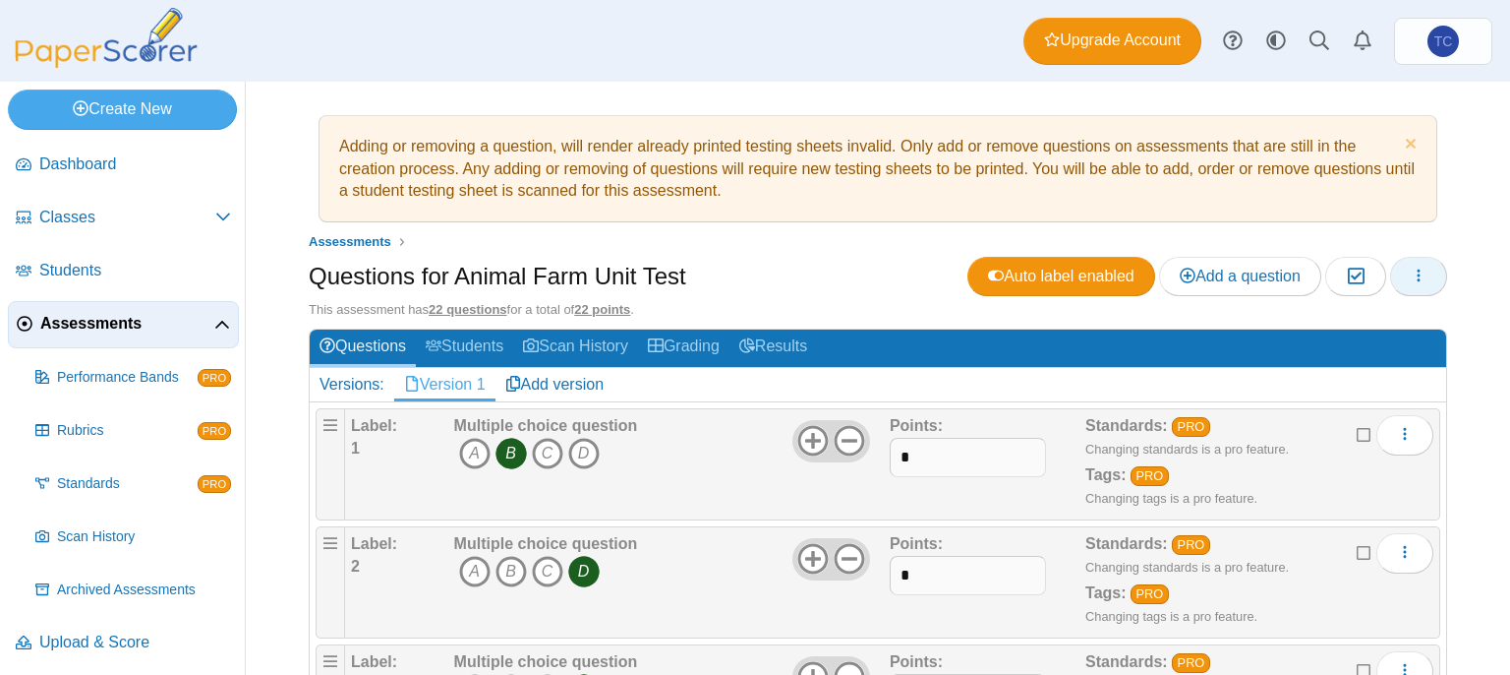
click at [1411, 276] on icon "button" at bounding box center [1419, 275] width 16 height 16
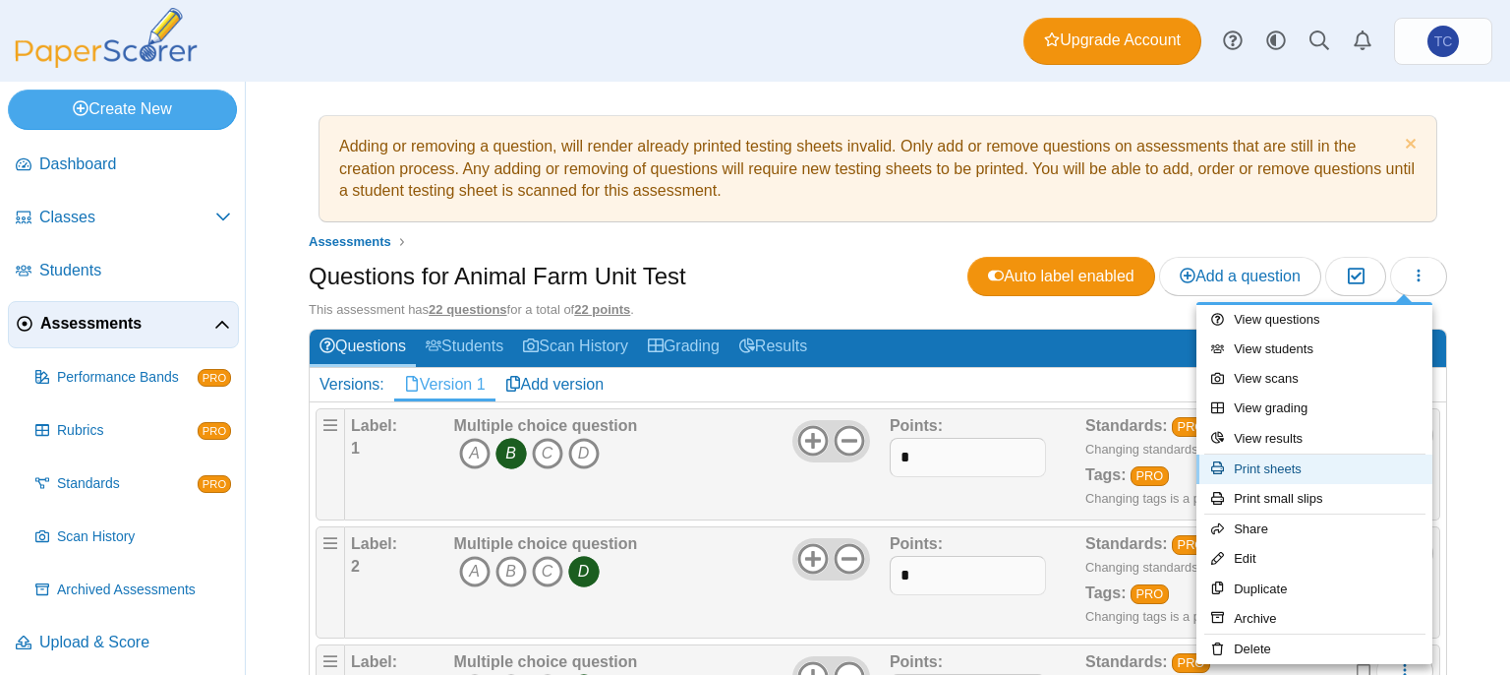
click at [1336, 461] on link "Print sheets" at bounding box center [1315, 469] width 236 height 30
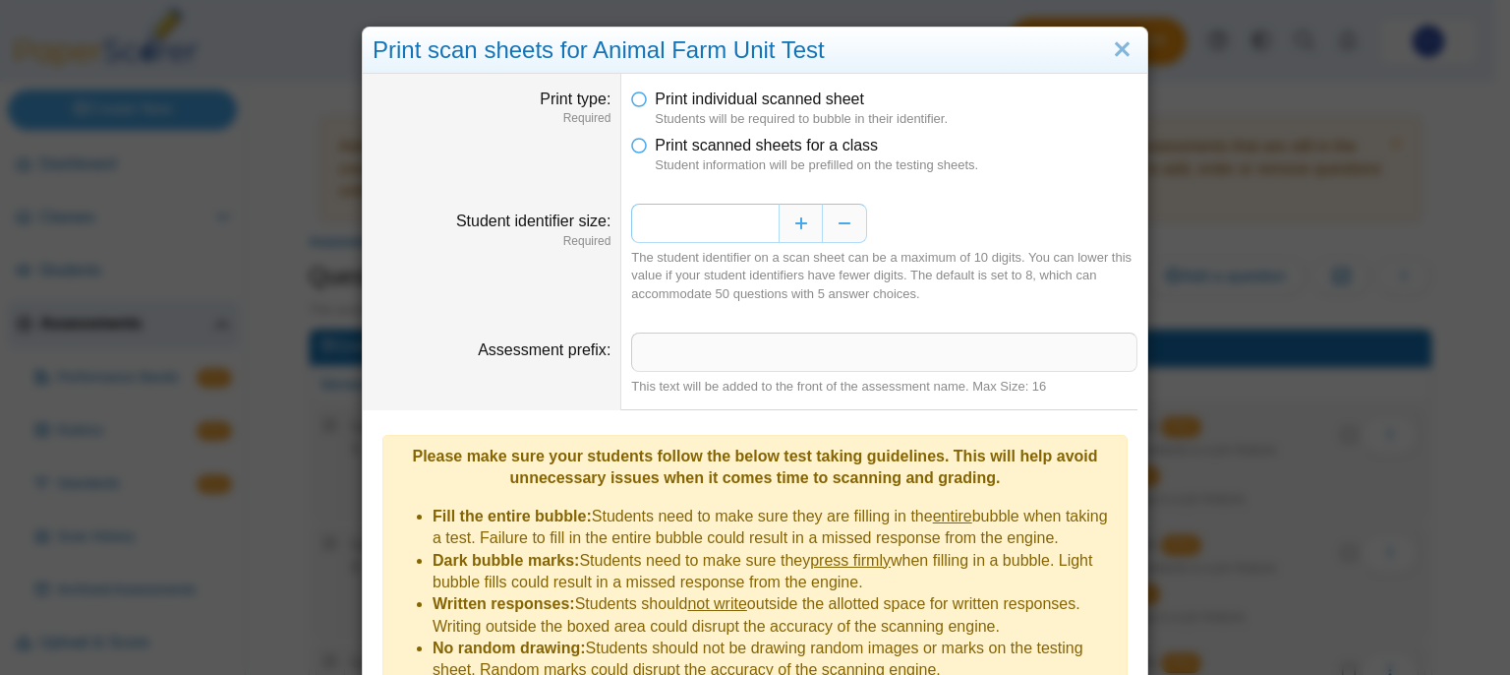
click at [631, 232] on input "*" at bounding box center [705, 223] width 148 height 39
click at [755, 229] on input "*" at bounding box center [705, 223] width 148 height 39
click at [764, 225] on input "*" at bounding box center [705, 223] width 148 height 39
type input "*"
click at [962, 325] on dd "This text will be added to the front of the assessment name. Max Size: 16" at bounding box center [884, 364] width 526 height 92
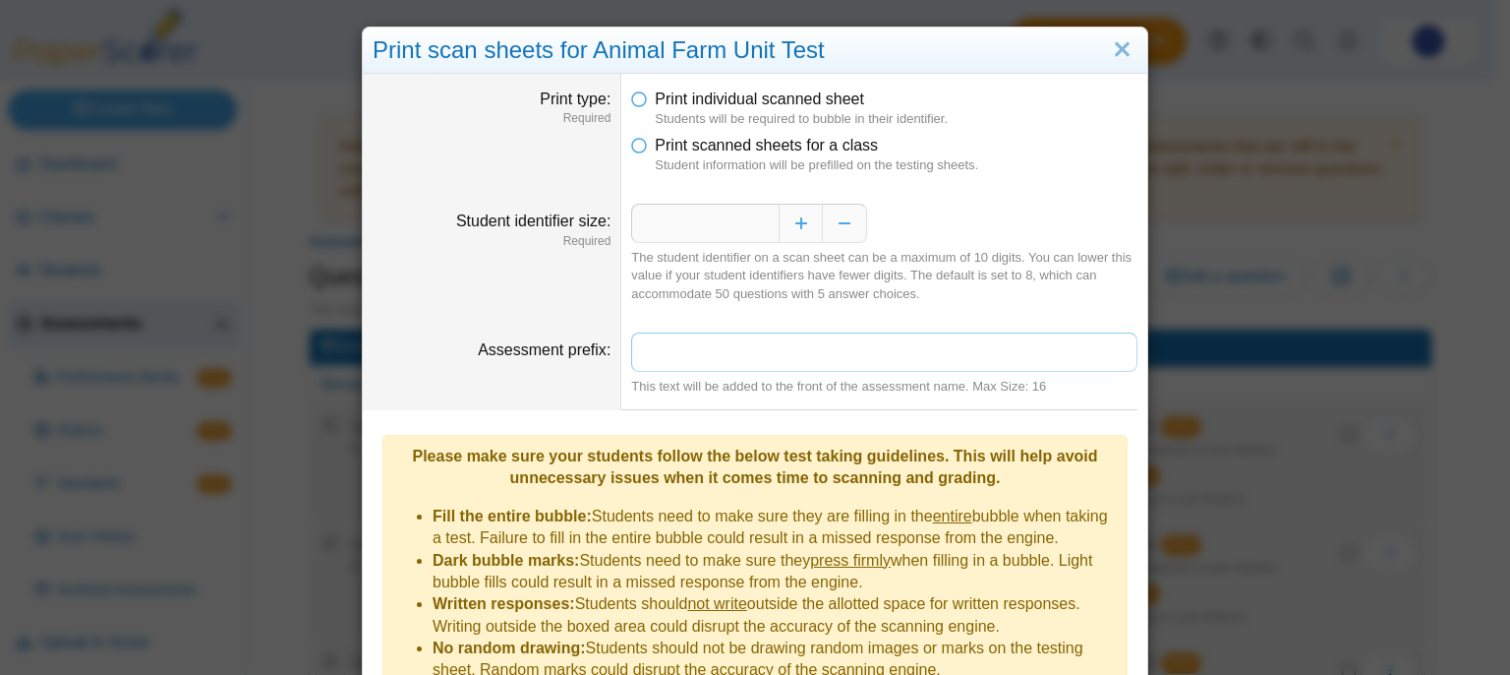
click at [791, 343] on input "Assessment prefix" at bounding box center [884, 351] width 506 height 39
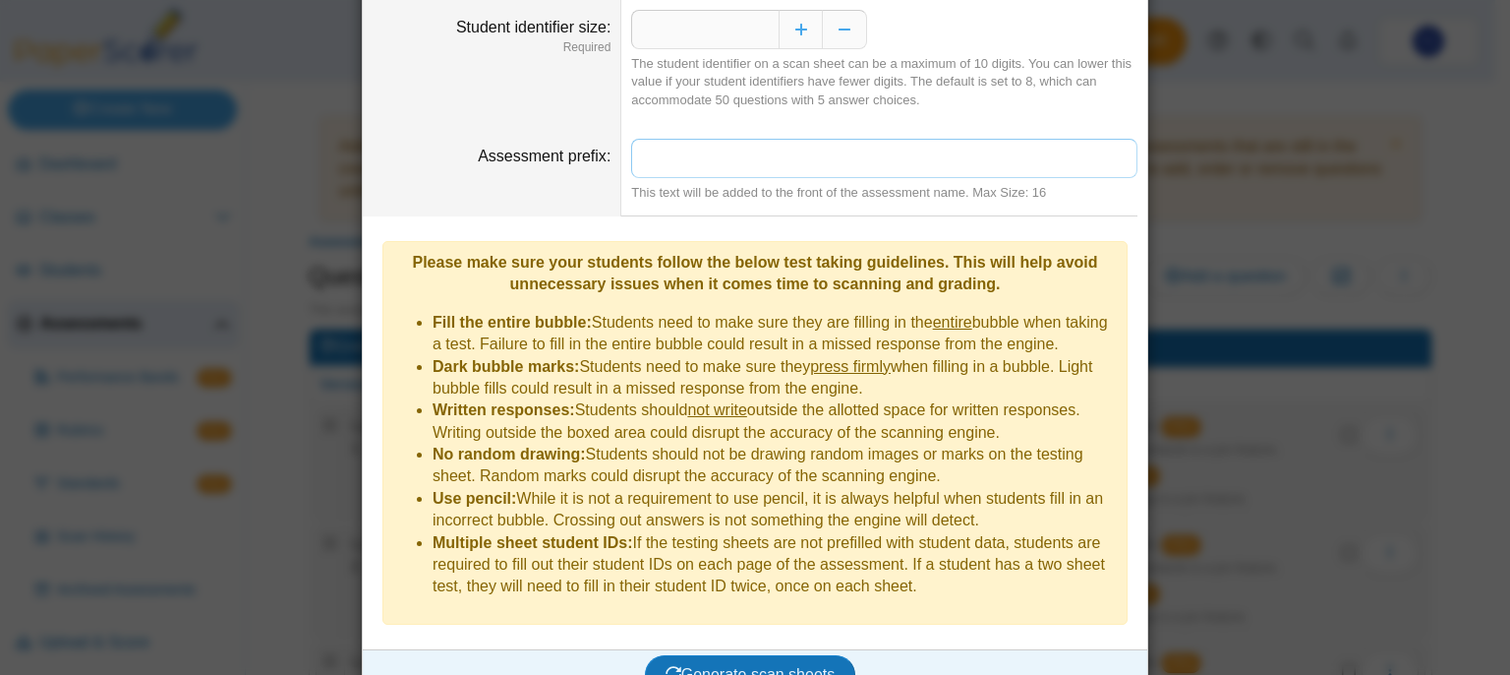
scroll to position [198, 0]
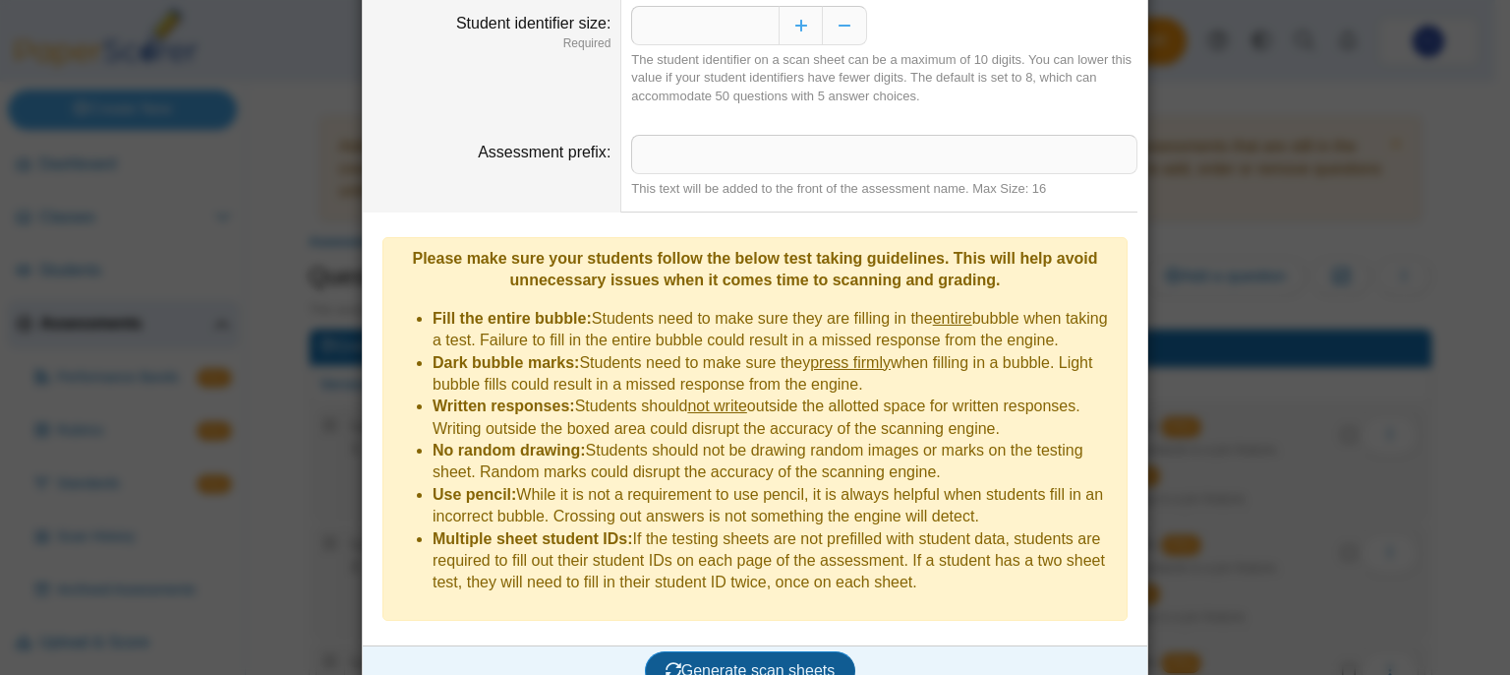
click at [791, 662] on span "Generate scan sheets" at bounding box center [751, 670] width 170 height 17
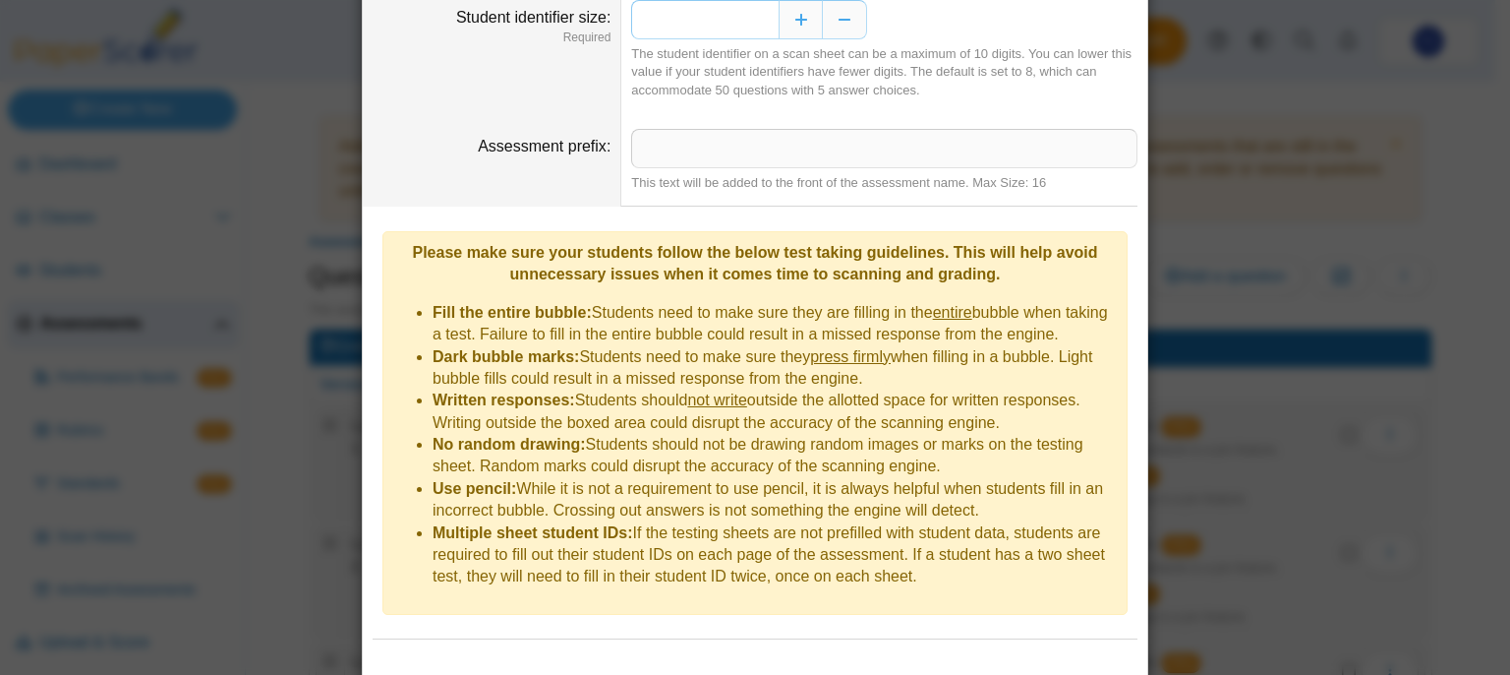
scroll to position [293, 0]
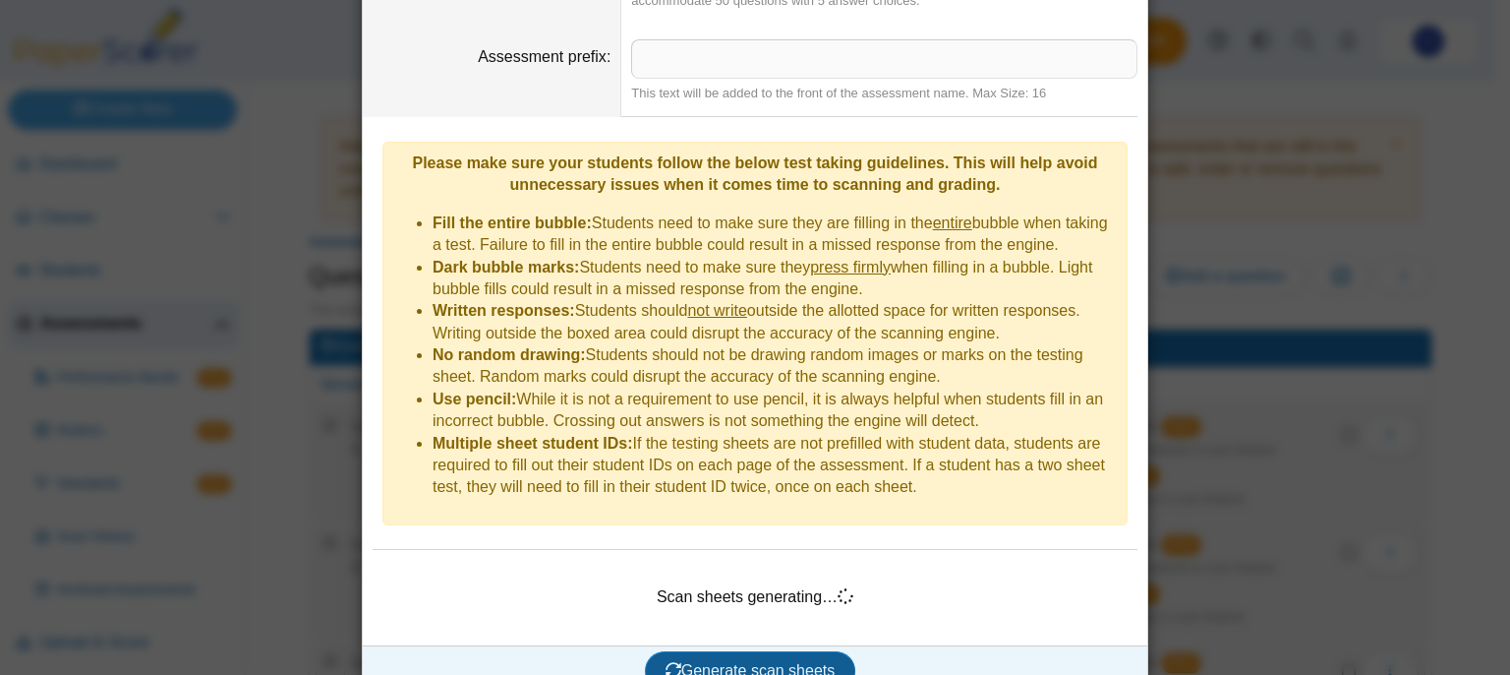
type input "*"
click at [778, 662] on span "Generate scan sheets" at bounding box center [751, 670] width 170 height 17
click at [865, 595] on div "Scan sheets generating…" at bounding box center [755, 597] width 765 height 66
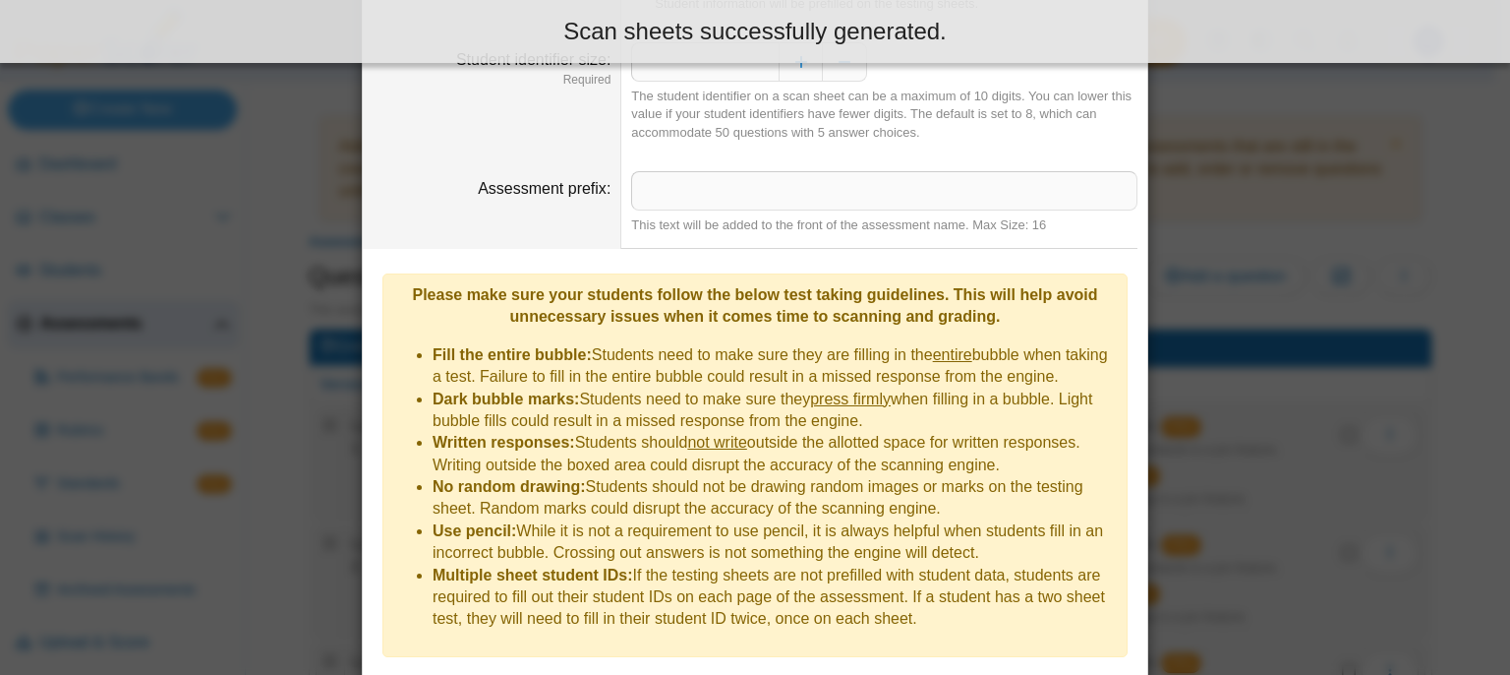
scroll to position [355, 0]
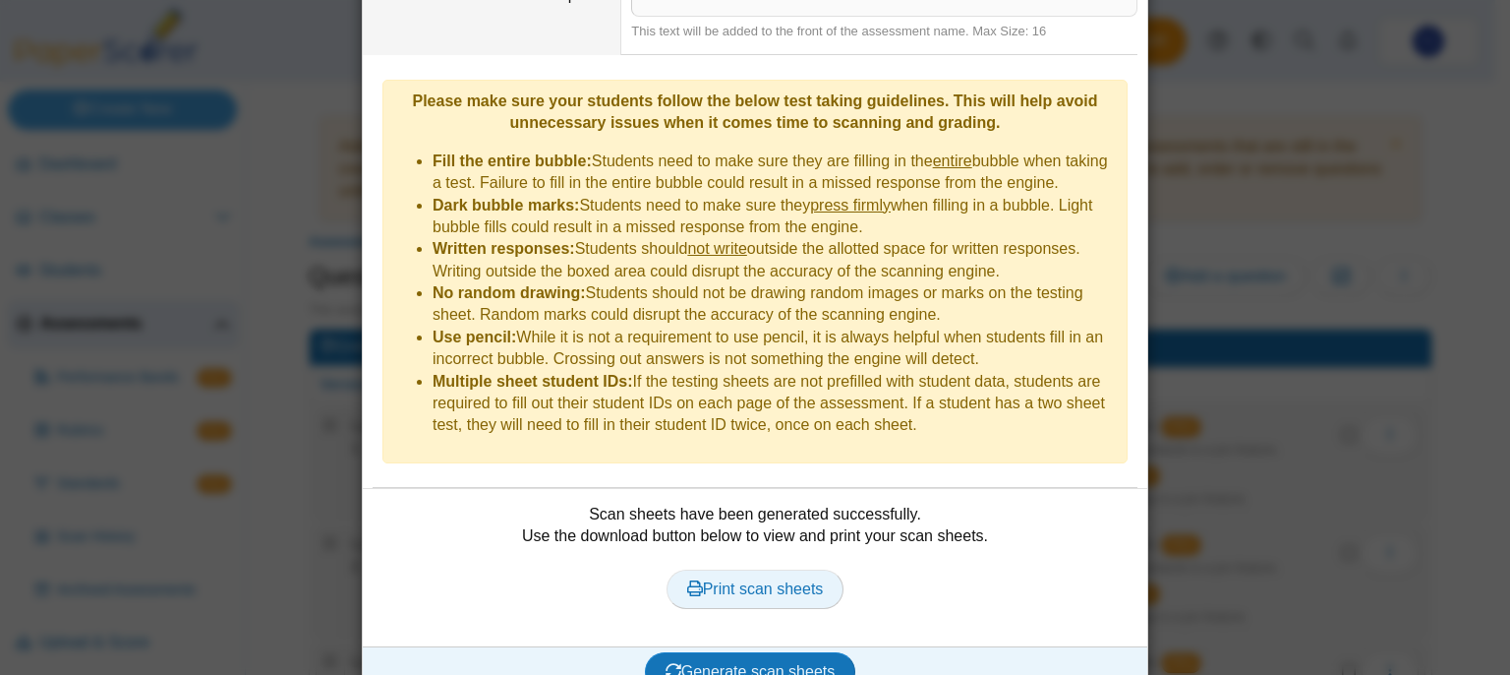
click at [734, 580] on span "Print scan sheets" at bounding box center [755, 588] width 137 height 17
click at [1477, 416] on div "**********" at bounding box center [755, 337] width 1510 height 675
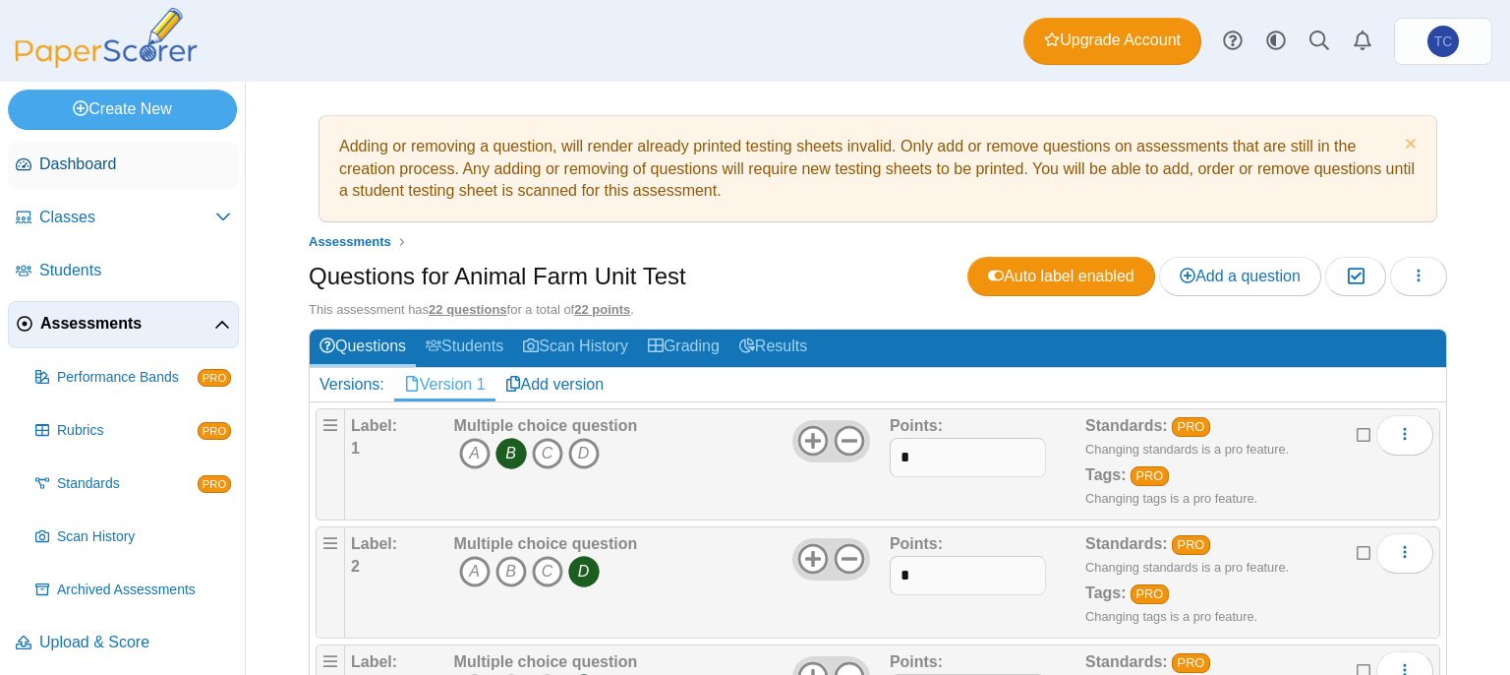
click at [133, 170] on span "Dashboard" at bounding box center [135, 164] width 192 height 22
